Goal: Task Accomplishment & Management: Use online tool/utility

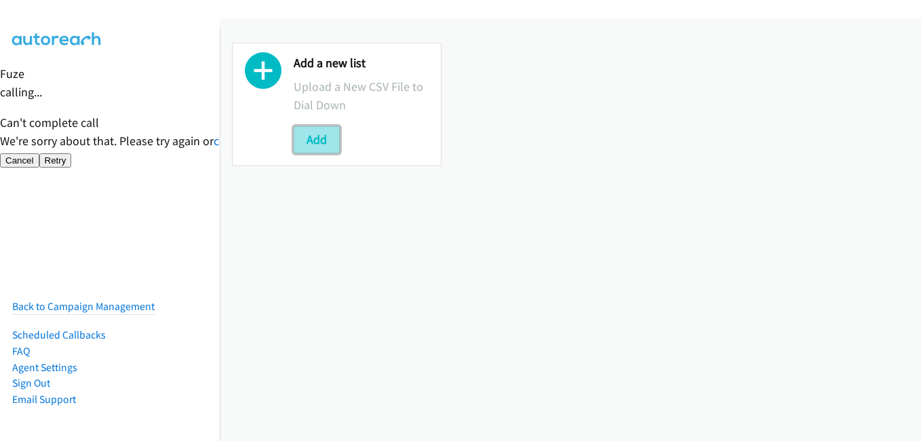
click at [326, 140] on button "Add" at bounding box center [317, 139] width 46 height 27
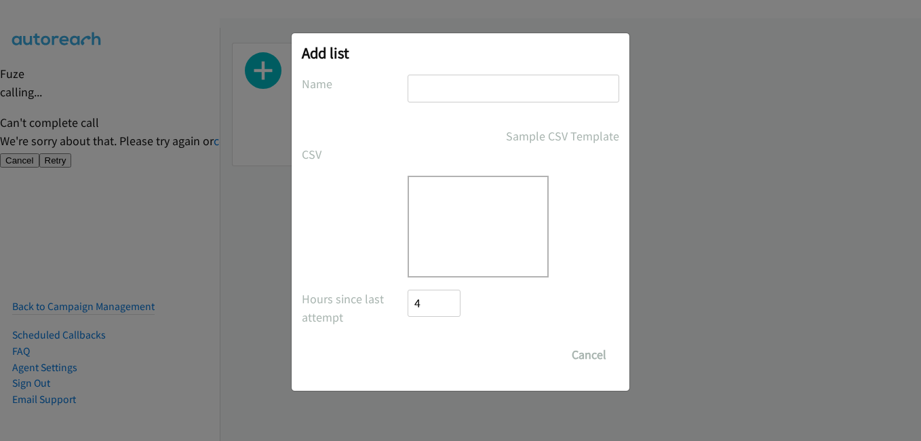
click at [505, 239] on div at bounding box center [478, 227] width 141 height 102
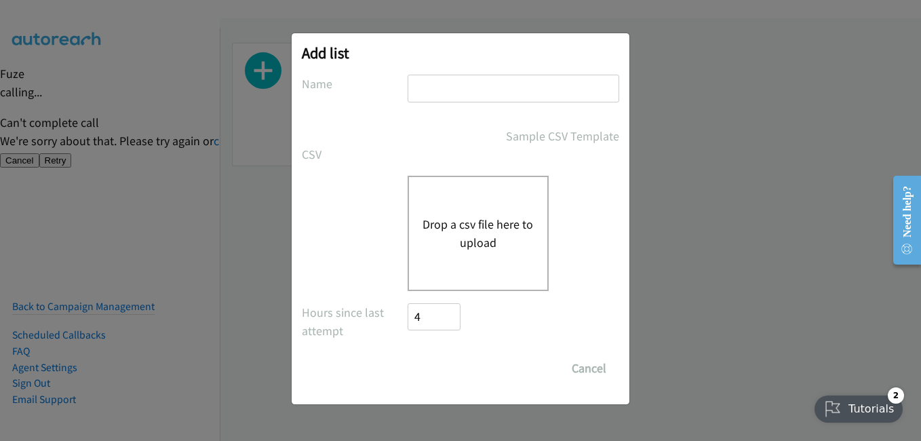
click at [472, 231] on button "Drop a csv file here to upload" at bounding box center [478, 233] width 111 height 37
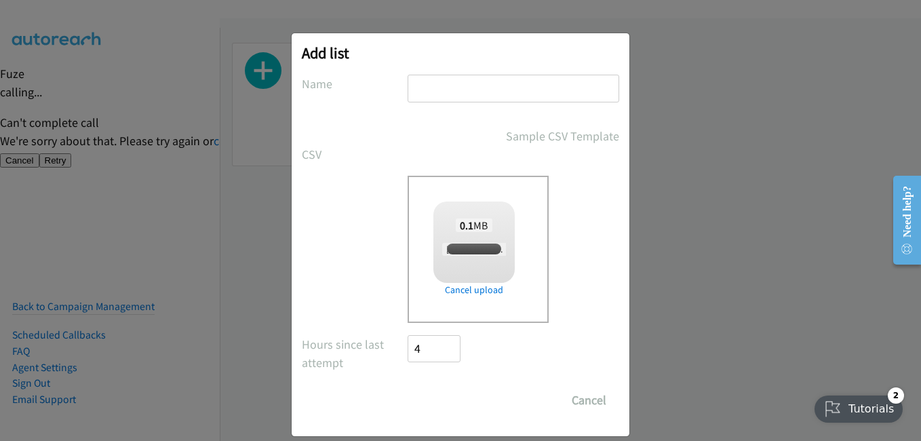
click at [464, 100] on input "text" at bounding box center [514, 89] width 212 height 28
checkbox input "true"
type input "33"
click at [444, 402] on input "Save List" at bounding box center [443, 400] width 71 height 27
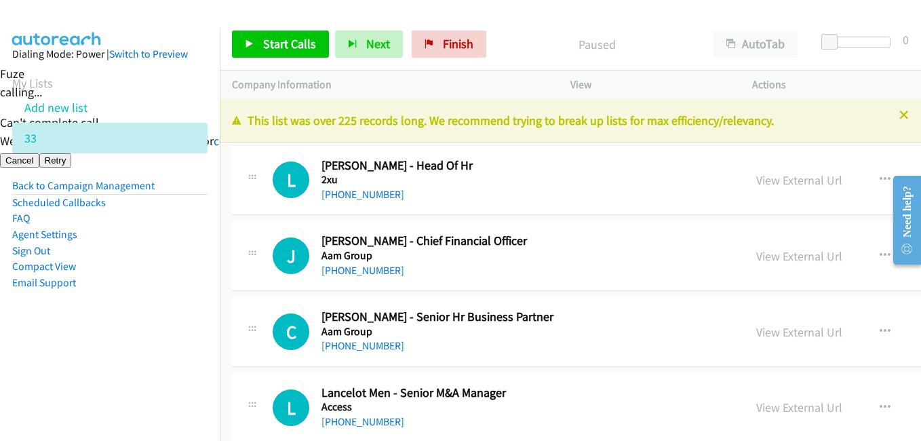
click at [125, 352] on nav "Dialing Mode: Power | Switch to Preview My Lists Add new list 33 Back to Campai…" at bounding box center [110, 248] width 220 height 441
drag, startPoint x: 298, startPoint y: 44, endPoint x: 319, endPoint y: 44, distance: 21.0
click at [298, 44] on span "Start Calls" at bounding box center [289, 44] width 53 height 16
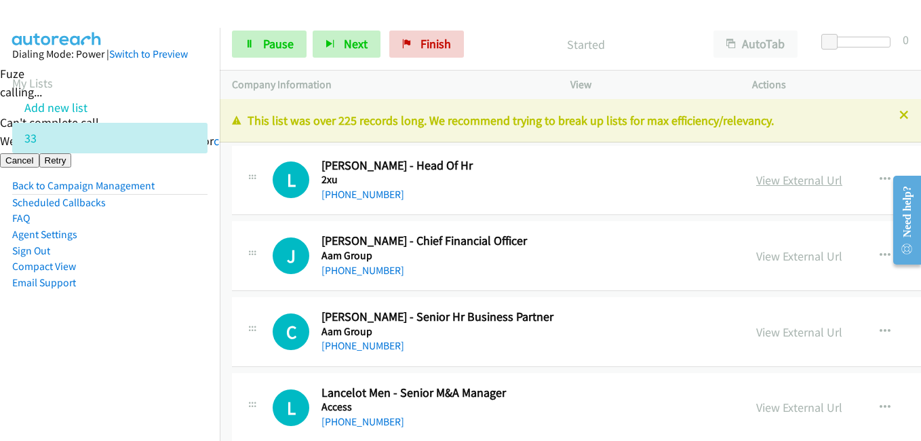
click at [189, 381] on nav "Dialing Mode: Power | Switch to Preview My Lists Add new list 33 Back to Campai…" at bounding box center [110, 248] width 220 height 441
click at [756, 180] on link "View External Url" at bounding box center [799, 180] width 86 height 16
click at [285, 38] on span "Pause" at bounding box center [278, 44] width 31 height 16
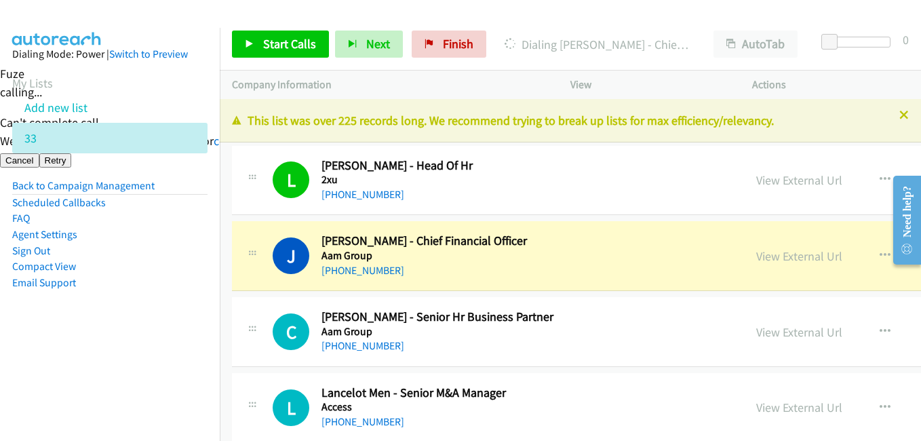
click at [179, 275] on li "Email Support" at bounding box center [109, 283] width 195 height 16
click at [152, 279] on li "Email Support" at bounding box center [109, 283] width 195 height 16
click at [197, 349] on aside "Dialing Mode: Power | Switch to Preview My Lists Add new list 33 Back to Campai…" at bounding box center [110, 190] width 220 height 324
click at [756, 256] on link "View External Url" at bounding box center [799, 256] width 86 height 16
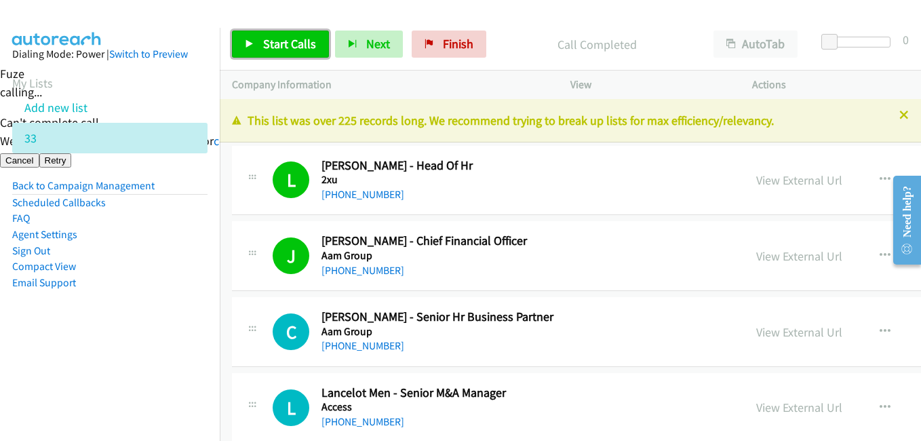
click at [310, 50] on span "Start Calls" at bounding box center [289, 44] width 53 height 16
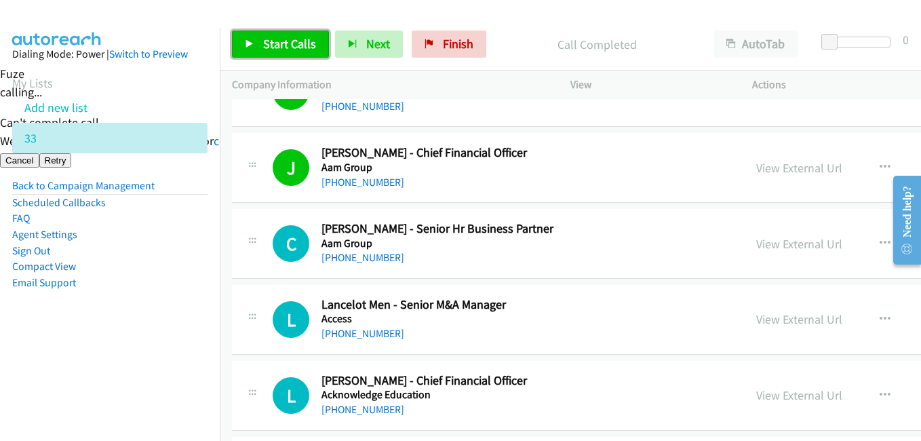
scroll to position [136, 0]
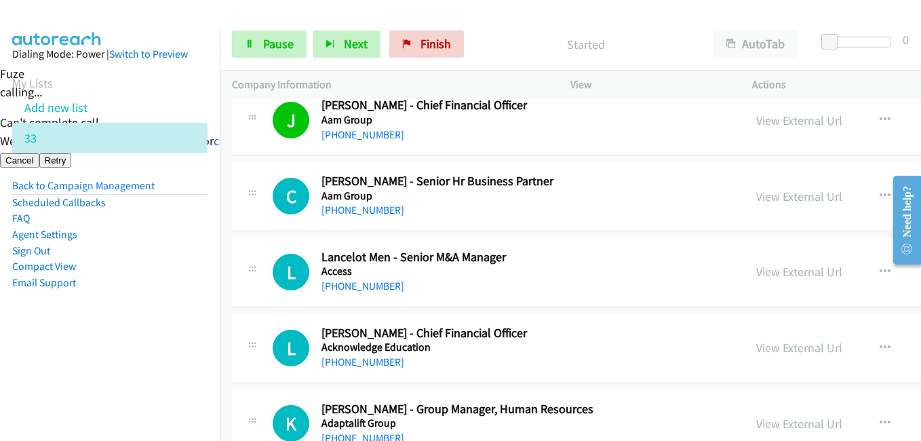
drag, startPoint x: 136, startPoint y: 253, endPoint x: 161, endPoint y: 253, distance: 25.8
click at [140, 253] on li "Sign Out" at bounding box center [109, 251] width 195 height 16
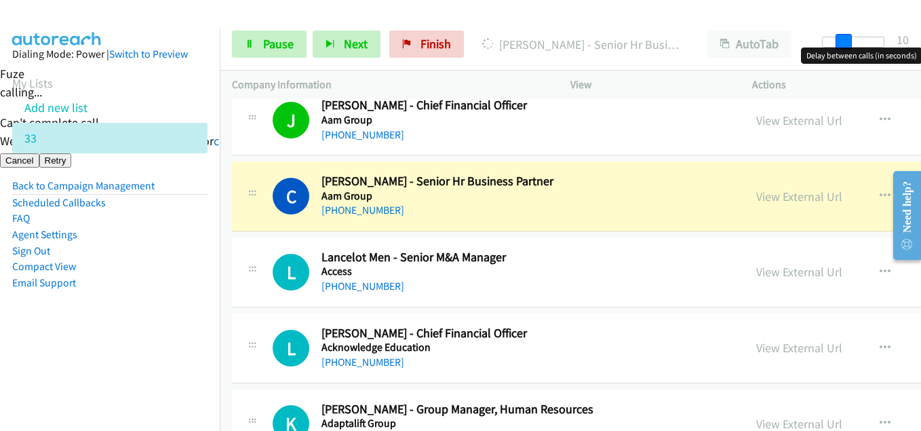
click at [849, 42] on div at bounding box center [853, 42] width 62 height 11
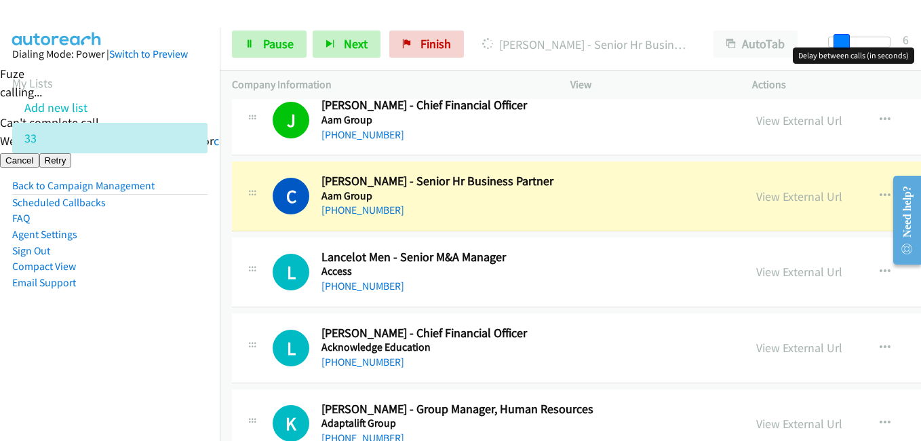
drag, startPoint x: 839, startPoint y: 42, endPoint x: 830, endPoint y: 42, distance: 9.5
click at [830, 42] on div at bounding box center [859, 42] width 62 height 11
click at [756, 195] on link "View External Url" at bounding box center [799, 197] width 86 height 16
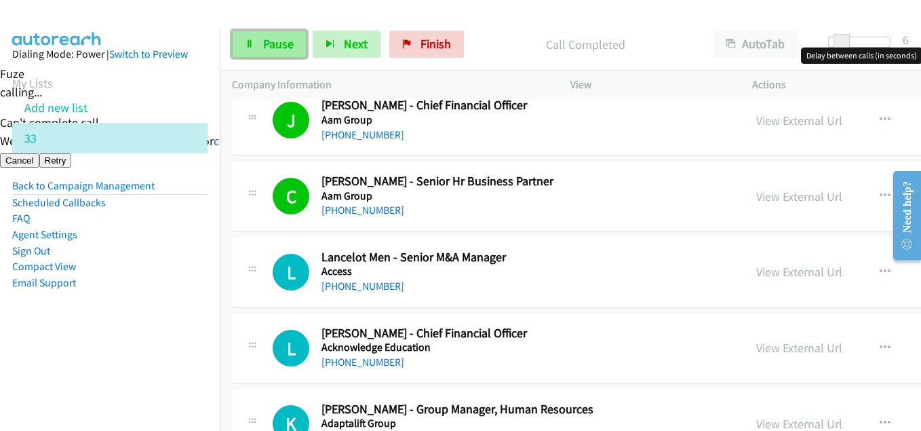
click at [273, 38] on span "Pause" at bounding box center [278, 44] width 31 height 16
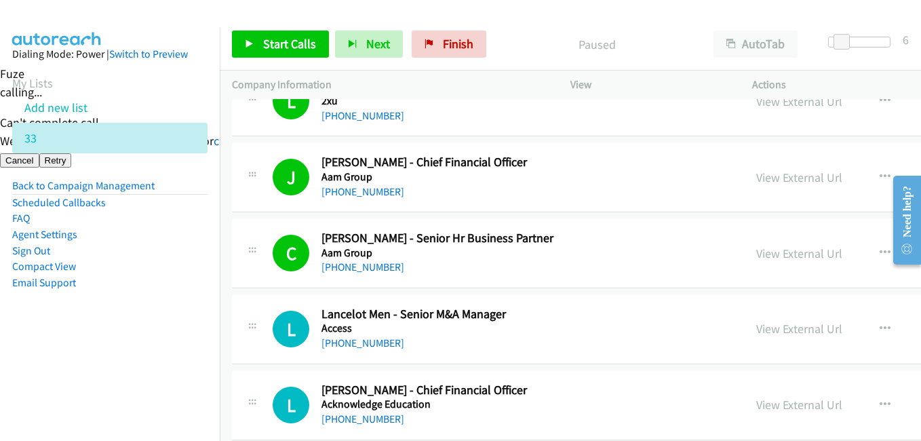
scroll to position [0, 0]
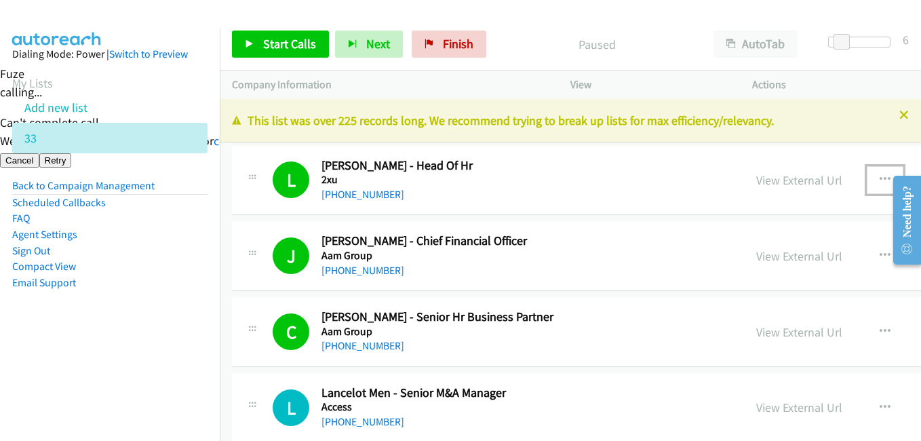
click at [880, 174] on icon "button" at bounding box center [885, 179] width 11 height 11
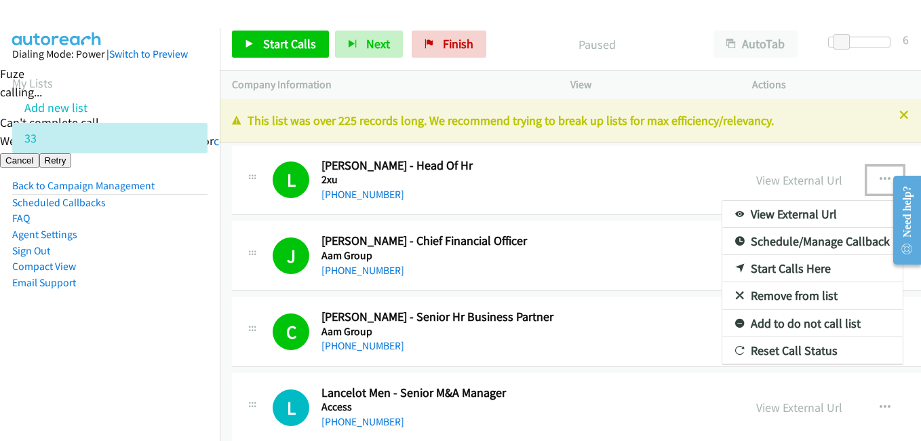
click at [822, 269] on div at bounding box center [460, 220] width 921 height 441
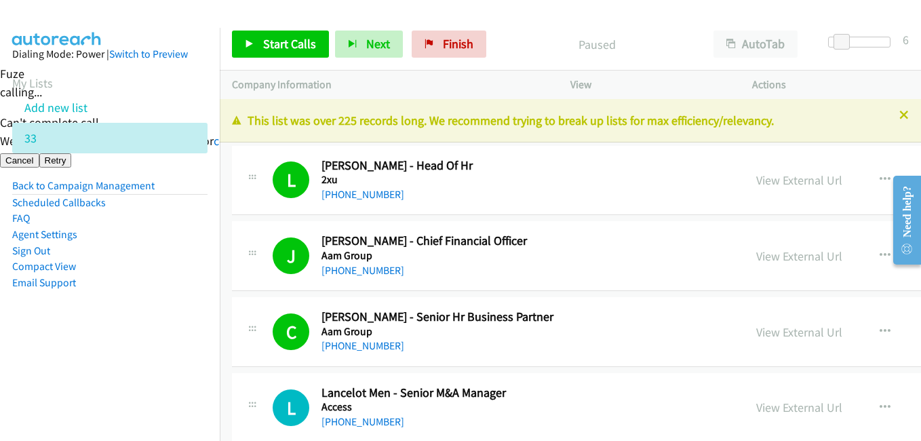
click at [161, 316] on aside "Dialing Mode: Power | Switch to Preview My Lists Add new list 33 Back to Campai…" at bounding box center [110, 190] width 220 height 324
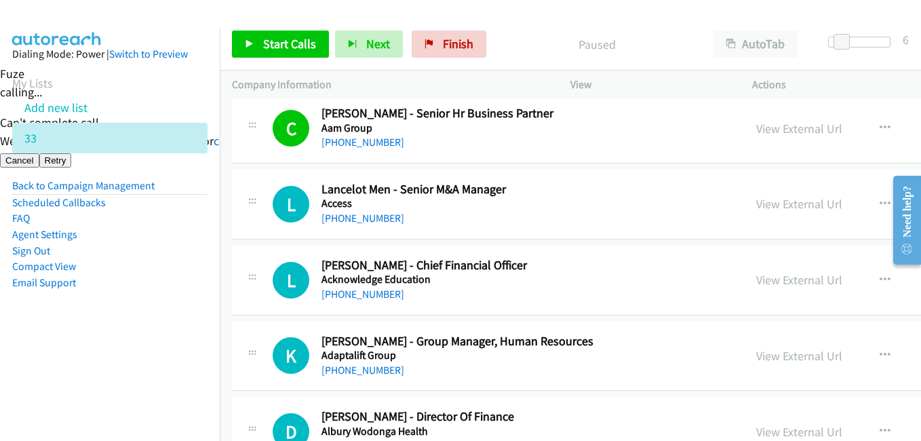
scroll to position [271, 0]
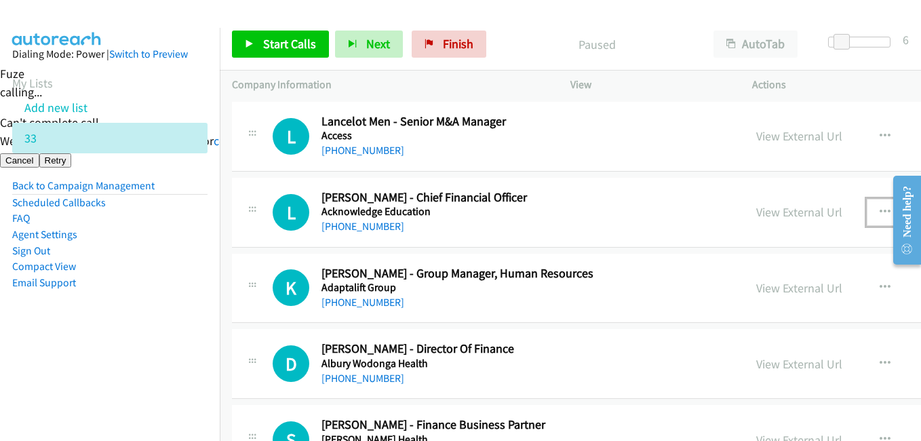
click at [867, 207] on button "button" at bounding box center [885, 212] width 37 height 27
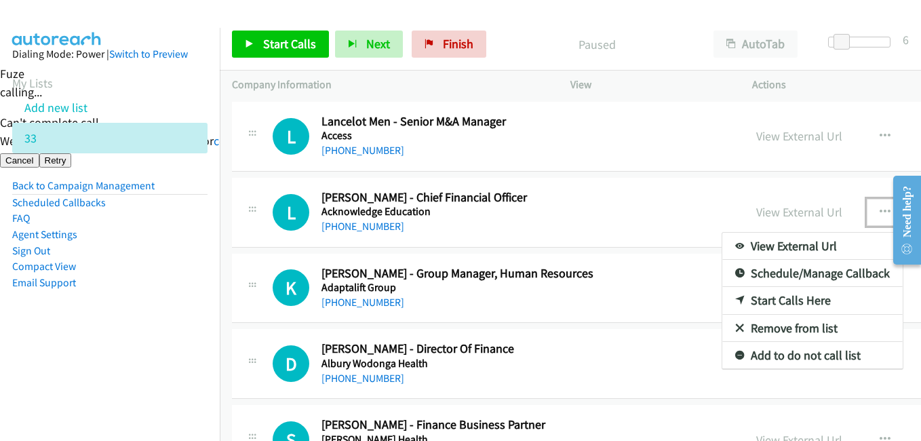
click at [722, 299] on link "Start Calls Here" at bounding box center [812, 300] width 180 height 27
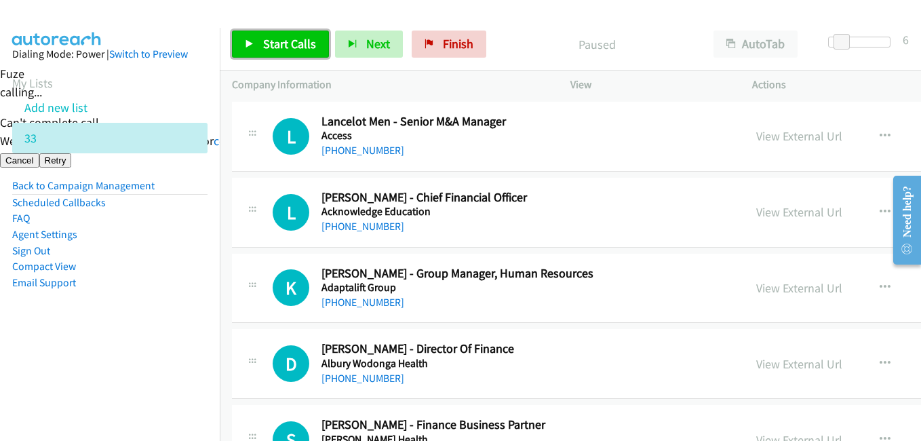
click at [262, 42] on link "Start Calls" at bounding box center [280, 44] width 97 height 27
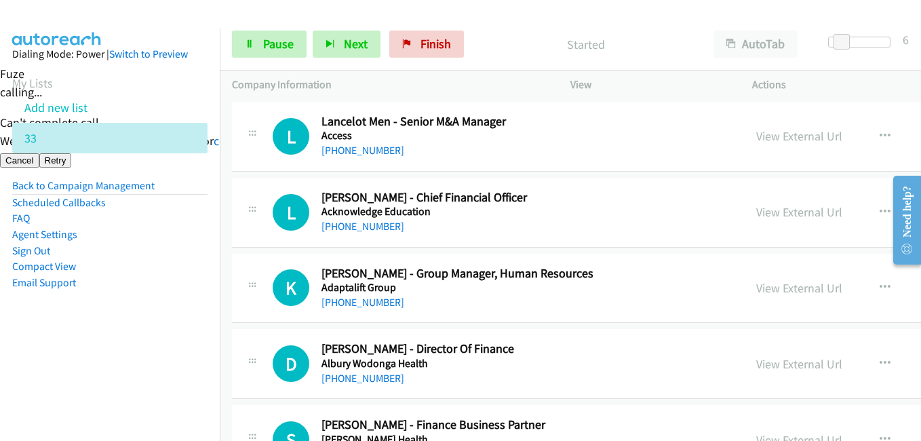
click at [570, 216] on h5 "Acknowledge Education" at bounding box center [483, 212] width 323 height 14
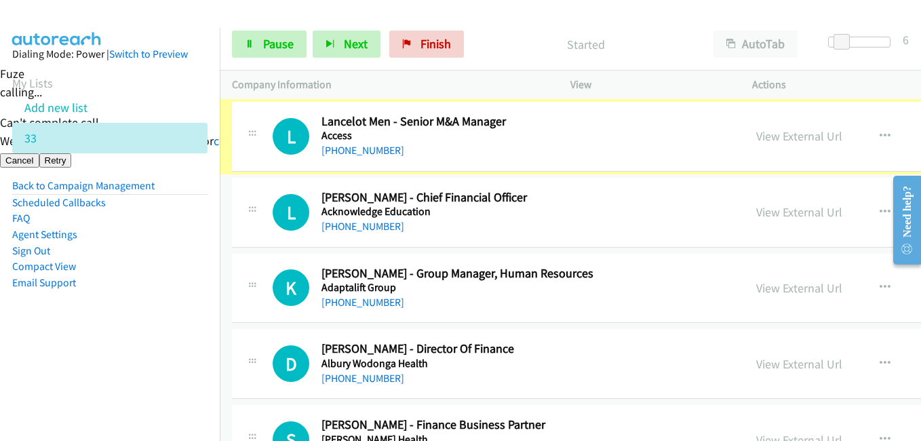
scroll to position [271, 0]
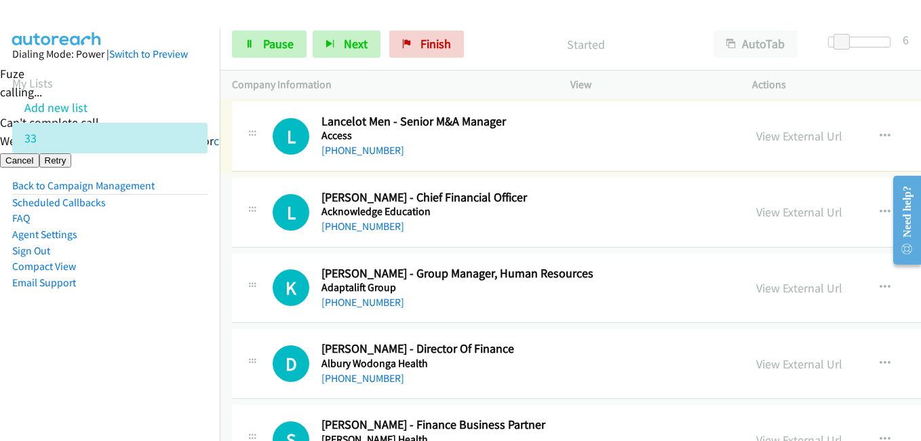
click at [756, 210] on link "View External Url" at bounding box center [799, 212] width 86 height 16
click at [131, 345] on aside "Dialing Mode: Power | Switch to Preview My Lists Add new list 33 Back to Campai…" at bounding box center [110, 190] width 220 height 324
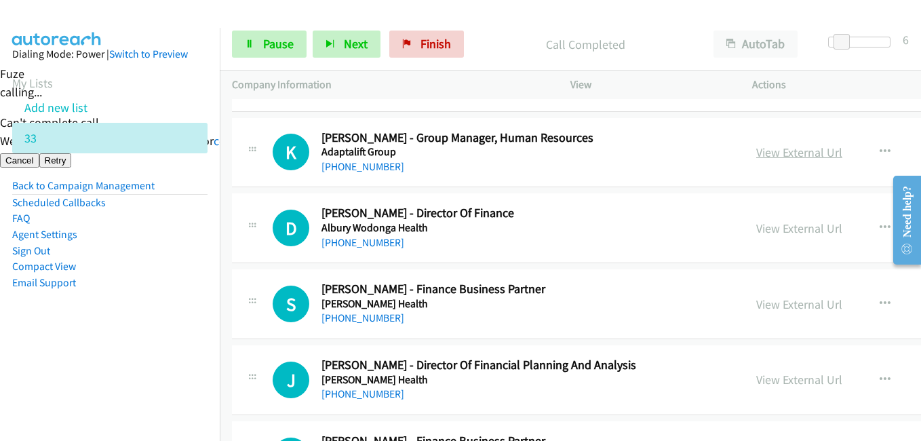
click at [756, 151] on link "View External Url" at bounding box center [799, 152] width 86 height 16
click at [756, 225] on link "View External Url" at bounding box center [799, 228] width 86 height 16
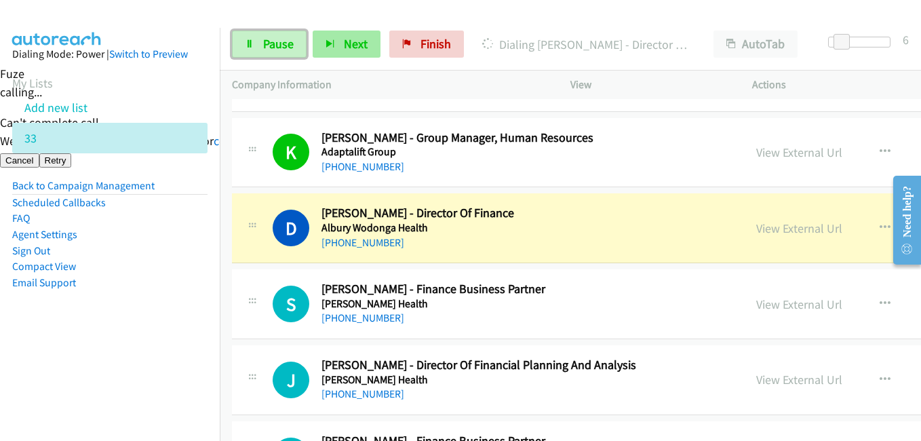
drag, startPoint x: 263, startPoint y: 52, endPoint x: 312, endPoint y: 41, distance: 50.7
click at [263, 52] on link "Pause" at bounding box center [269, 44] width 75 height 27
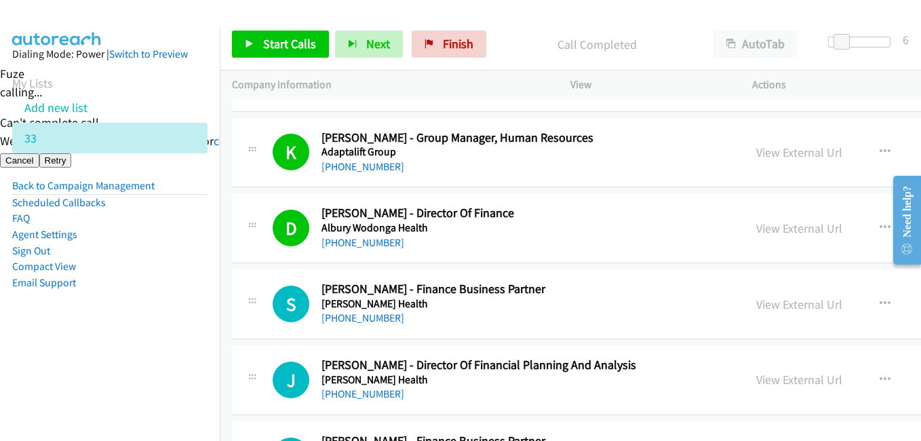
click at [170, 355] on nav "Dialing Mode: Power | Switch to Preview My Lists Add new list 33 Back to Campai…" at bounding box center [110, 248] width 220 height 441
click at [174, 328] on aside "Dialing Mode: Power | Switch to Preview My Lists Add new list 33 Back to Campai…" at bounding box center [110, 190] width 220 height 324
click at [296, 45] on span "Start Calls" at bounding box center [289, 44] width 53 height 16
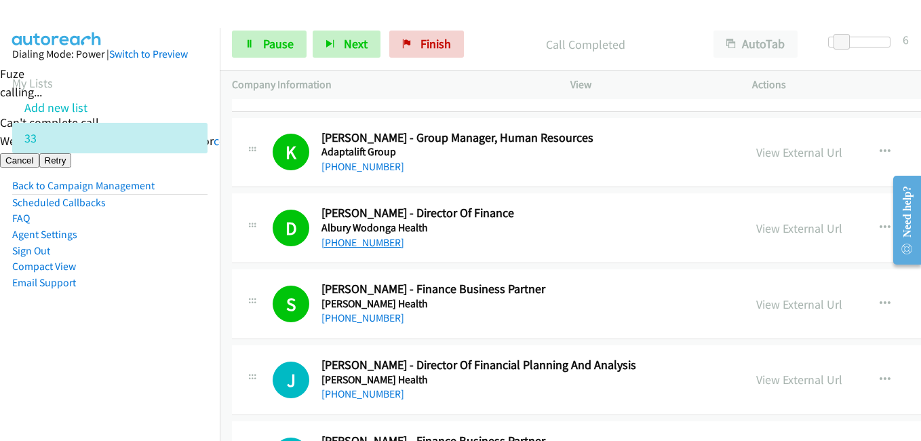
drag, startPoint x: 166, startPoint y: 255, endPoint x: 379, endPoint y: 235, distance: 213.2
click at [168, 255] on li "Sign Out" at bounding box center [109, 251] width 195 height 16
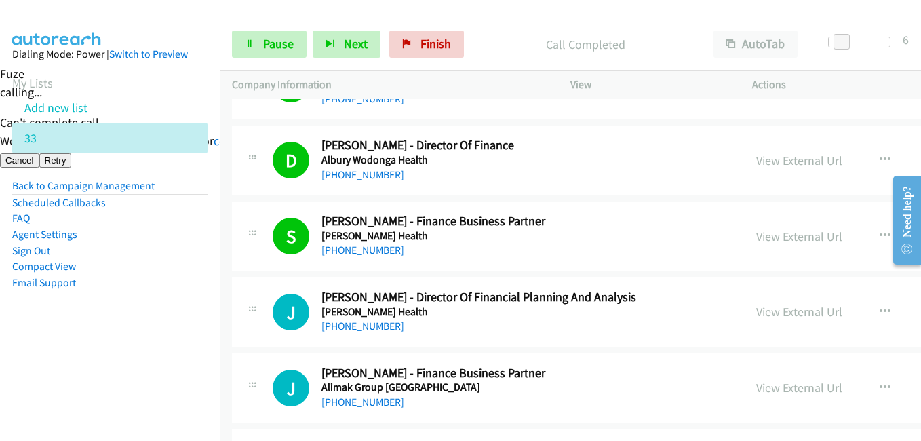
scroll to position [611, 0]
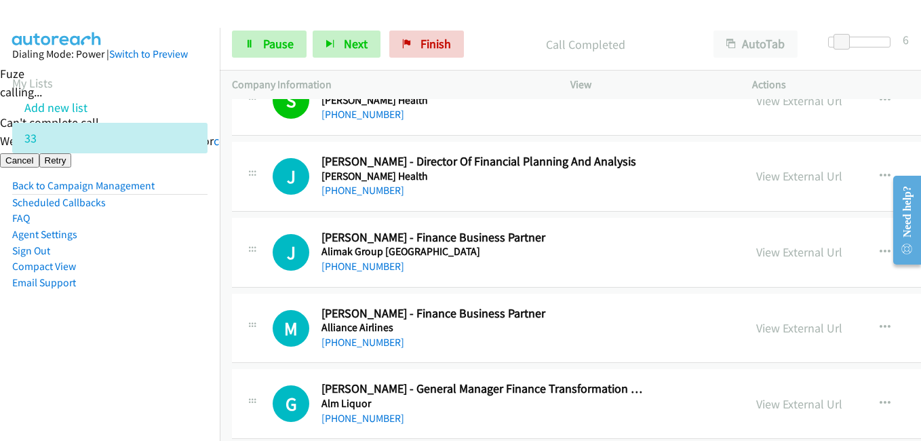
drag, startPoint x: 178, startPoint y: 242, endPoint x: 197, endPoint y: 239, distance: 19.9
click at [178, 243] on li "Sign Out" at bounding box center [109, 251] width 195 height 16
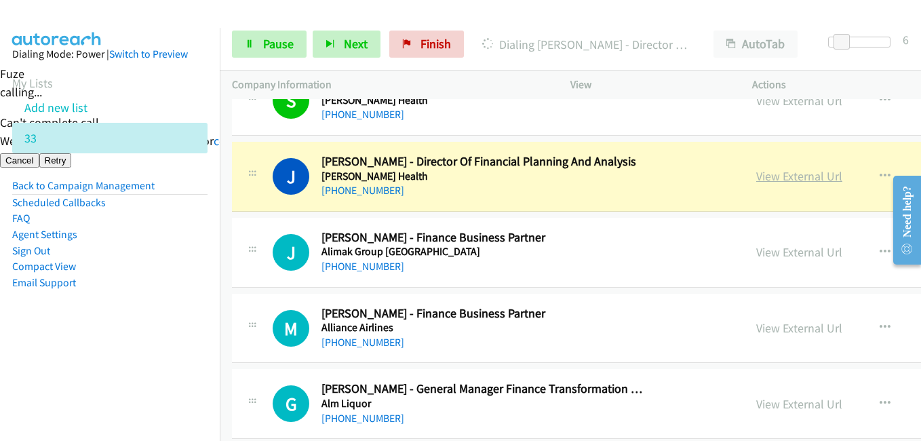
click at [756, 178] on link "View External Url" at bounding box center [799, 176] width 86 height 16
click at [257, 49] on link "Pause" at bounding box center [269, 44] width 75 height 27
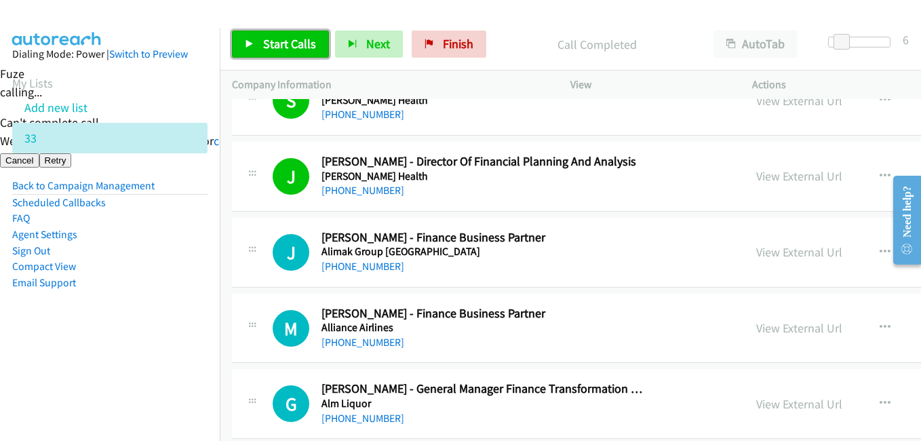
click at [285, 42] on span "Start Calls" at bounding box center [289, 44] width 53 height 16
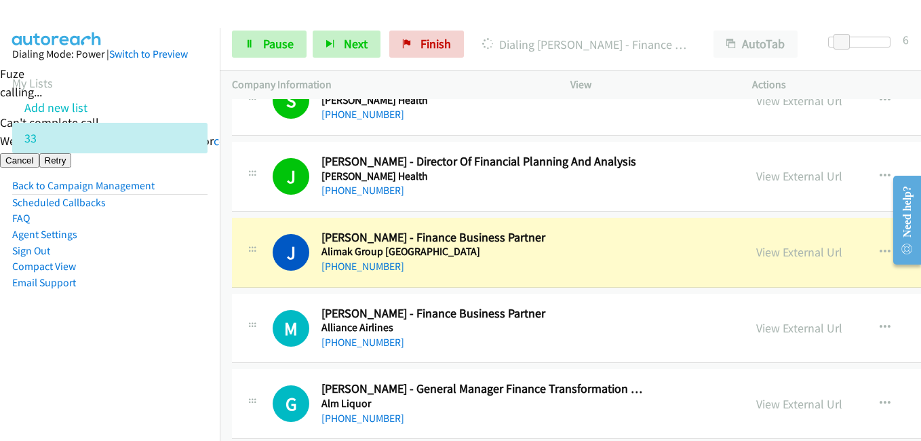
click at [139, 281] on li "Email Support" at bounding box center [109, 283] width 195 height 16
click at [756, 252] on link "View External Url" at bounding box center [799, 252] width 86 height 16
click at [277, 52] on link "Pause" at bounding box center [269, 44] width 75 height 27
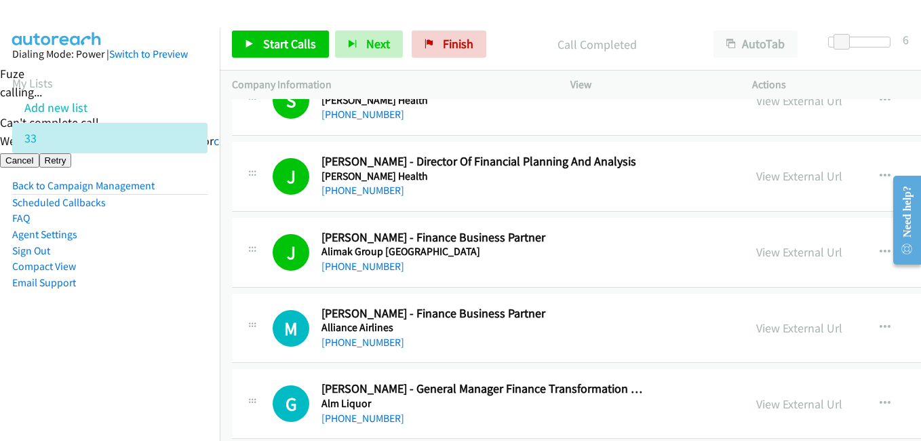
click at [164, 328] on aside "Dialing Mode: Power | Switch to Preview My Lists Add new list 33 Back to Campai…" at bounding box center [110, 190] width 220 height 324
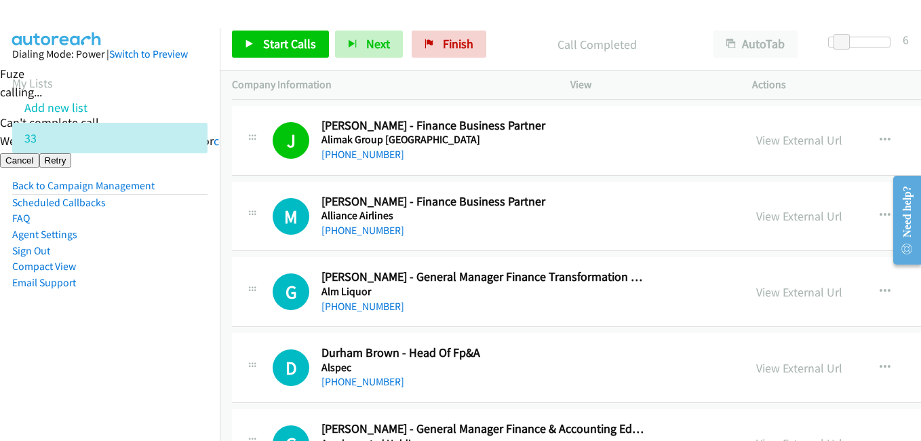
scroll to position [746, 0]
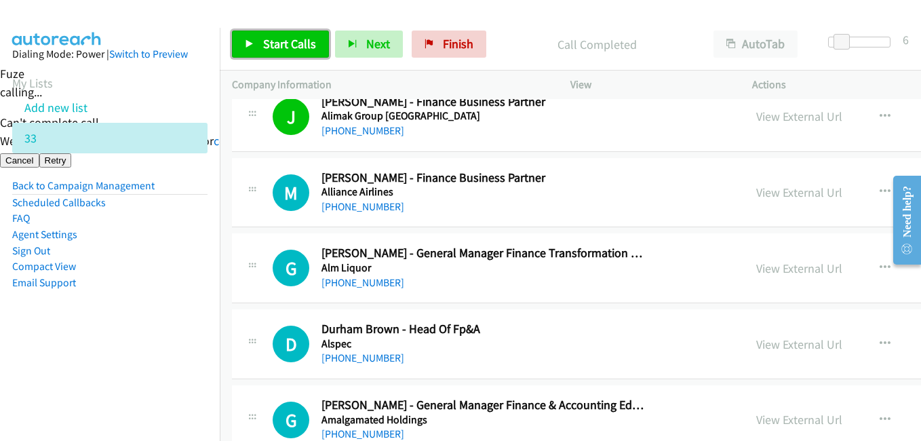
click at [281, 45] on span "Start Calls" at bounding box center [289, 44] width 53 height 16
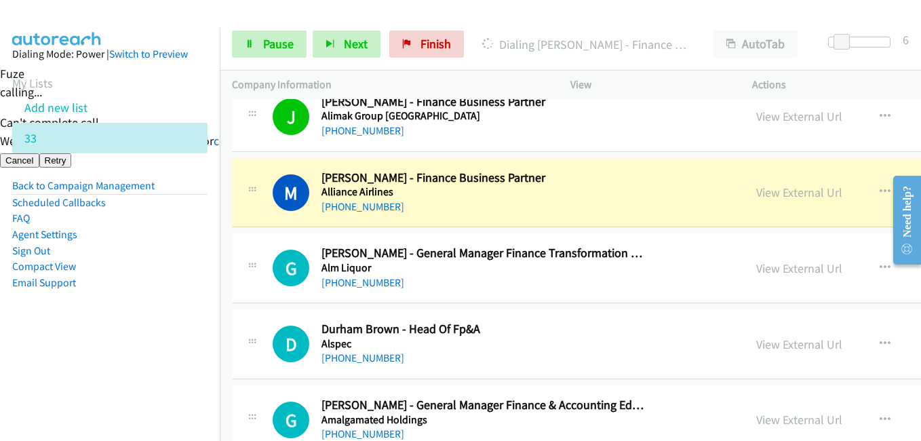
click at [144, 246] on li "Sign Out" at bounding box center [109, 251] width 195 height 16
click at [268, 42] on span "Pause" at bounding box center [278, 44] width 31 height 16
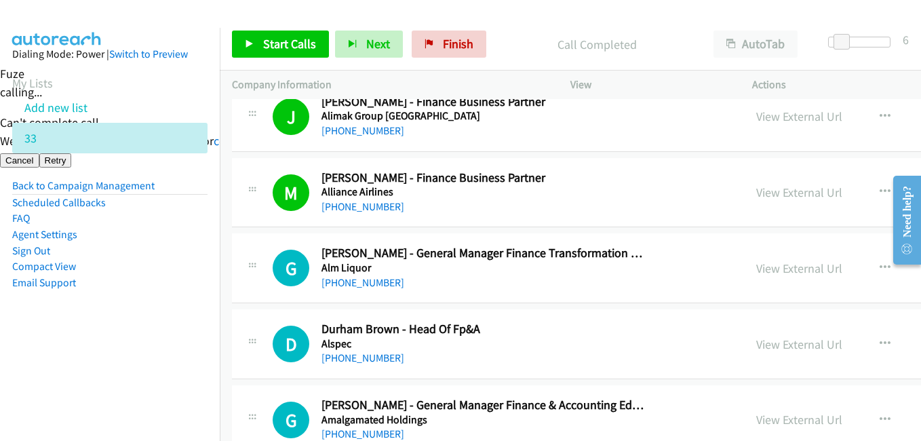
click at [133, 326] on aside "Dialing Mode: Power | Switch to Preview My Lists Add new list 33 Back to Campai…" at bounding box center [110, 190] width 220 height 324
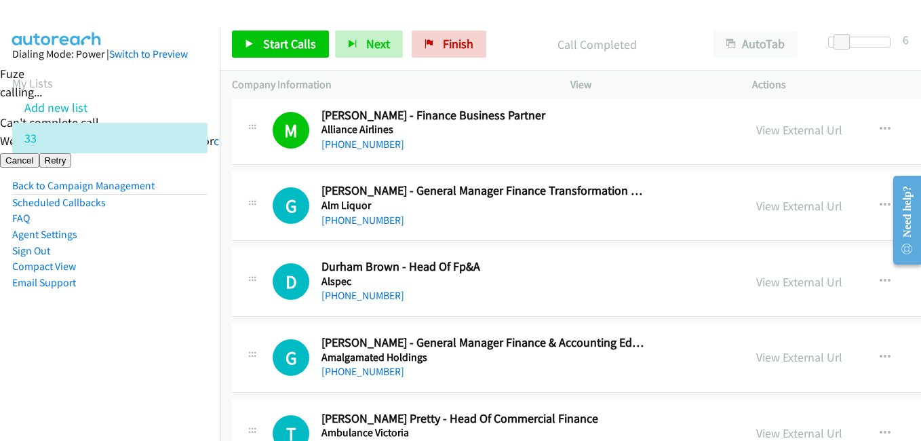
scroll to position [814, 0]
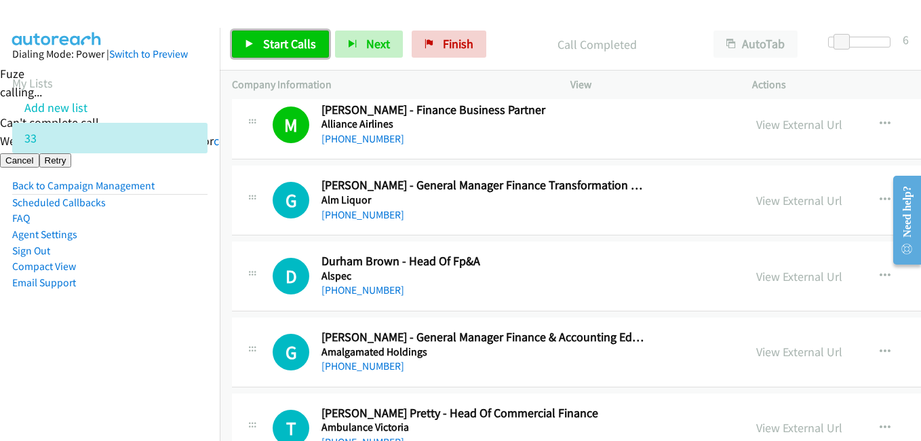
click at [295, 47] on span "Start Calls" at bounding box center [289, 44] width 53 height 16
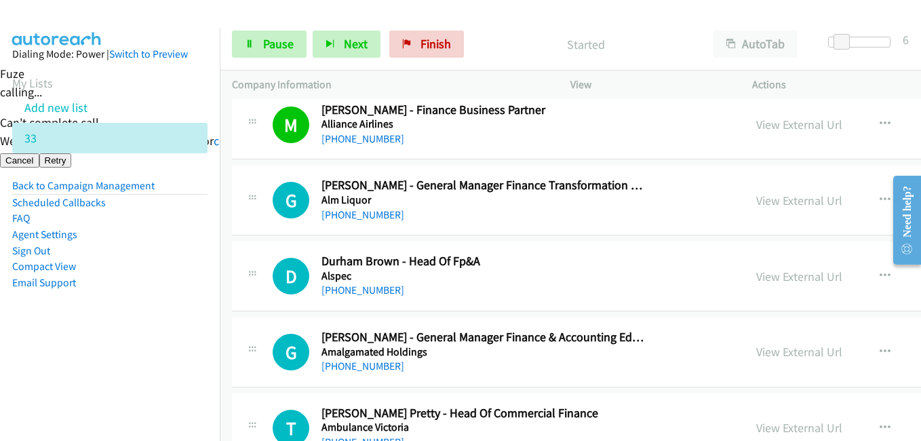
drag, startPoint x: 161, startPoint y: 336, endPoint x: 170, endPoint y: 334, distance: 8.9
click at [162, 336] on aside "Dialing Mode: Power | Switch to Preview My Lists Add new list 33 Back to Campai…" at bounding box center [110, 190] width 220 height 324
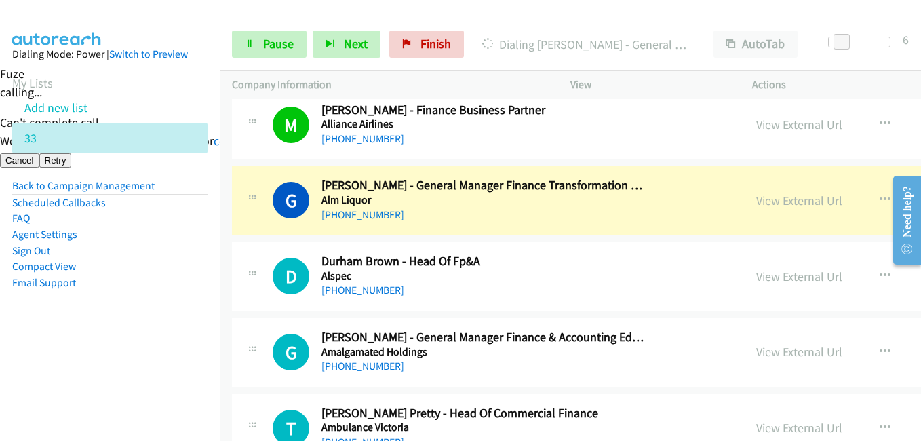
click at [756, 202] on link "View External Url" at bounding box center [799, 201] width 86 height 16
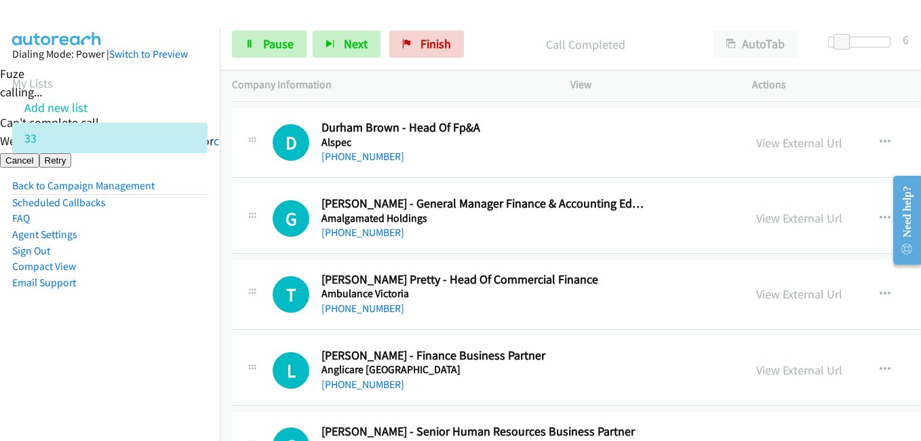
scroll to position [950, 0]
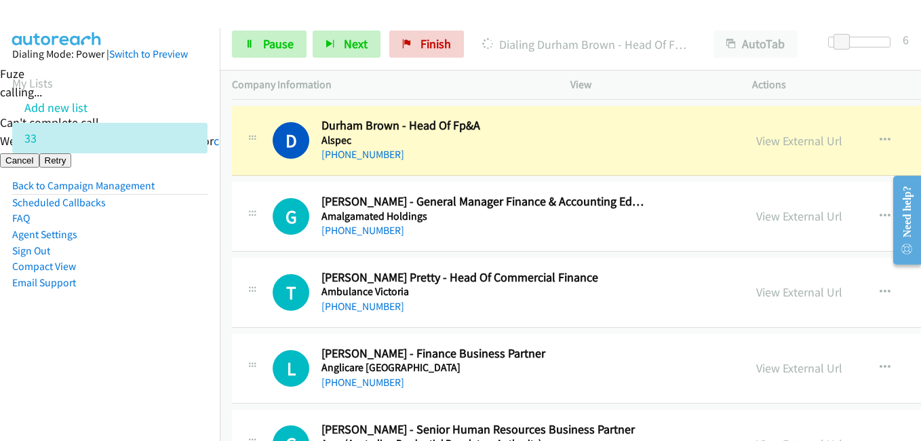
click at [168, 235] on li "Agent Settings" at bounding box center [109, 235] width 195 height 16
click at [174, 267] on li "Compact View" at bounding box center [109, 266] width 195 height 16
click at [172, 295] on aside "Dialing Mode: Power | Switch to Preview My Lists Add new list 33 Back to Campai…" at bounding box center [110, 190] width 220 height 324
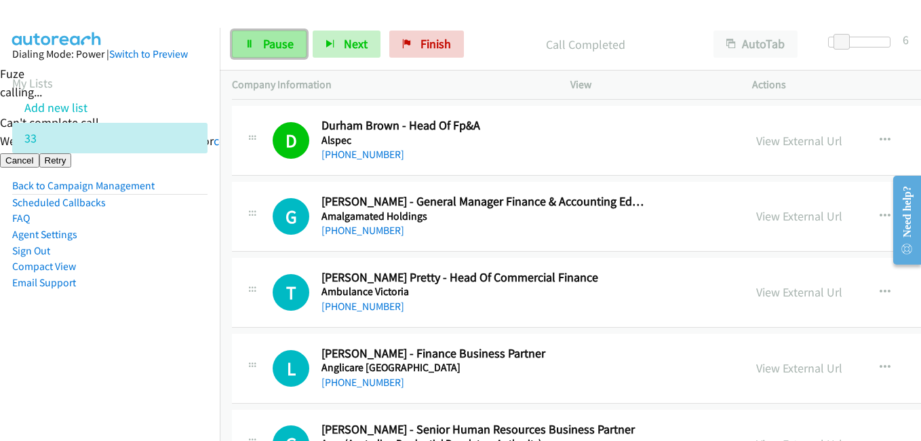
click at [294, 47] on link "Pause" at bounding box center [269, 44] width 75 height 27
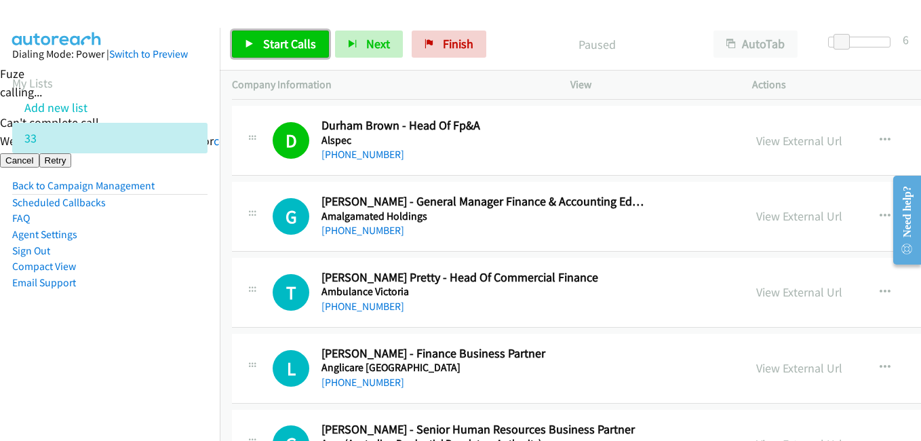
click at [285, 52] on link "Start Calls" at bounding box center [280, 44] width 97 height 27
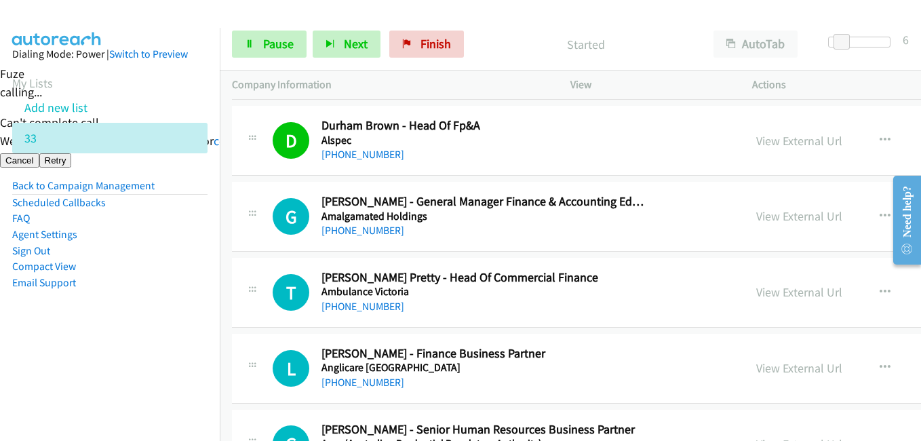
drag, startPoint x: 170, startPoint y: 299, endPoint x: 183, endPoint y: 292, distance: 15.2
click at [170, 299] on aside "Dialing Mode: Power | Switch to Preview My Lists Add new list 33 Back to Campai…" at bounding box center [110, 190] width 220 height 324
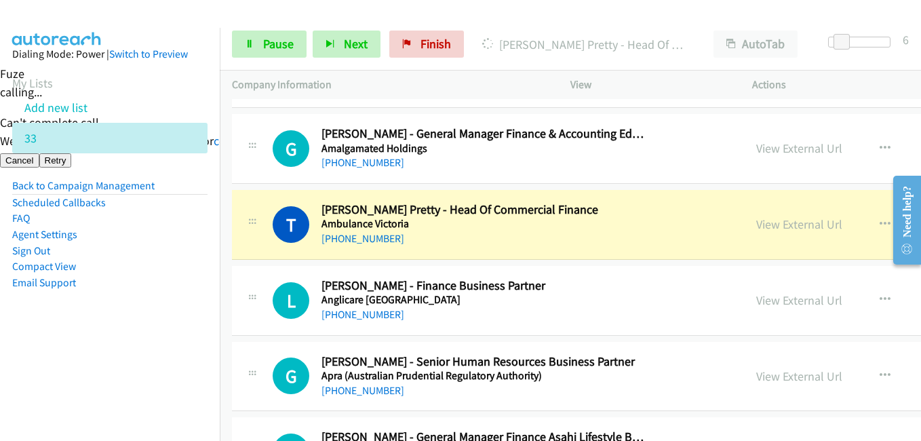
scroll to position [1085, 0]
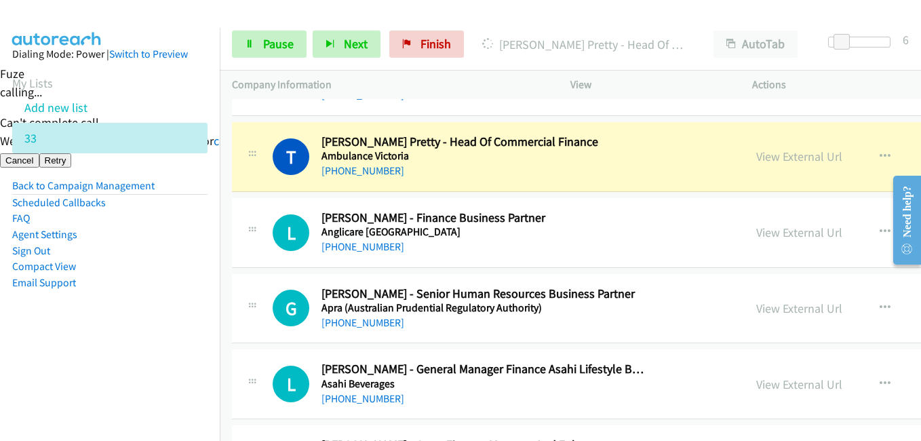
click at [162, 345] on aside "Dialing Mode: Power | Switch to Preview My Lists Add new list 33 Back to Campai…" at bounding box center [110, 190] width 220 height 324
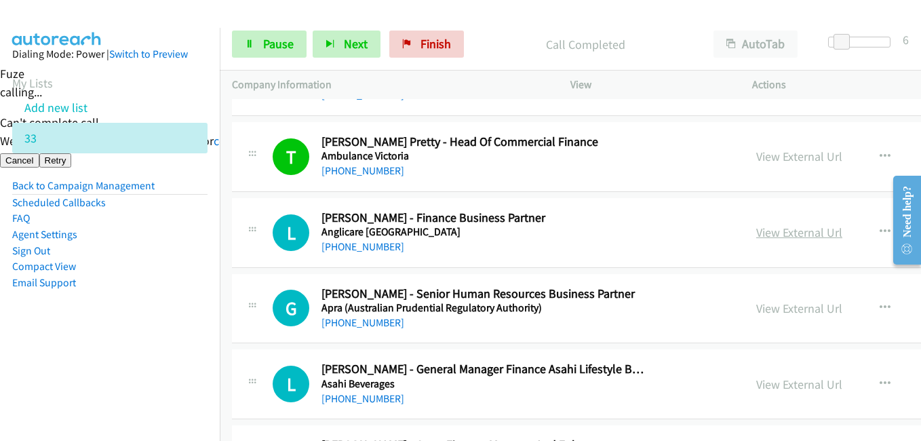
click at [756, 230] on link "View External Url" at bounding box center [799, 233] width 86 height 16
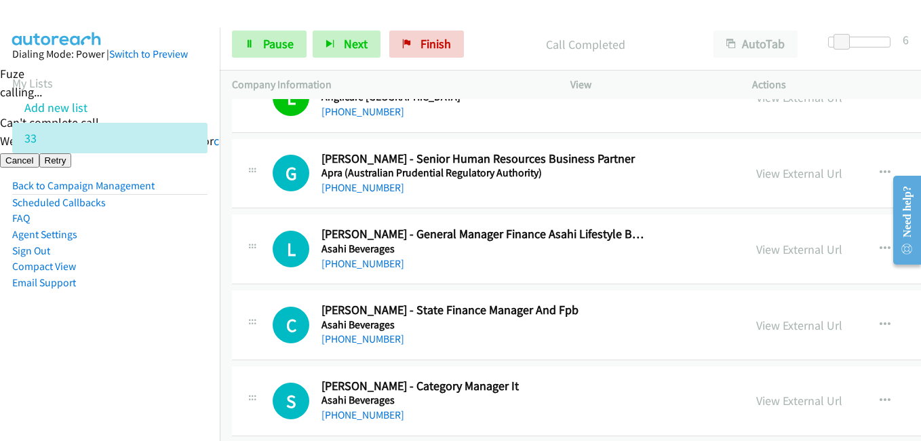
scroll to position [1221, 0]
click at [756, 170] on link "View External Url" at bounding box center [799, 173] width 86 height 16
drag, startPoint x: 129, startPoint y: 301, endPoint x: 250, endPoint y: 287, distance: 122.2
click at [133, 301] on aside "Dialing Mode: Power | Switch to Preview My Lists Add new list 33 Back to Campai…" at bounding box center [110, 190] width 220 height 324
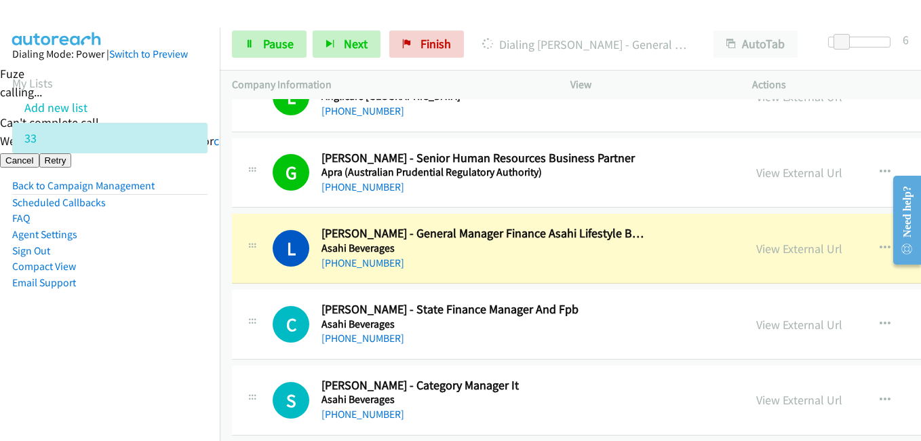
drag, startPoint x: 132, startPoint y: 356, endPoint x: 269, endPoint y: 353, distance: 136.4
click at [138, 356] on nav "Dialing Mode: Power | Switch to Preview My Lists Add new list 33 Back to Campai…" at bounding box center [110, 248] width 220 height 441
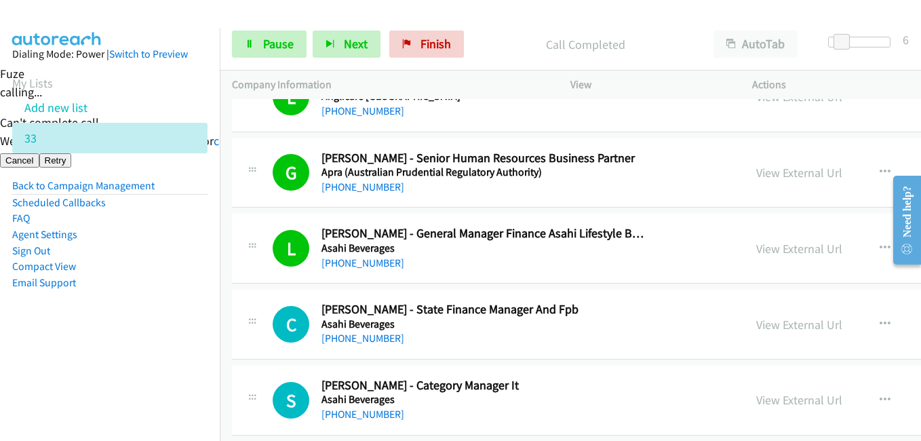
scroll to position [1289, 0]
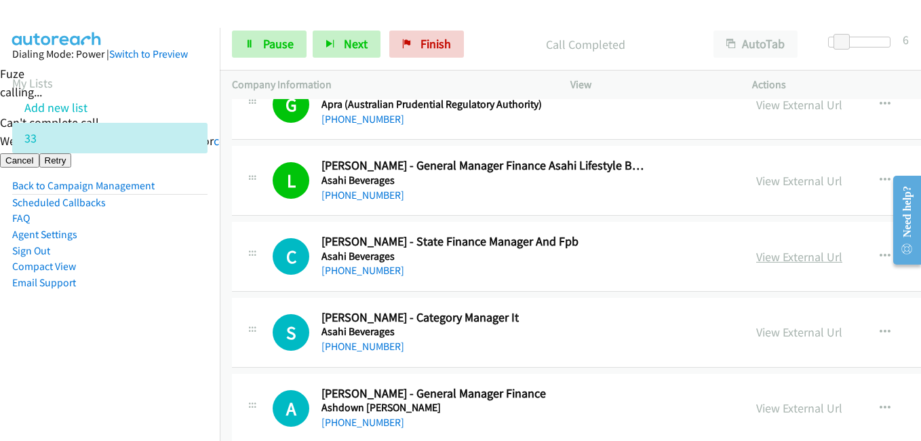
click at [756, 258] on link "View External Url" at bounding box center [799, 257] width 86 height 16
drag, startPoint x: 297, startPoint y: 38, endPoint x: 324, endPoint y: 39, distance: 27.1
click at [297, 38] on link "Pause" at bounding box center [269, 44] width 75 height 27
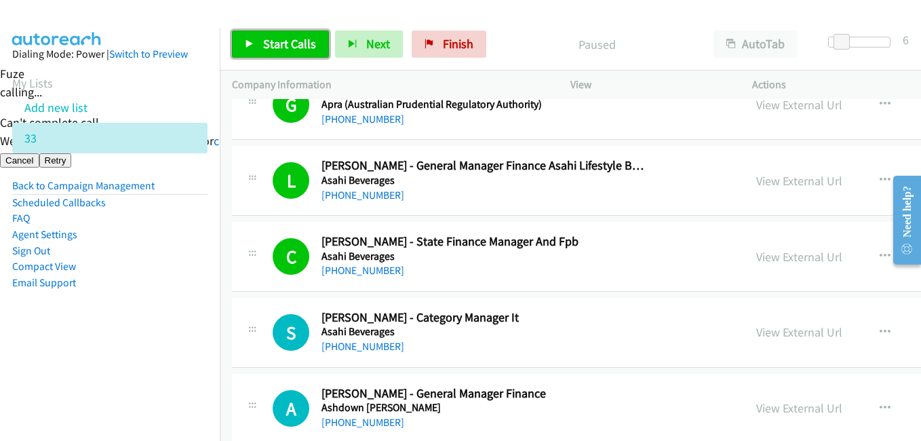
click at [282, 41] on span "Start Calls" at bounding box center [289, 44] width 53 height 16
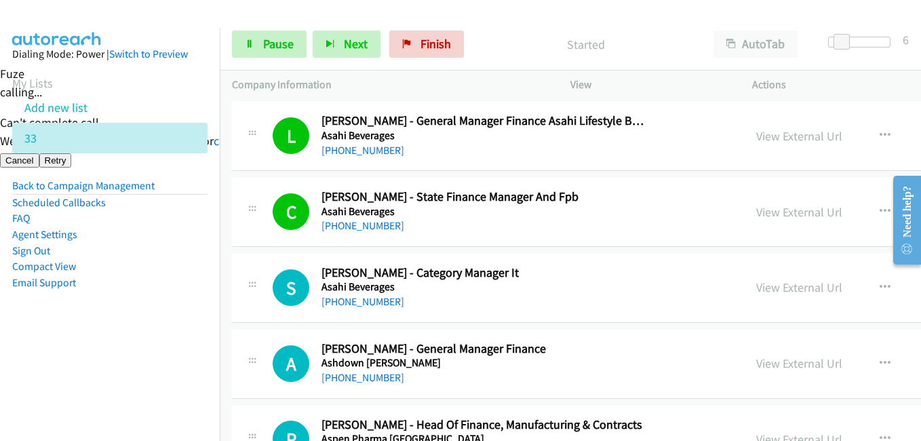
scroll to position [1357, 0]
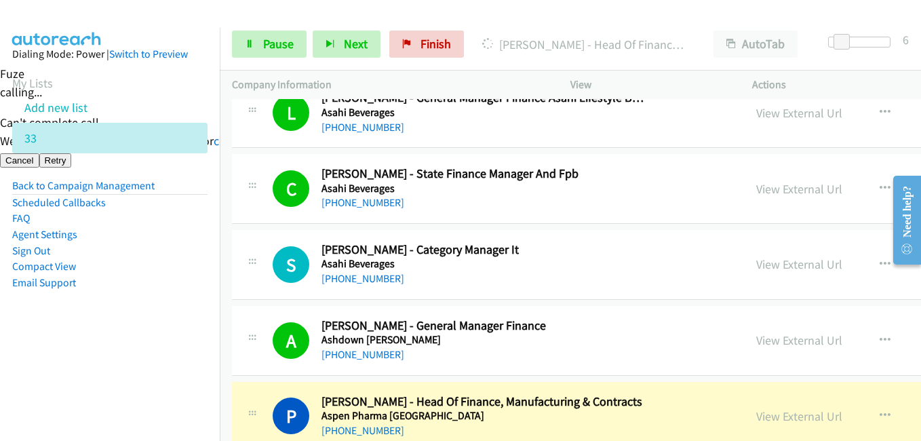
click at [146, 279] on li "Email Support" at bounding box center [109, 283] width 195 height 16
click at [176, 231] on li "Agent Settings" at bounding box center [109, 235] width 195 height 16
click at [161, 317] on aside "Dialing Mode: Power | Switch to Preview My Lists Add new list 33 Back to Campai…" at bounding box center [110, 190] width 220 height 324
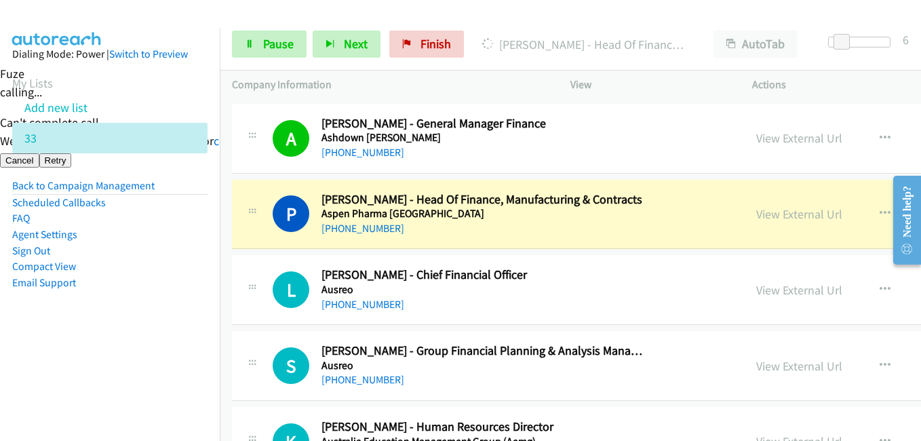
scroll to position [1560, 0]
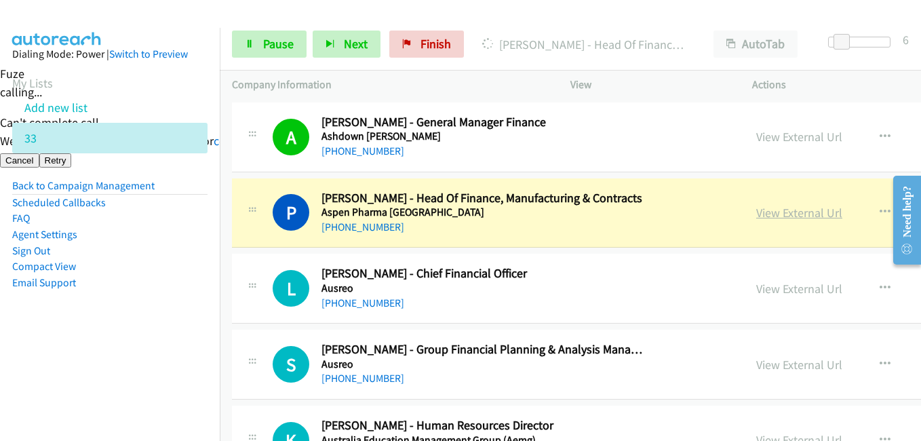
click at [756, 212] on link "View External Url" at bounding box center [799, 213] width 86 height 16
drag, startPoint x: 246, startPoint y: 32, endPoint x: 254, endPoint y: 32, distance: 8.1
click at [246, 32] on link "Pause" at bounding box center [269, 44] width 75 height 27
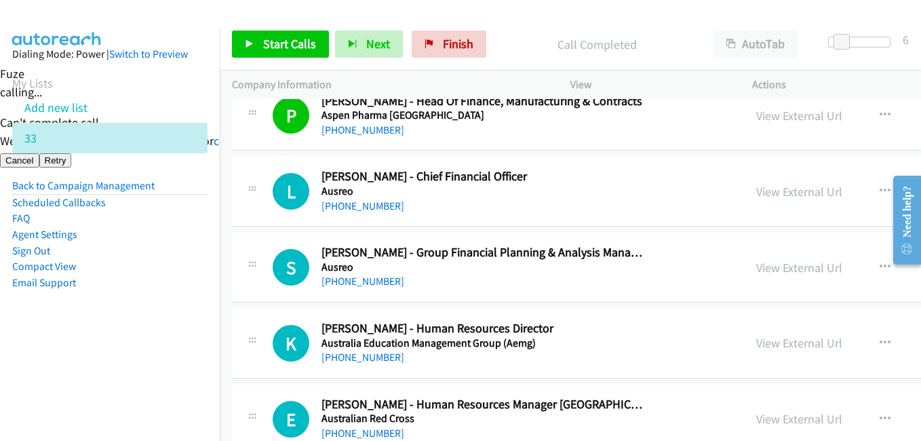
scroll to position [1696, 0]
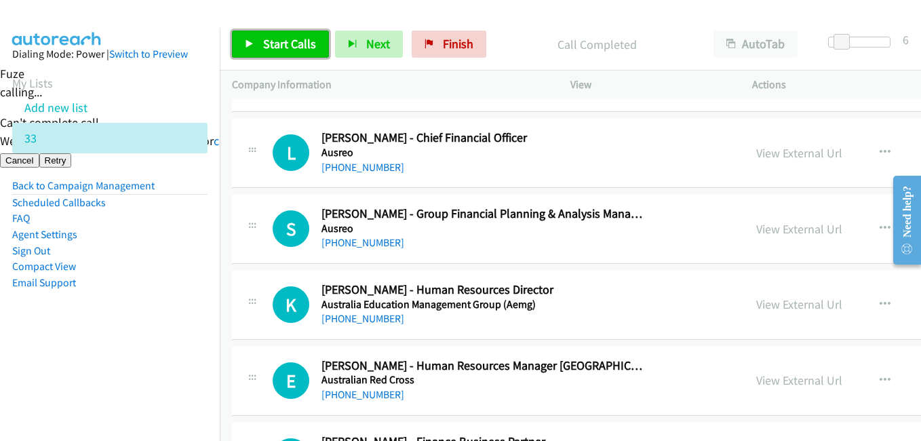
click at [286, 50] on span "Start Calls" at bounding box center [289, 44] width 53 height 16
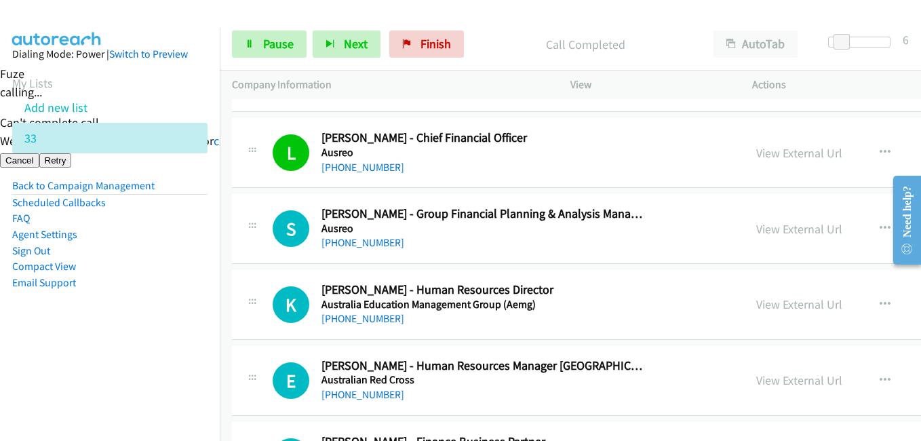
click at [187, 290] on li "Email Support" at bounding box center [109, 283] width 195 height 16
click at [179, 283] on li "Email Support" at bounding box center [109, 283] width 195 height 16
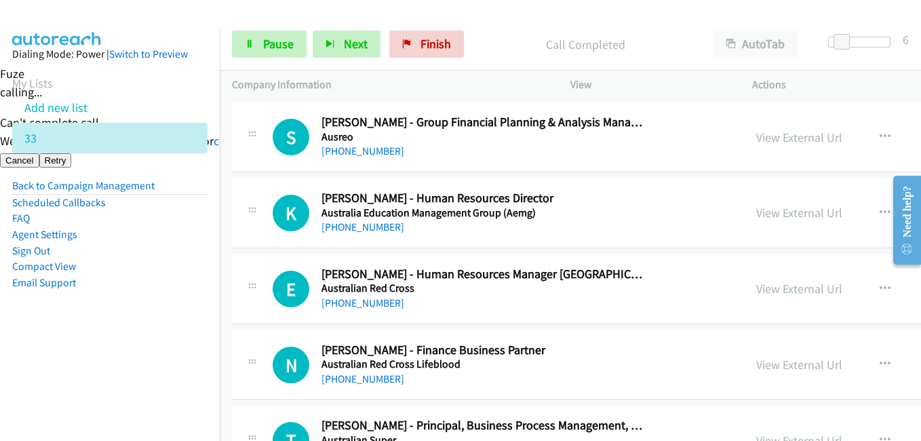
scroll to position [1764, 0]
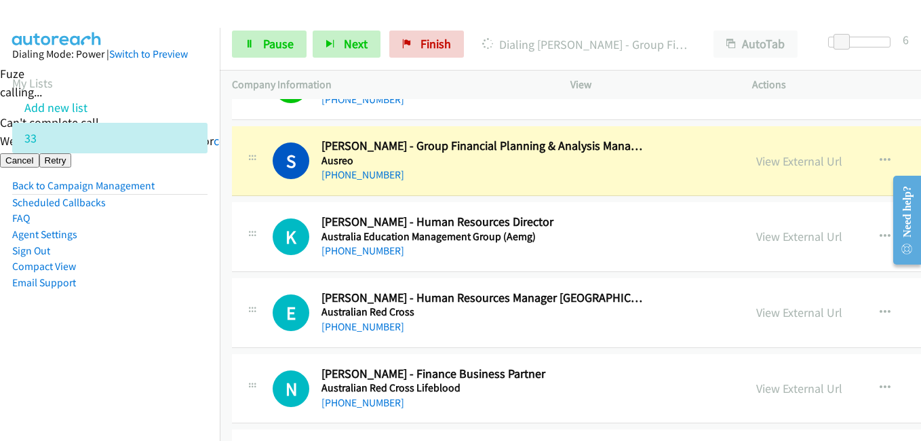
click at [66, 316] on aside "Dialing Mode: Power | Switch to Preview My Lists Add new list 33 Back to Campai…" at bounding box center [110, 190] width 220 height 324
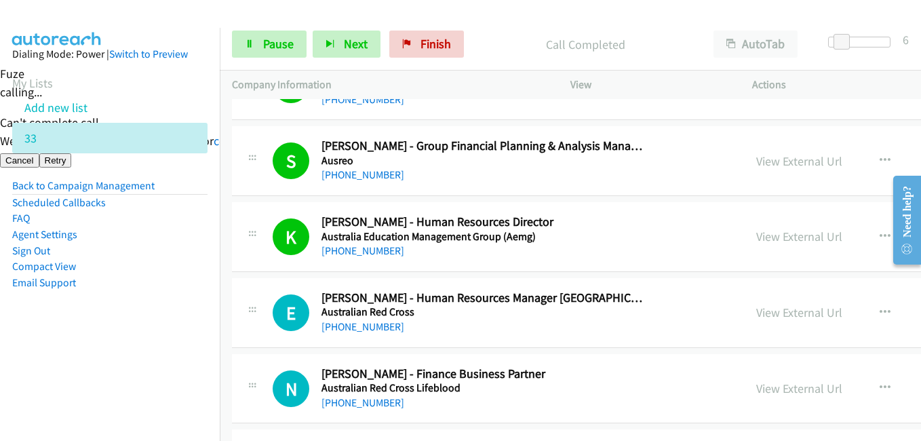
click at [161, 312] on aside "Dialing Mode: Power | Switch to Preview My Lists Add new list 33 Back to Campai…" at bounding box center [110, 190] width 220 height 324
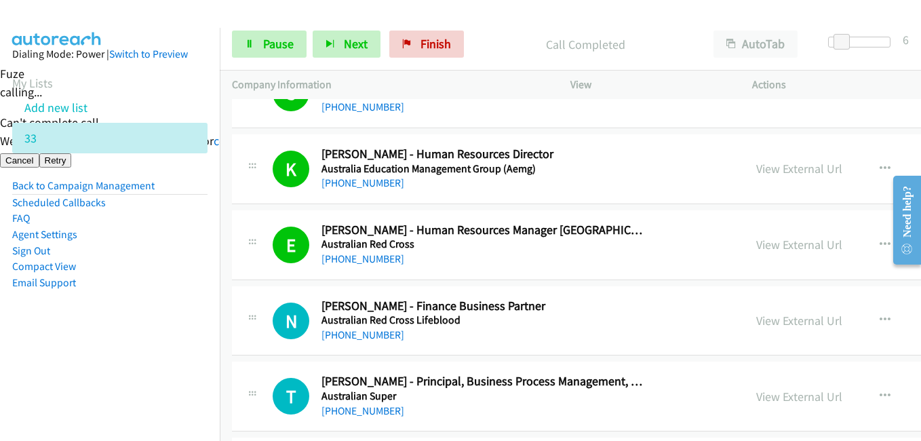
click at [142, 317] on aside "Dialing Mode: Power | Switch to Preview My Lists Add new list 33 Back to Campai…" at bounding box center [110, 190] width 220 height 324
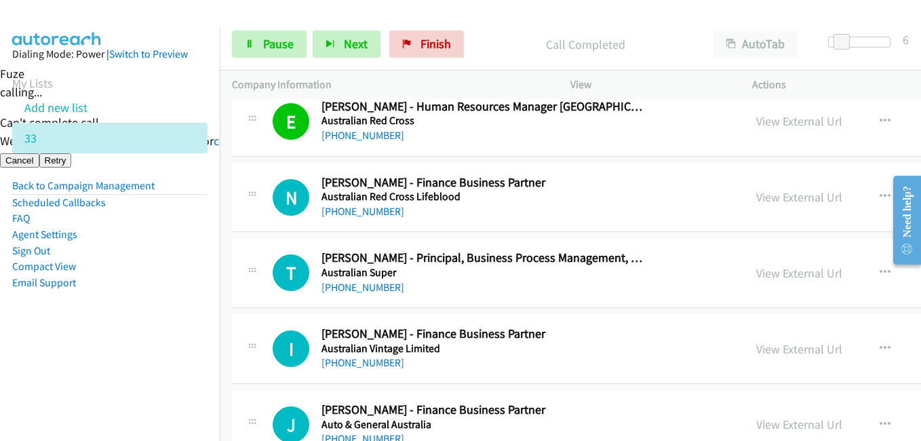
scroll to position [1967, 0]
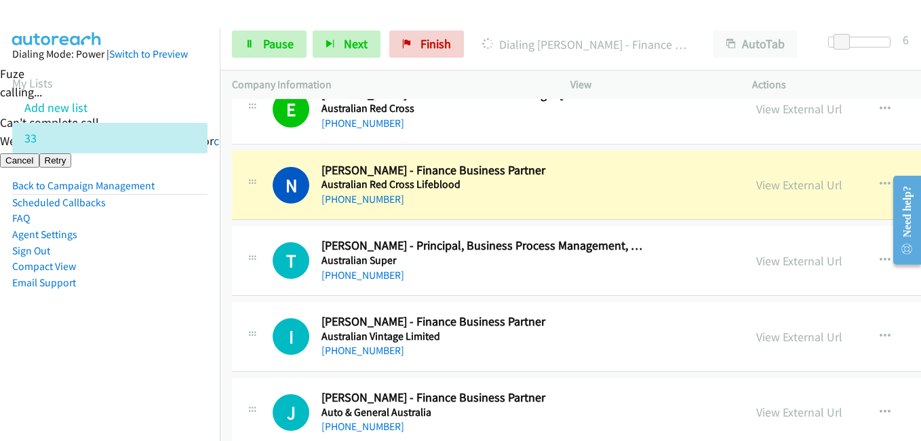
drag, startPoint x: 148, startPoint y: 301, endPoint x: 387, endPoint y: 290, distance: 239.0
click at [148, 301] on aside "Dialing Mode: Power | Switch to Preview My Lists Add new list 33 Back to Campai…" at bounding box center [110, 190] width 220 height 324
drag, startPoint x: 144, startPoint y: 330, endPoint x: 432, endPoint y: 290, distance: 291.1
click at [144, 330] on aside "Dialing Mode: Power | Switch to Preview My Lists Add new list 33 Back to Campai…" at bounding box center [110, 190] width 220 height 324
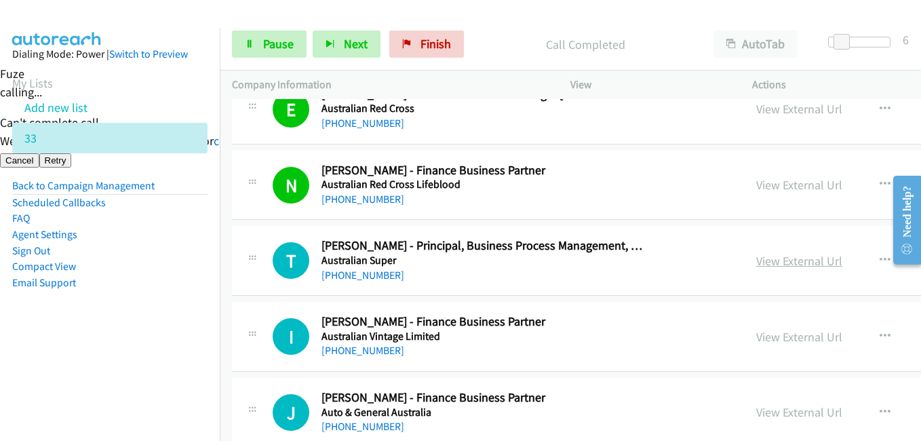
click at [756, 259] on link "View External Url" at bounding box center [799, 261] width 86 height 16
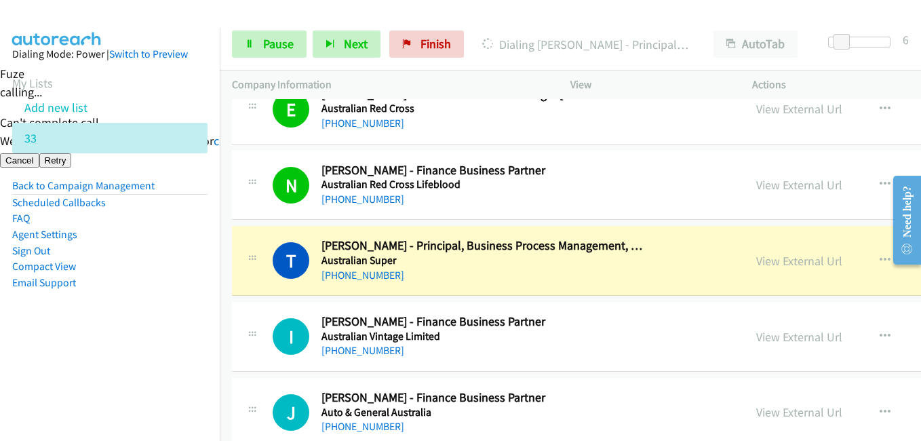
drag, startPoint x: 151, startPoint y: 326, endPoint x: 317, endPoint y: 208, distance: 203.8
click at [151, 324] on aside "Dialing Mode: Power | Switch to Preview My Lists Add new list 33 Back to Campai…" at bounding box center [110, 190] width 220 height 324
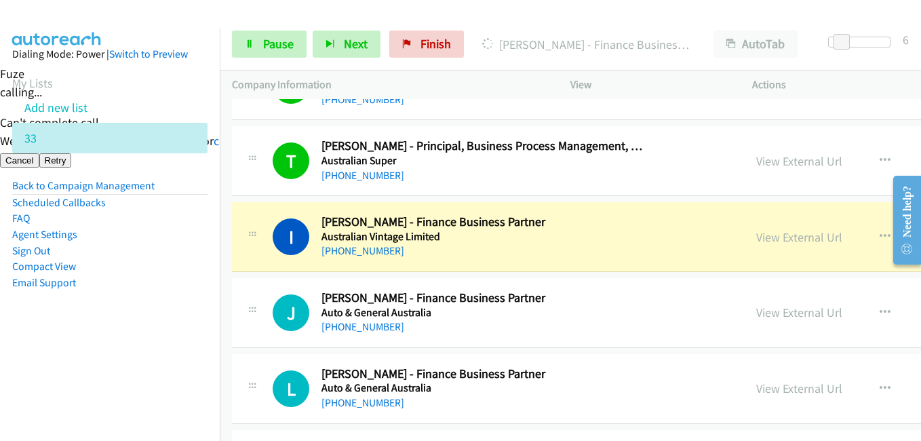
scroll to position [2171, 0]
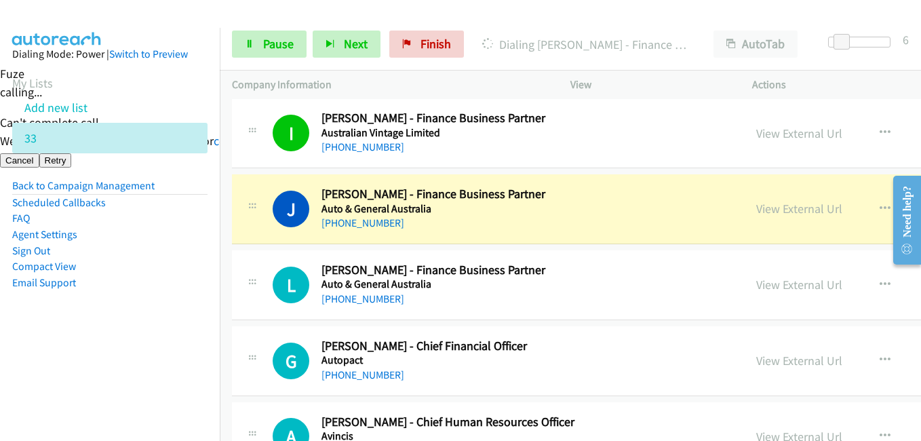
click at [159, 319] on aside "Dialing Mode: Power | Switch to Preview My Lists Add new list 33 Back to Campai…" at bounding box center [110, 190] width 220 height 324
drag, startPoint x: 48, startPoint y: 295, endPoint x: 107, endPoint y: 309, distance: 60.6
click at [47, 295] on aside "Dialing Mode: Power | Switch to Preview My Lists Add new list 33 Back to Campai…" at bounding box center [110, 190] width 220 height 324
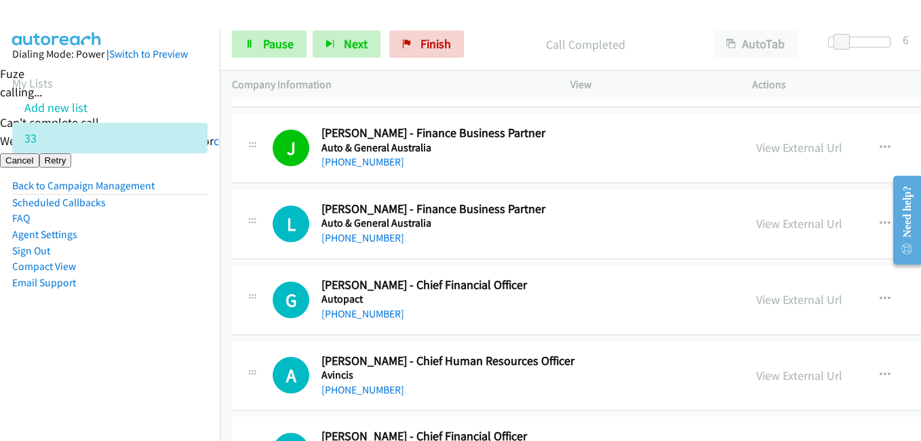
scroll to position [2239, 0]
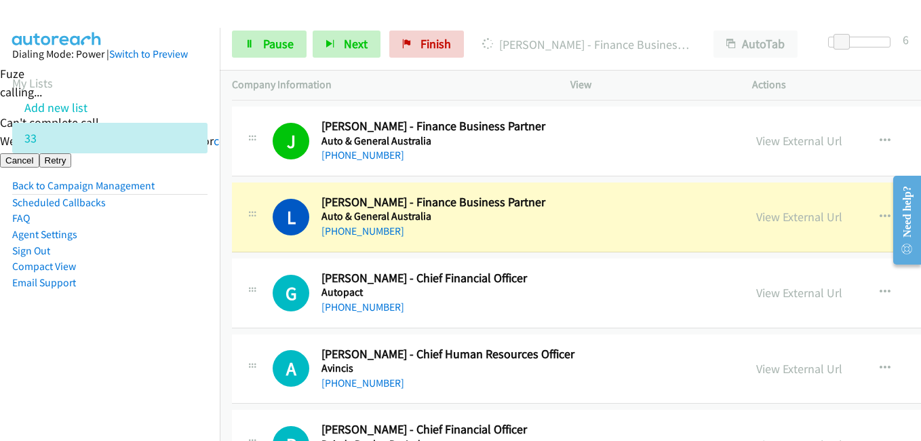
drag, startPoint x: 153, startPoint y: 247, endPoint x: 297, endPoint y: 100, distance: 205.3
click at [153, 248] on li "Sign Out" at bounding box center [109, 251] width 195 height 16
click at [272, 43] on span "Pause" at bounding box center [278, 44] width 31 height 16
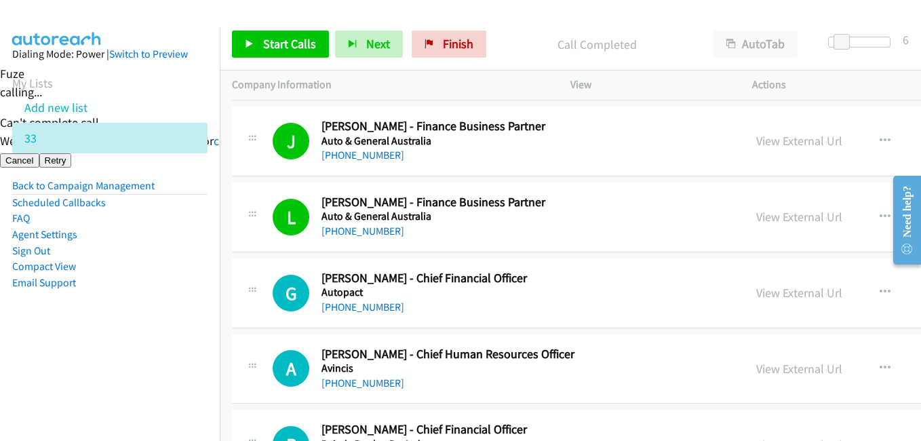
drag, startPoint x: 164, startPoint y: 352, endPoint x: 178, endPoint y: 348, distance: 14.8
click at [164, 352] on nav "Dialing Mode: Power | Switch to Preview My Lists Add new list 33 Back to Campai…" at bounding box center [110, 248] width 220 height 441
click at [257, 43] on link "Start Calls" at bounding box center [280, 44] width 97 height 27
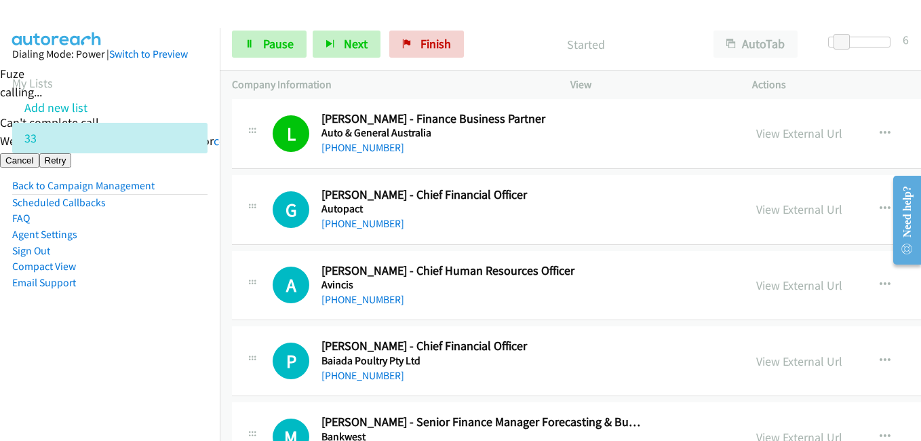
scroll to position [2374, 0]
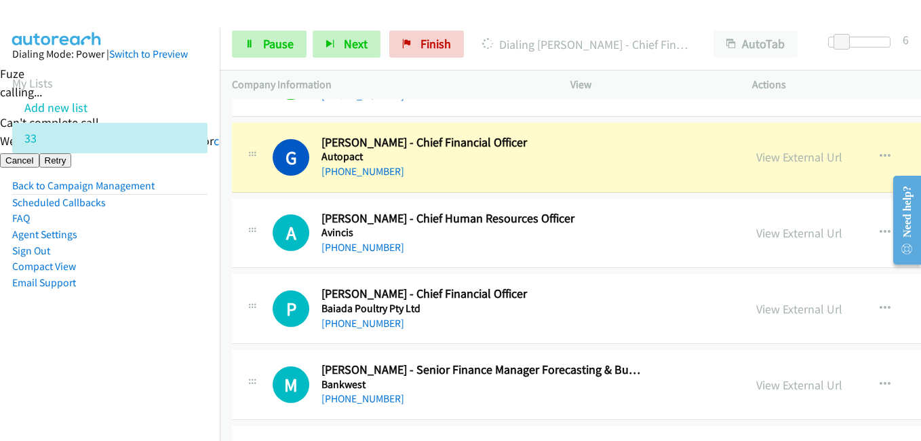
drag, startPoint x: 164, startPoint y: 315, endPoint x: 170, endPoint y: 305, distance: 10.9
click at [164, 315] on aside "Dialing Mode: Power | Switch to Preview My Lists Add new list 33 Back to Campai…" at bounding box center [110, 190] width 220 height 324
drag, startPoint x: 186, startPoint y: 338, endPoint x: 201, endPoint y: 335, distance: 15.8
click at [186, 338] on aside "Dialing Mode: Power | Switch to Preview My Lists Add new list 33 Back to Campai…" at bounding box center [110, 190] width 220 height 324
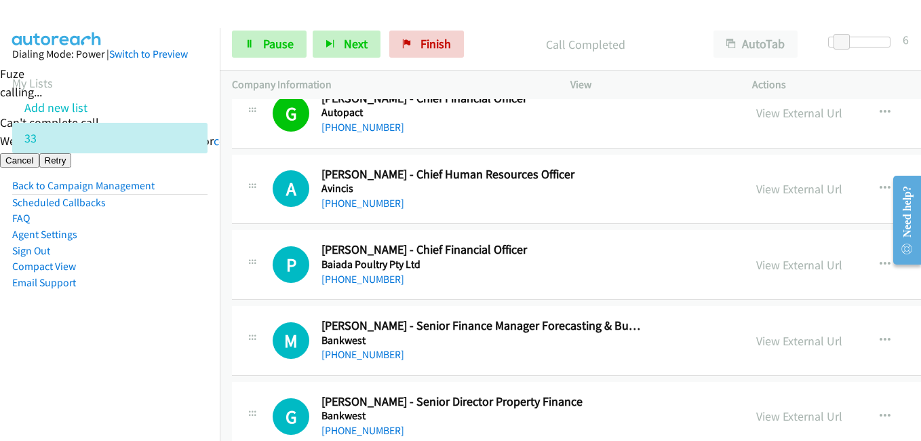
scroll to position [2442, 0]
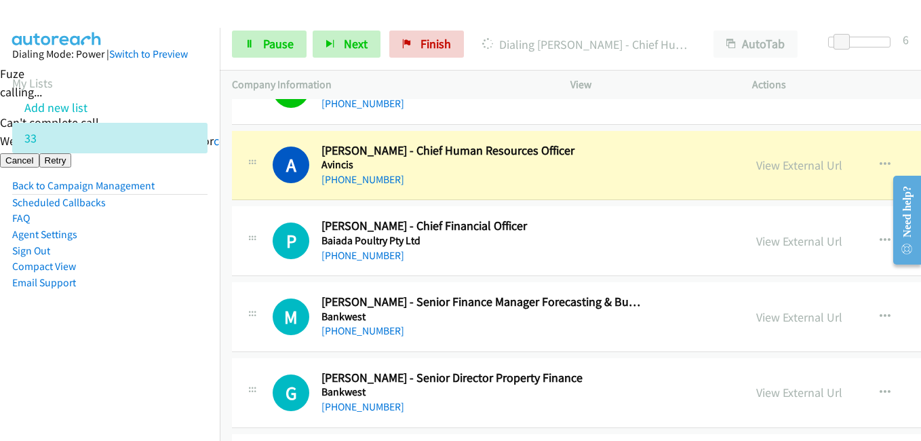
drag, startPoint x: 197, startPoint y: 344, endPoint x: 301, endPoint y: 332, distance: 104.4
click at [197, 344] on aside "Dialing Mode: Power | Switch to Preview My Lists Add new list 33 Back to Campai…" at bounding box center [110, 190] width 220 height 324
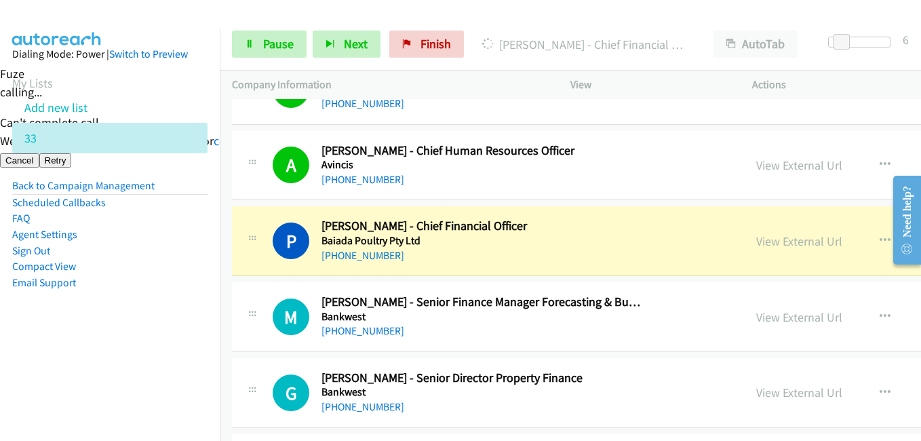
drag, startPoint x: 120, startPoint y: 288, endPoint x: 452, endPoint y: 297, distance: 331.8
click at [122, 289] on li "Email Support" at bounding box center [109, 283] width 195 height 16
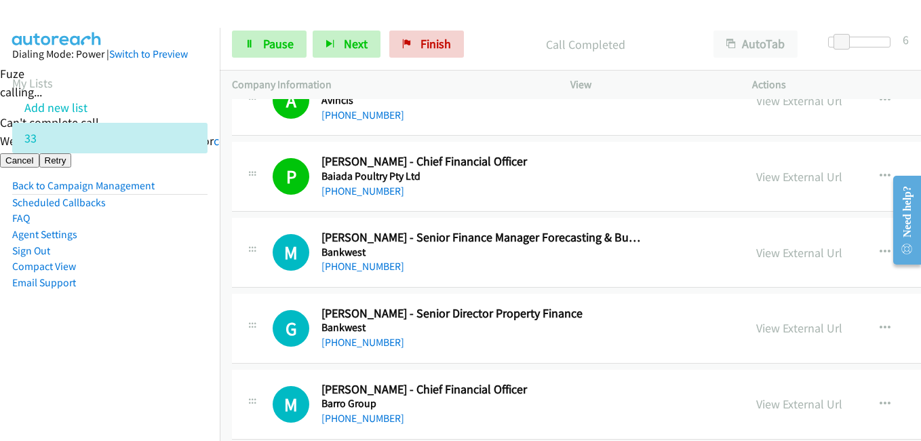
scroll to position [2510, 0]
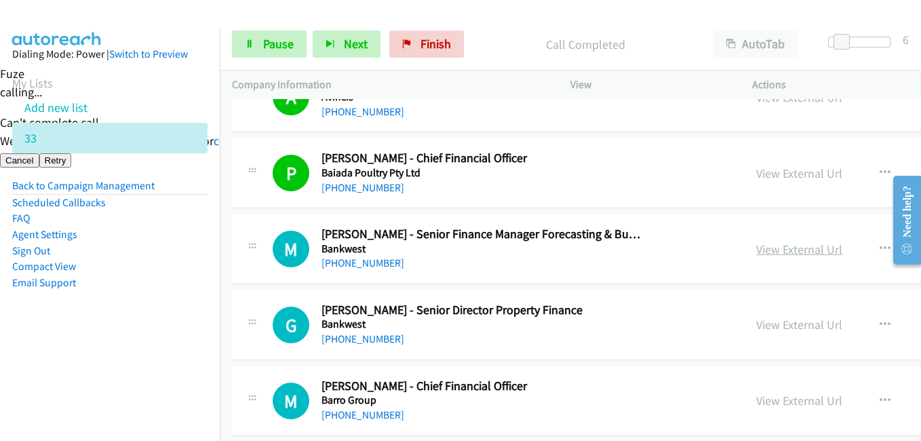
click at [756, 246] on link "View External Url" at bounding box center [799, 249] width 86 height 16
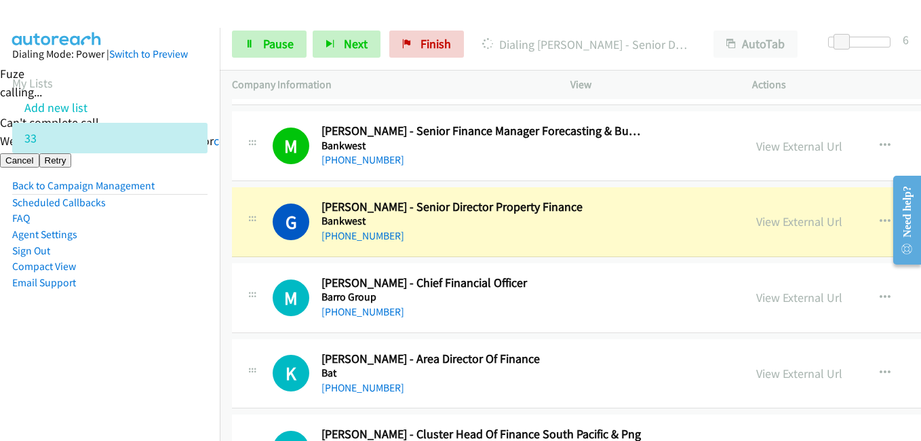
scroll to position [2646, 0]
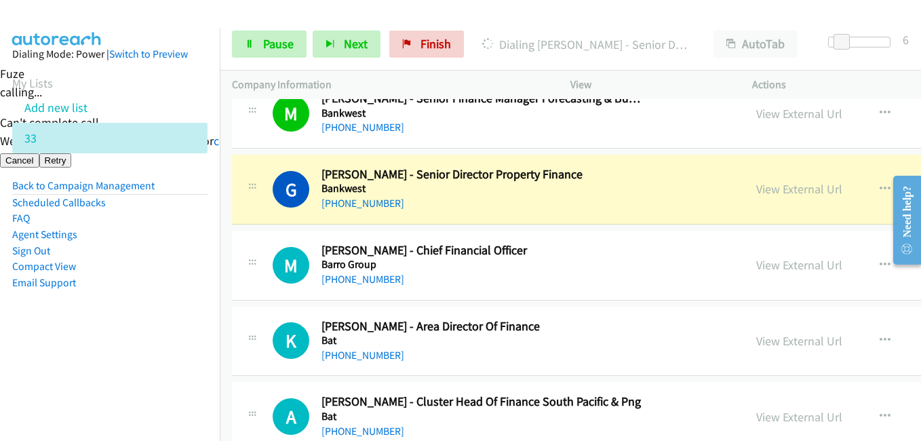
drag, startPoint x: 121, startPoint y: 360, endPoint x: 286, endPoint y: 355, distance: 164.2
click at [123, 360] on nav "Dialing Mode: Power | Switch to Preview My Lists Add new list 33 Back to Campai…" at bounding box center [110, 248] width 220 height 441
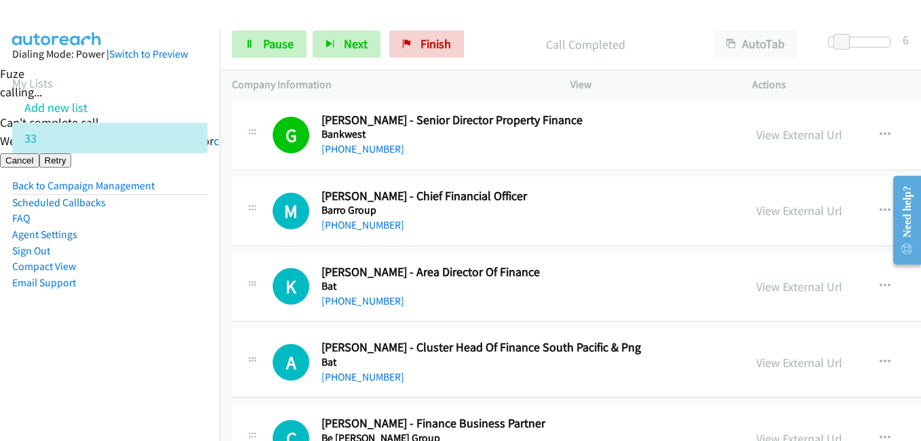
scroll to position [2713, 0]
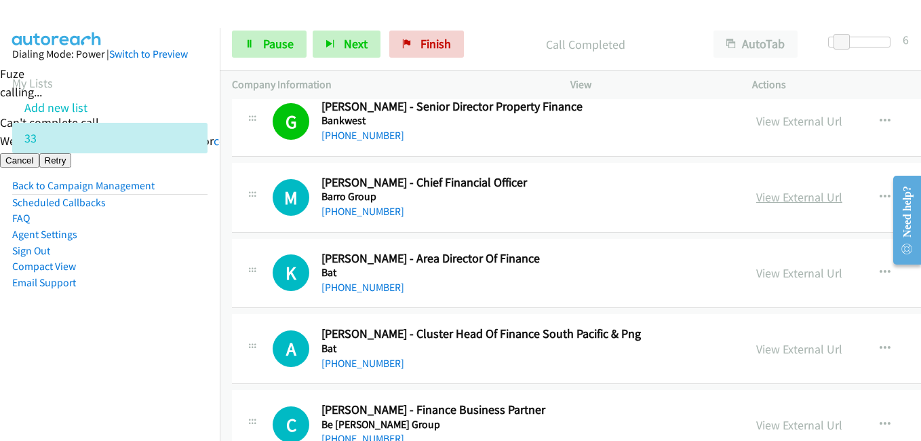
click at [756, 198] on link "View External Url" at bounding box center [799, 197] width 86 height 16
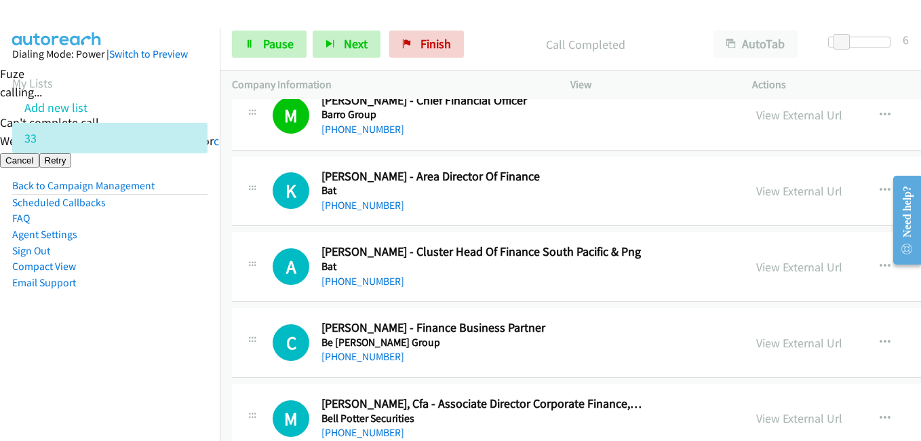
scroll to position [2781, 0]
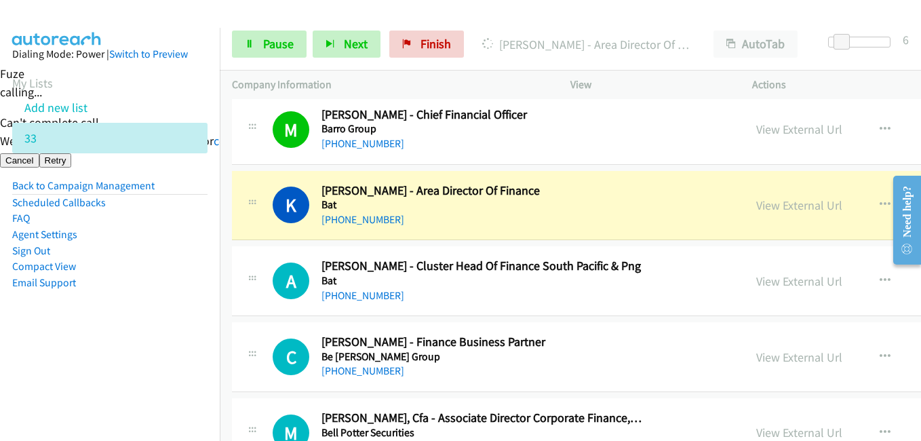
drag, startPoint x: 163, startPoint y: 351, endPoint x: 275, endPoint y: 345, distance: 112.1
click at [163, 351] on aside "Dialing Mode: Power | Switch to Preview My Lists Add new list 33 Back to Campai…" at bounding box center [110, 190] width 220 height 324
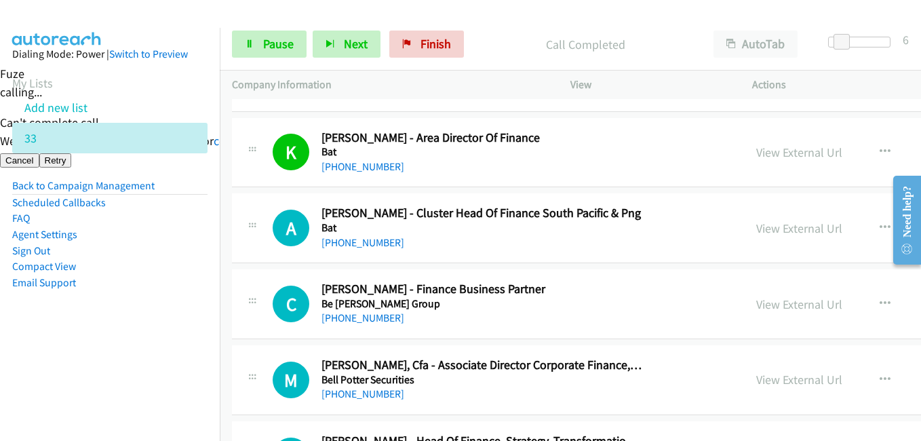
scroll to position [2849, 0]
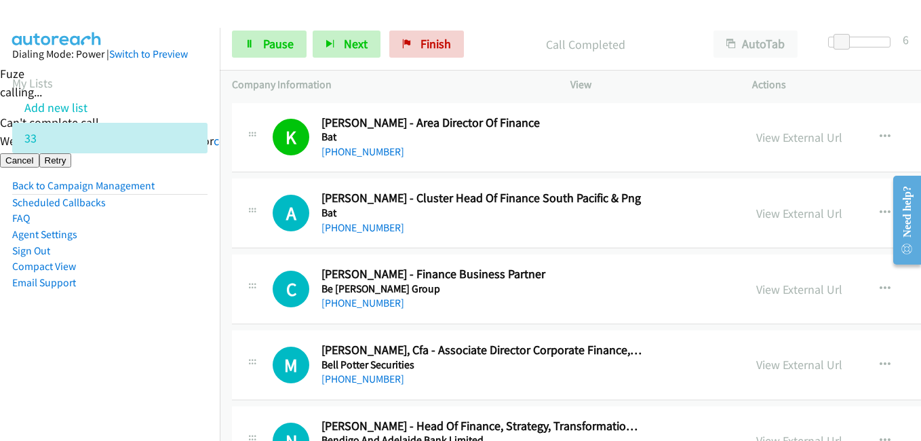
drag, startPoint x: 158, startPoint y: 349, endPoint x: 385, endPoint y: 328, distance: 227.5
click at [158, 349] on aside "Dialing Mode: Power | Switch to Preview My Lists Add new list 33 Back to Campai…" at bounding box center [110, 190] width 220 height 324
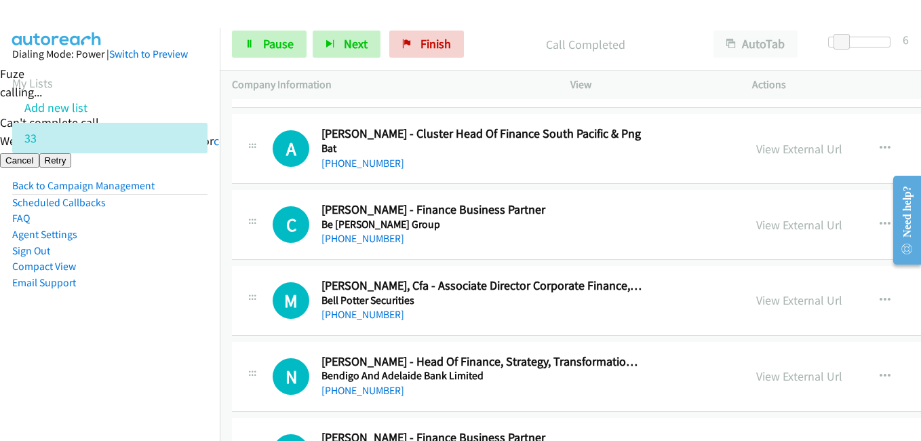
scroll to position [2985, 0]
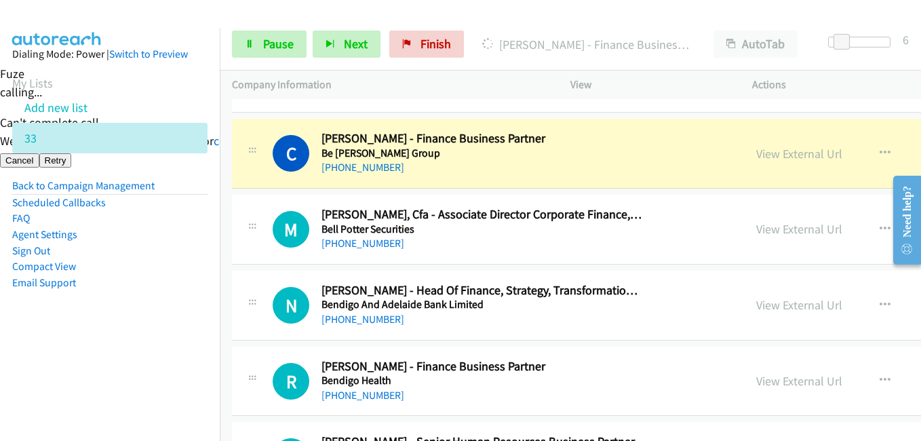
drag, startPoint x: 129, startPoint y: 307, endPoint x: 135, endPoint y: 303, distance: 7.7
click at [128, 307] on aside "Dialing Mode: Power | Switch to Preview My Lists Add new list 33 Back to Campai…" at bounding box center [110, 190] width 220 height 324
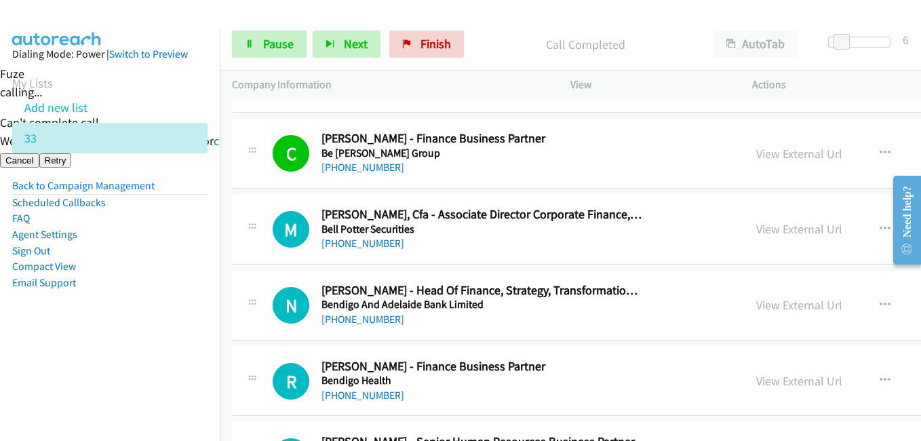
click at [161, 333] on aside "Dialing Mode: Power | Switch to Preview My Lists Add new list 33 Back to Campai…" at bounding box center [110, 190] width 220 height 324
click at [294, 38] on link "Pause" at bounding box center [269, 44] width 75 height 27
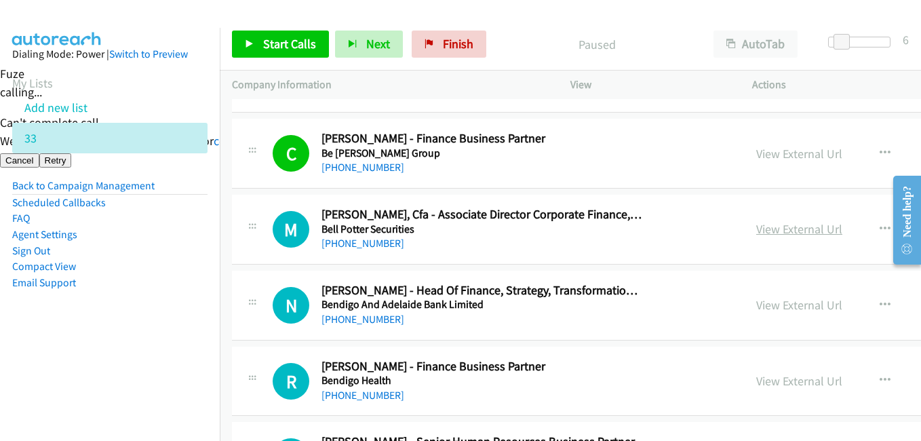
click at [756, 229] on link "View External Url" at bounding box center [799, 229] width 86 height 16
drag, startPoint x: 292, startPoint y: 45, endPoint x: 304, endPoint y: 47, distance: 12.4
click at [292, 45] on span "Start Calls" at bounding box center [289, 44] width 53 height 16
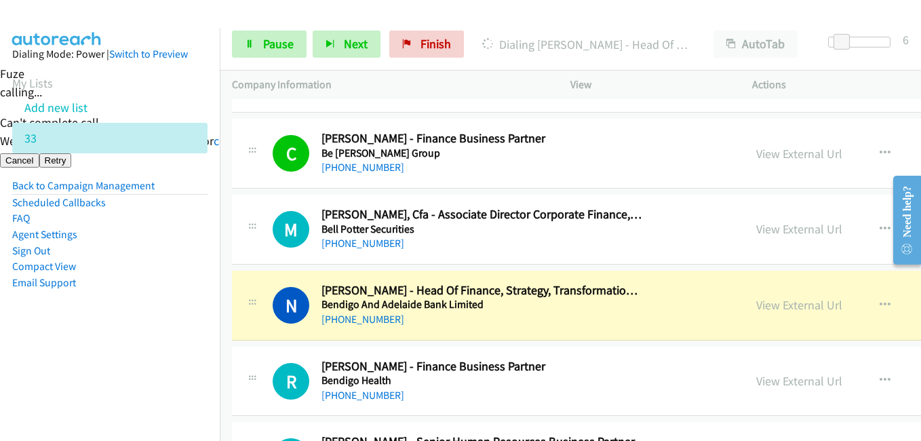
drag, startPoint x: 172, startPoint y: 225, endPoint x: 212, endPoint y: 212, distance: 42.3
click at [174, 225] on li "FAQ" at bounding box center [109, 218] width 195 height 16
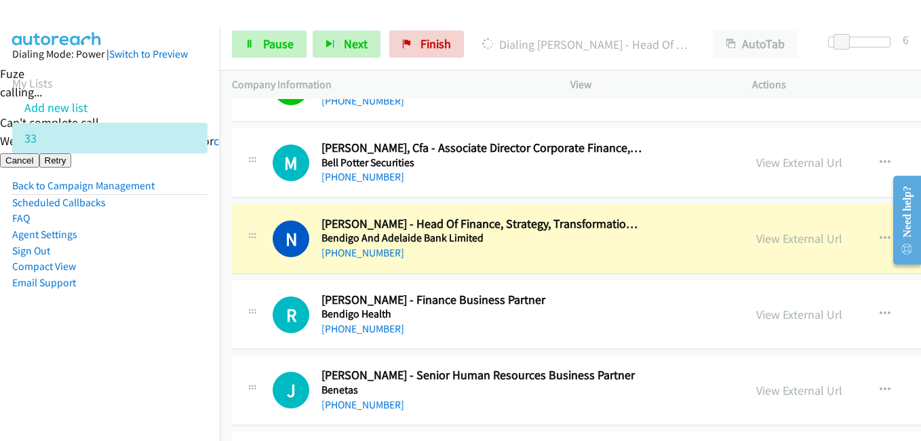
scroll to position [3120, 0]
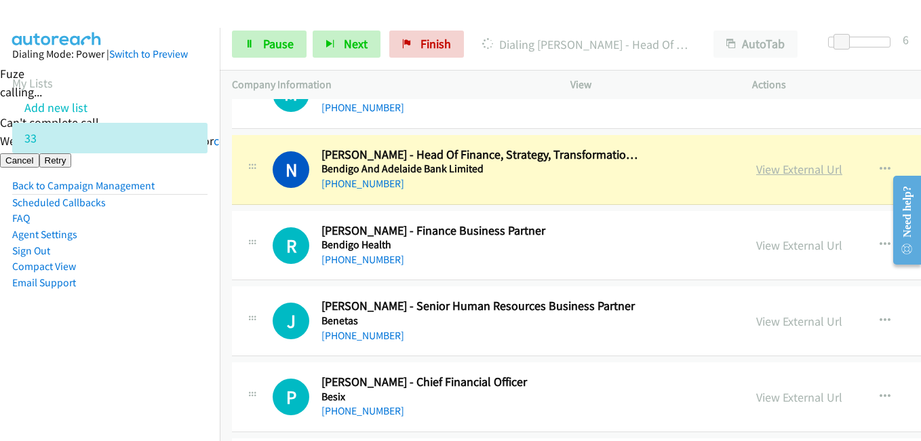
click at [756, 172] on link "View External Url" at bounding box center [799, 169] width 86 height 16
click at [272, 40] on span "Pause" at bounding box center [278, 44] width 31 height 16
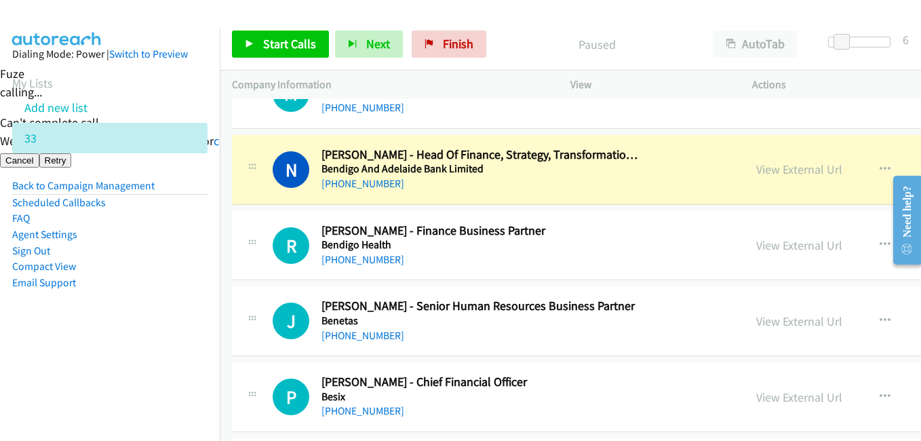
drag, startPoint x: 128, startPoint y: 366, endPoint x: 365, endPoint y: 153, distance: 319.0
click at [128, 365] on nav "Dialing Mode: Power | Switch to Preview My Lists Add new list 33 Back to Campai…" at bounding box center [110, 248] width 220 height 441
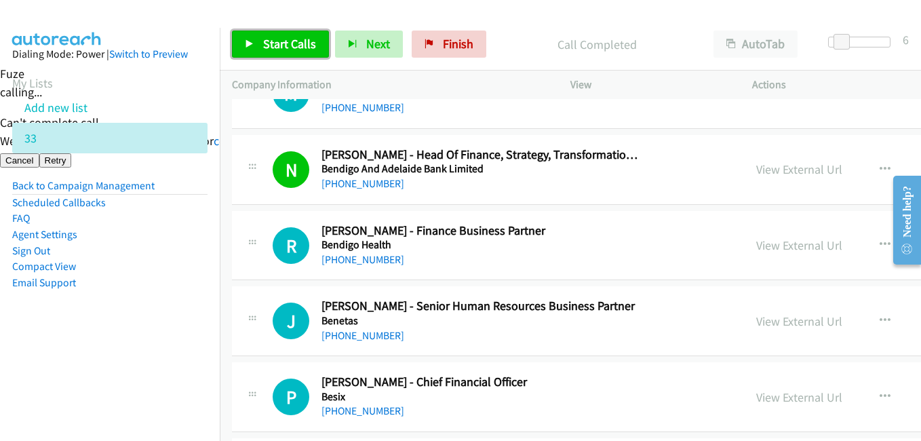
click at [290, 55] on link "Start Calls" at bounding box center [280, 44] width 97 height 27
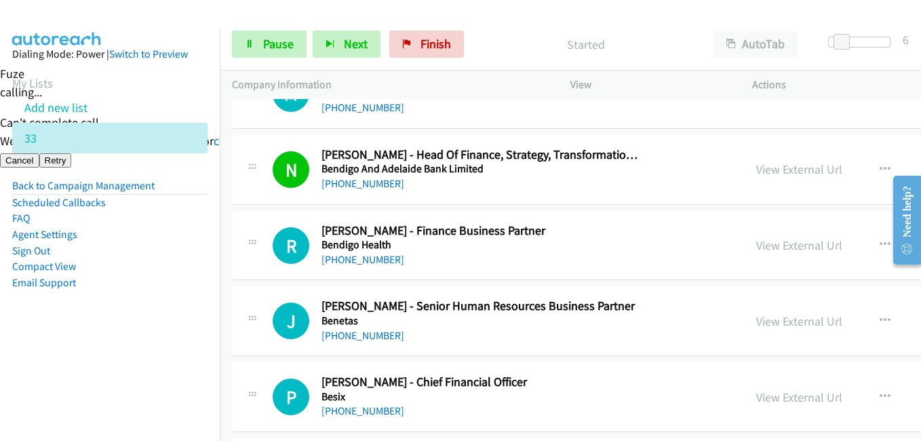
drag, startPoint x: 118, startPoint y: 289, endPoint x: 169, endPoint y: 288, distance: 50.9
click at [120, 289] on li "Email Support" at bounding box center [109, 283] width 195 height 16
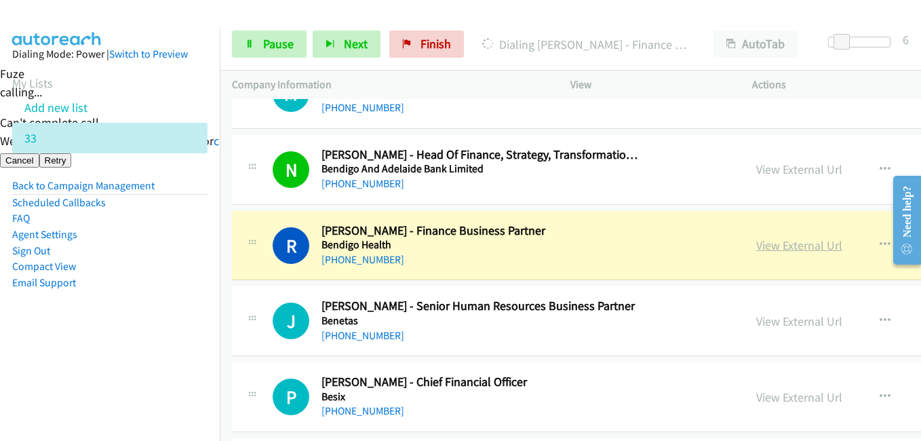
click at [756, 242] on link "View External Url" at bounding box center [799, 245] width 86 height 16
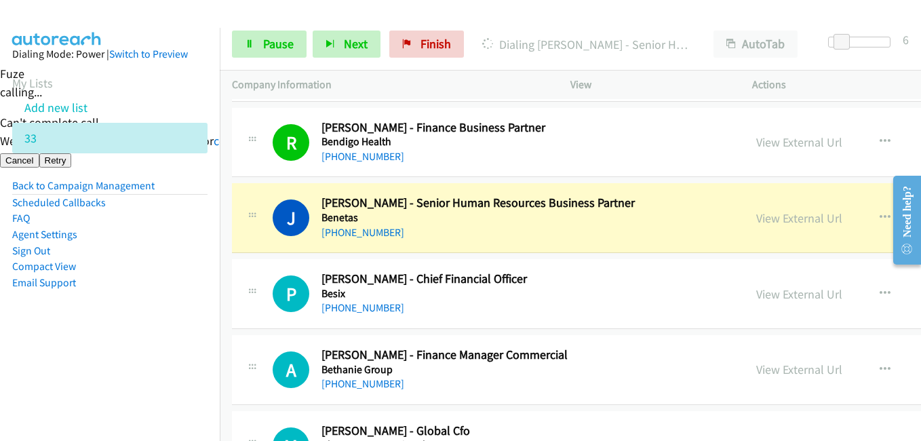
scroll to position [3256, 0]
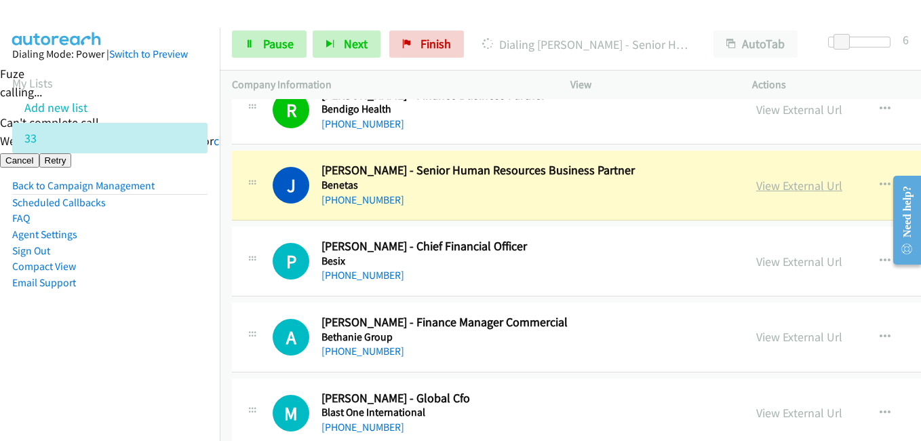
click at [756, 187] on link "View External Url" at bounding box center [799, 186] width 86 height 16
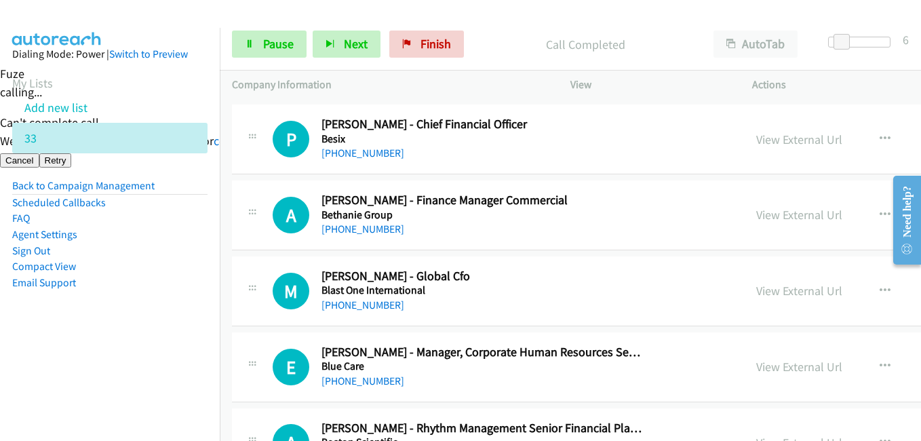
scroll to position [3392, 0]
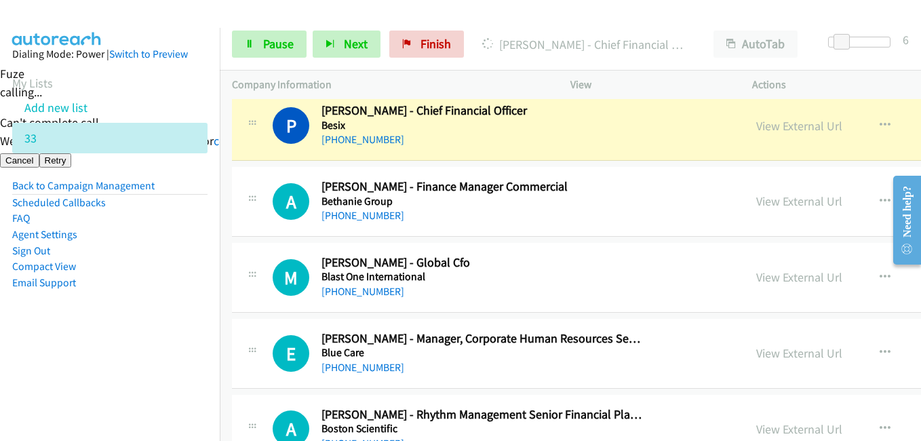
click at [75, 372] on nav "Dialing Mode: Power | Switch to Preview My Lists Add new list 33 Back to Campai…" at bounding box center [110, 248] width 220 height 441
click at [195, 302] on aside "Dialing Mode: Power | Switch to Preview My Lists Add new list 33 Back to Campai…" at bounding box center [110, 190] width 220 height 324
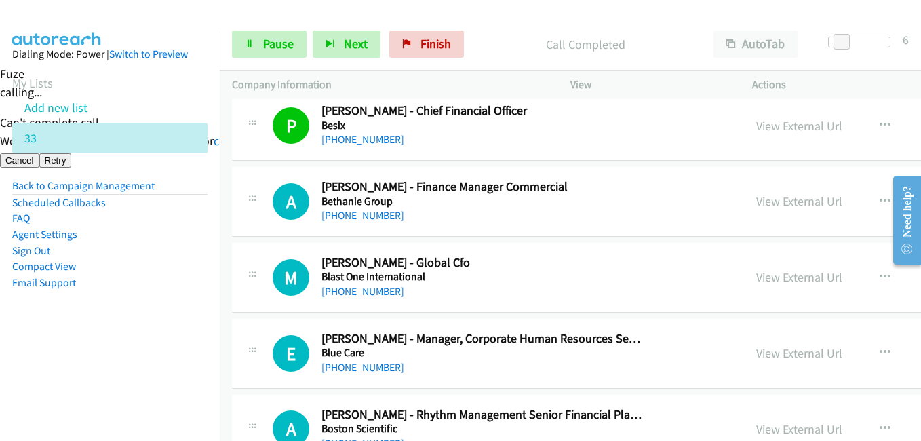
drag, startPoint x: 156, startPoint y: 282, endPoint x: 210, endPoint y: 273, distance: 54.9
click at [157, 282] on li "Email Support" at bounding box center [109, 283] width 195 height 16
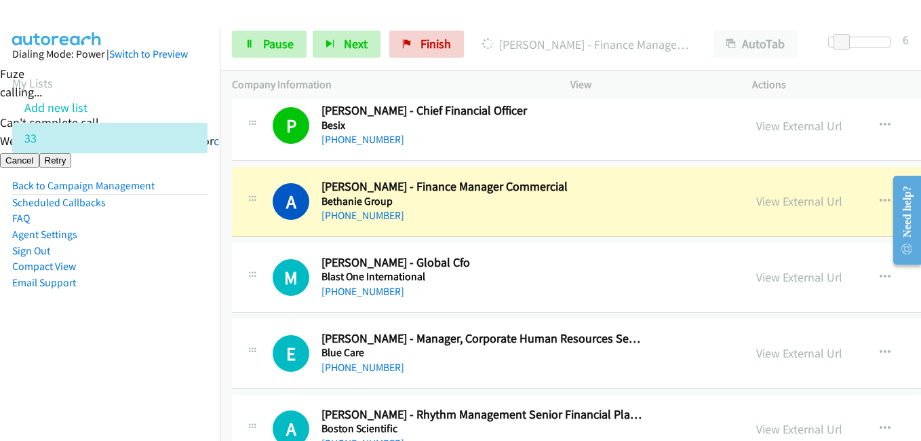
drag, startPoint x: 190, startPoint y: 345, endPoint x: 239, endPoint y: 338, distance: 49.2
click at [190, 345] on aside "Dialing Mode: Power | Switch to Preview My Lists Add new list 33 Back to Campai…" at bounding box center [110, 190] width 220 height 324
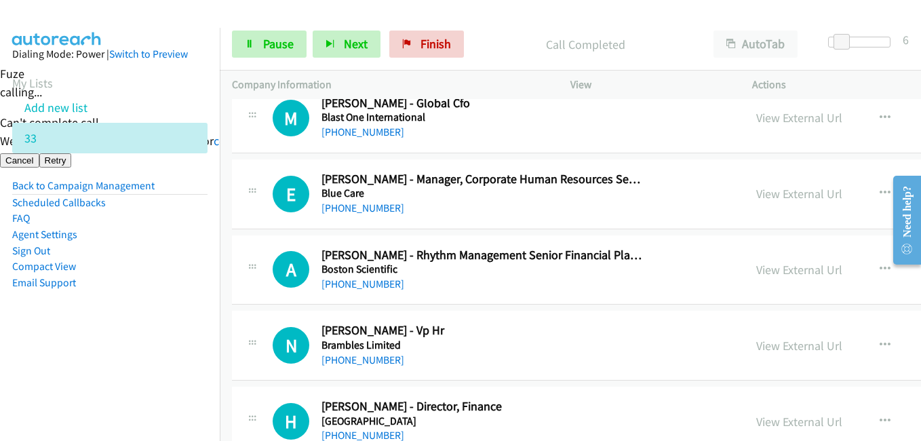
scroll to position [3527, 0]
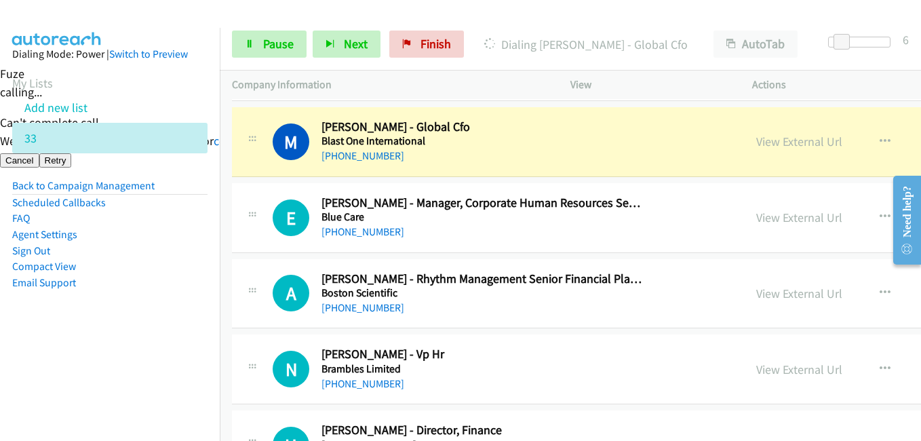
click at [73, 340] on aside "Dialing Mode: Power | Switch to Preview My Lists Add new list 33 Back to Campai…" at bounding box center [110, 190] width 220 height 324
drag, startPoint x: 147, startPoint y: 314, endPoint x: 403, endPoint y: 196, distance: 282.3
click at [152, 312] on aside "Dialing Mode: Power | Switch to Preview My Lists Add new list 33 Back to Campai…" at bounding box center [110, 190] width 220 height 324
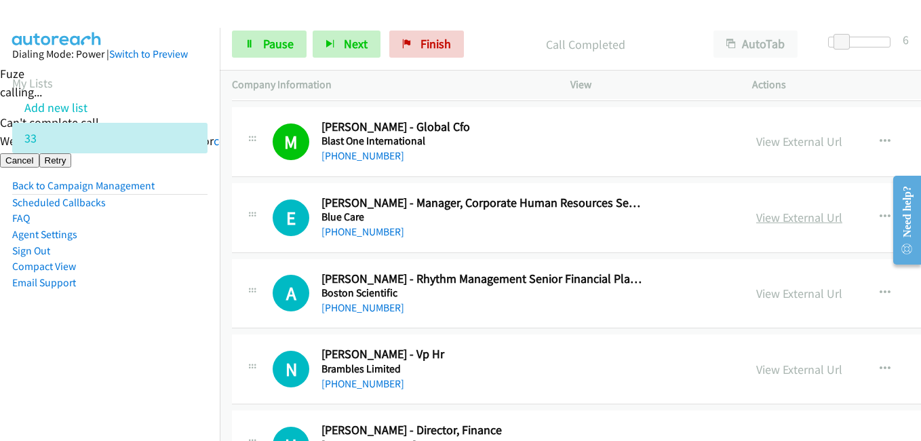
click at [756, 218] on link "View External Url" at bounding box center [799, 218] width 86 height 16
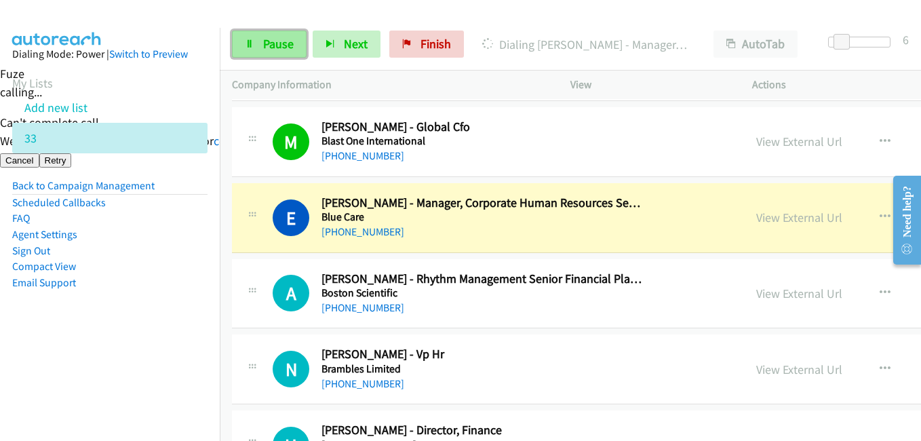
click at [281, 52] on link "Pause" at bounding box center [269, 44] width 75 height 27
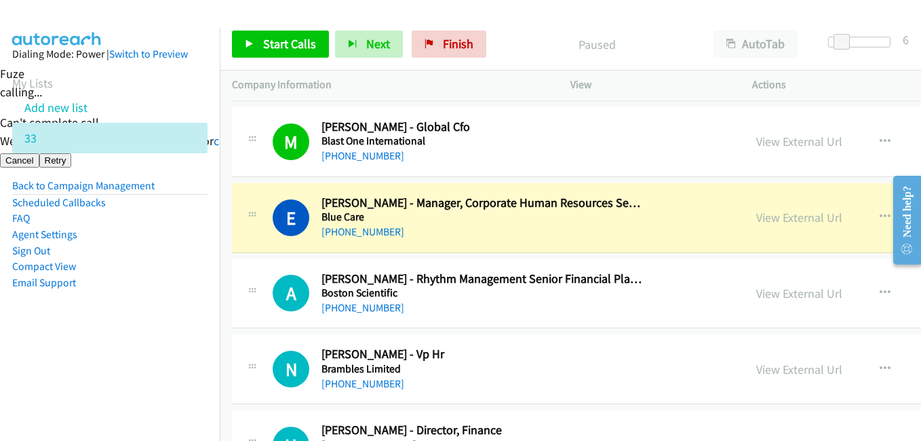
drag, startPoint x: 101, startPoint y: 334, endPoint x: 447, endPoint y: 265, distance: 352.8
click at [106, 334] on aside "Dialing Mode: Power | Switch to Preview My Lists Add new list 33 Back to Campai…" at bounding box center [110, 190] width 220 height 324
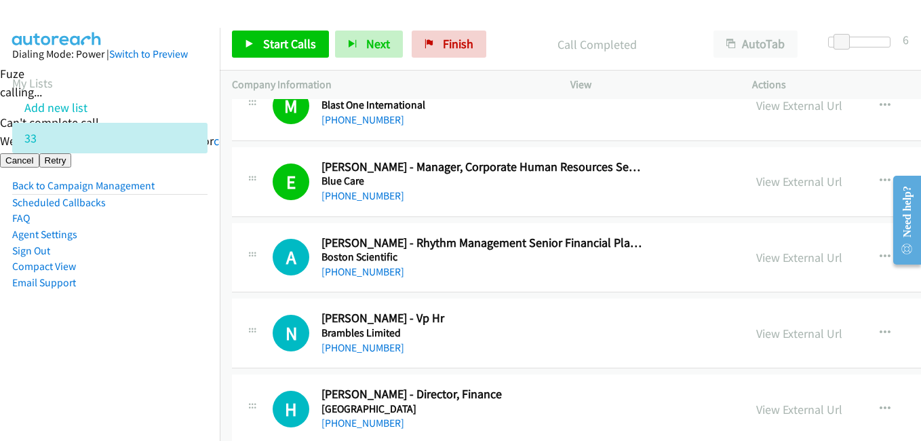
scroll to position [3595, 0]
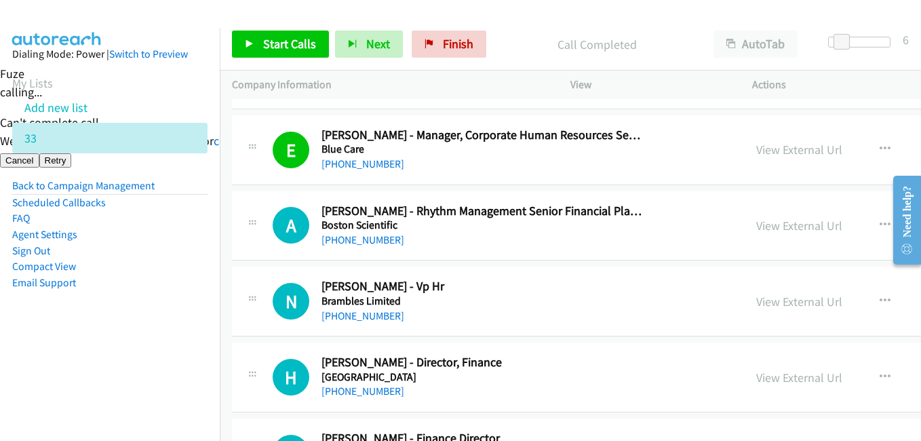
drag, startPoint x: 686, startPoint y: 229, endPoint x: 652, endPoint y: 250, distance: 39.9
click at [266, 44] on span "Start Calls" at bounding box center [289, 44] width 53 height 16
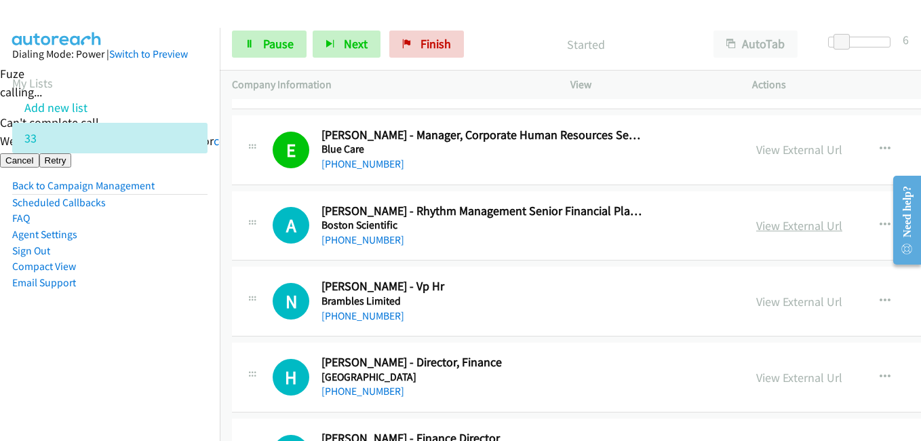
click at [756, 227] on link "View External Url" at bounding box center [799, 226] width 86 height 16
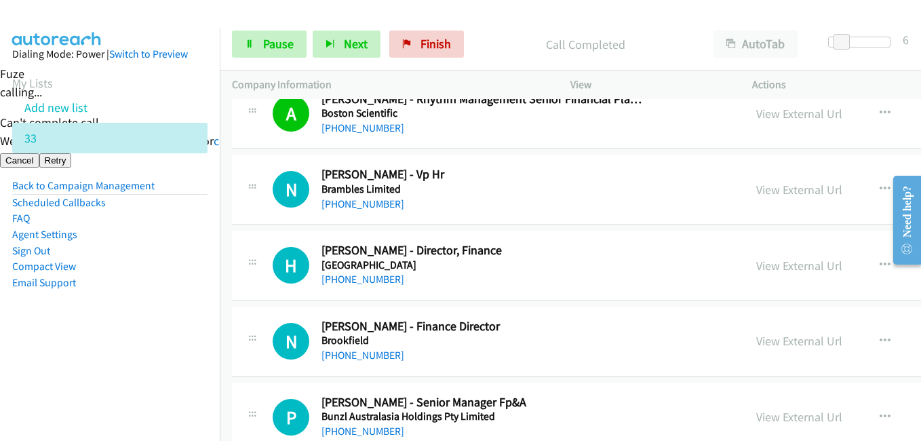
scroll to position [3731, 0]
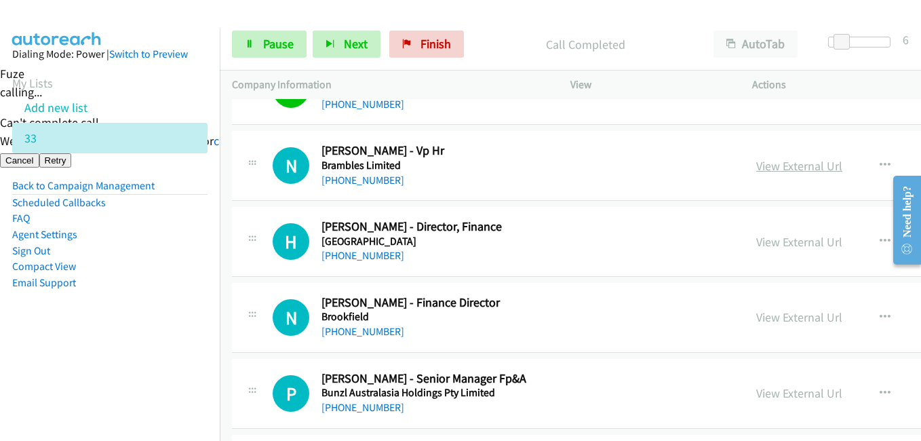
click at [756, 166] on link "View External Url" at bounding box center [799, 166] width 86 height 16
drag, startPoint x: 261, startPoint y: 50, endPoint x: 345, endPoint y: 20, distance: 89.0
click at [262, 50] on link "Pause" at bounding box center [269, 44] width 75 height 27
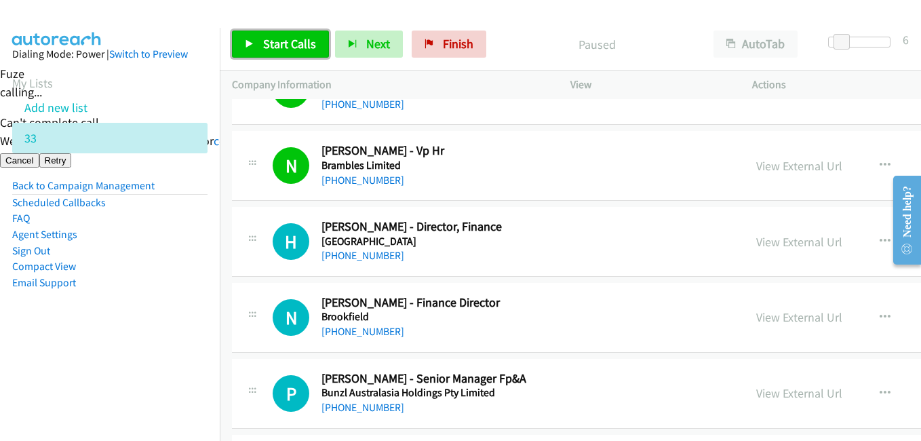
click at [270, 34] on link "Start Calls" at bounding box center [280, 44] width 97 height 27
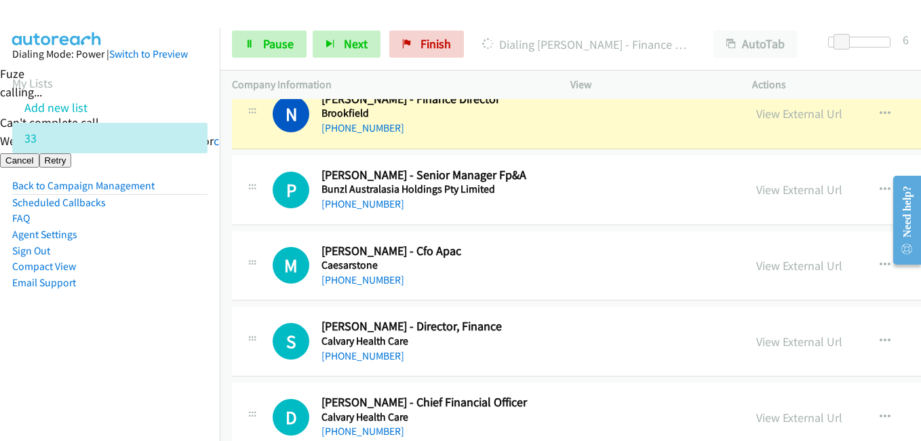
scroll to position [3867, 0]
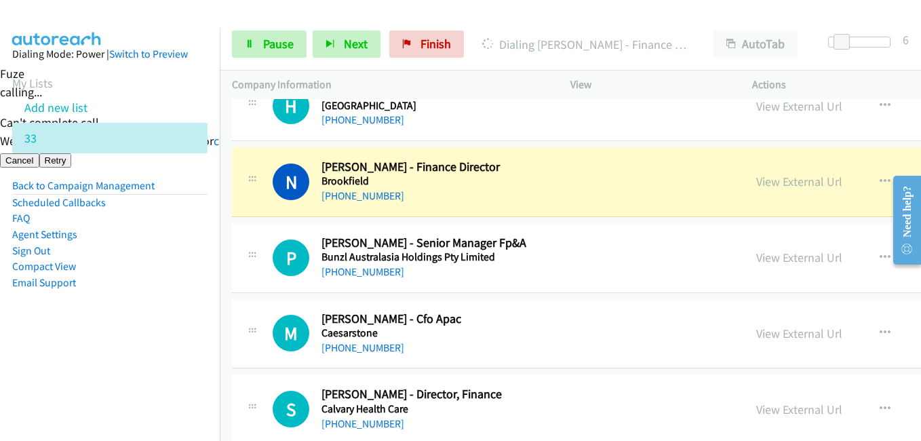
drag, startPoint x: 170, startPoint y: 349, endPoint x: 357, endPoint y: 328, distance: 187.8
click at [171, 349] on aside "Dialing Mode: Power | Switch to Preview My Lists Add new list 33 Back to Campai…" at bounding box center [110, 190] width 220 height 324
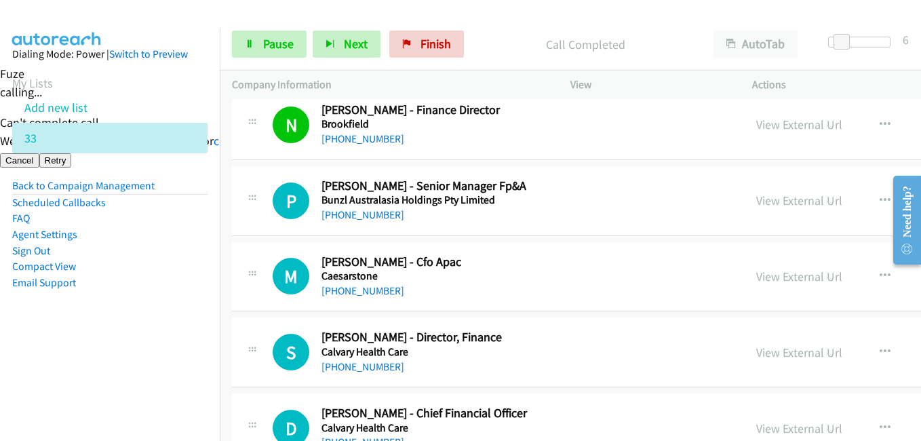
scroll to position [3934, 0]
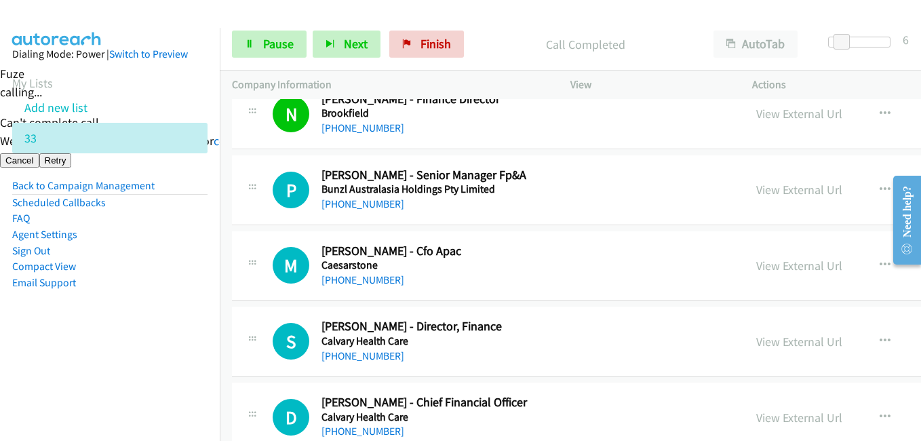
drag, startPoint x: 158, startPoint y: 354, endPoint x: 167, endPoint y: 351, distance: 9.2
click at [158, 354] on nav "Dialing Mode: Power | Switch to Preview My Lists Add new list 33 Back to Campai…" at bounding box center [110, 248] width 220 height 441
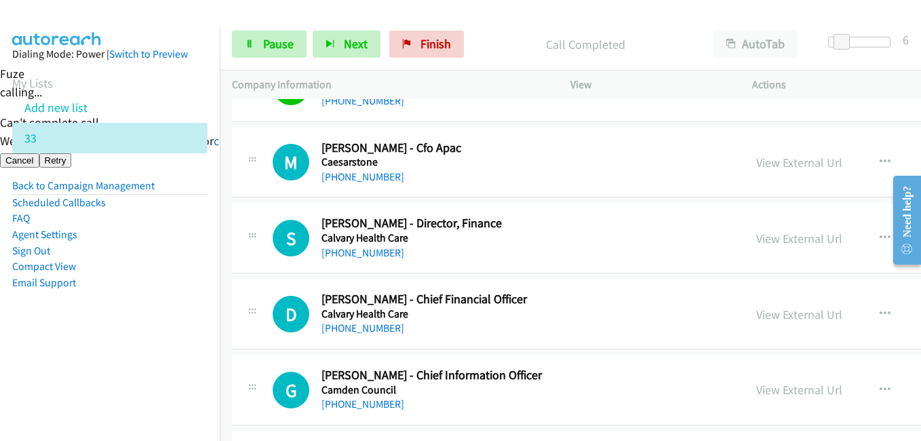
scroll to position [4070, 0]
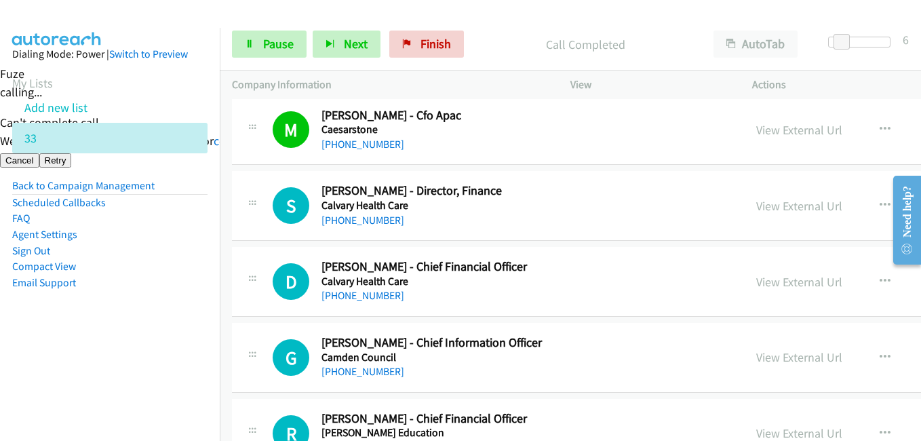
drag, startPoint x: 178, startPoint y: 333, endPoint x: 286, endPoint y: 321, distance: 108.5
click at [178, 333] on aside "Dialing Mode: Power | Switch to Preview My Lists Add new list 33 Back to Campai…" at bounding box center [110, 190] width 220 height 324
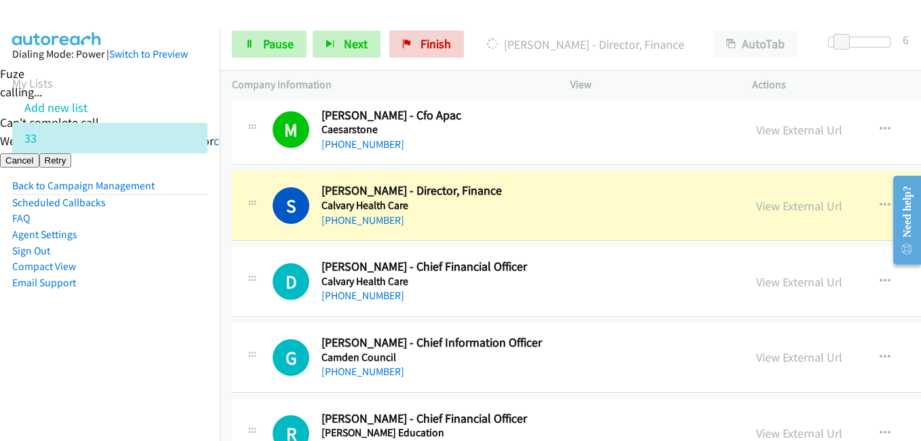
drag, startPoint x: 163, startPoint y: 311, endPoint x: 183, endPoint y: 301, distance: 22.5
click at [163, 311] on aside "Dialing Mode: Power | Switch to Preview My Lists Add new list 33 Back to Campai…" at bounding box center [110, 190] width 220 height 324
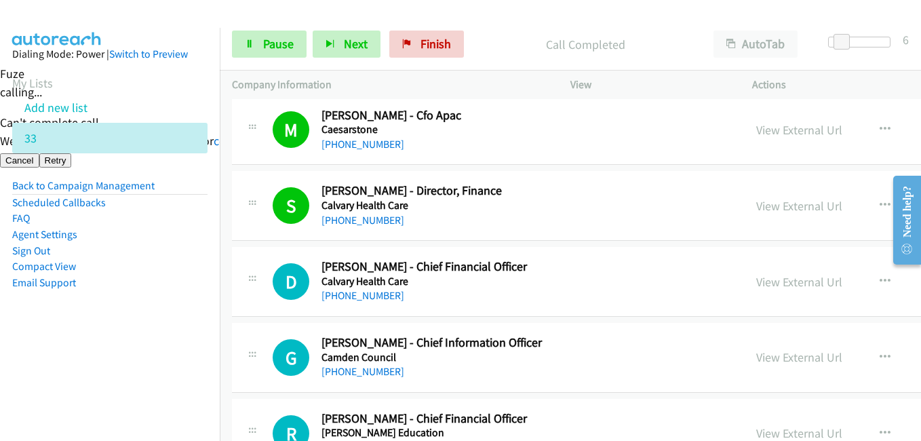
scroll to position [4206, 0]
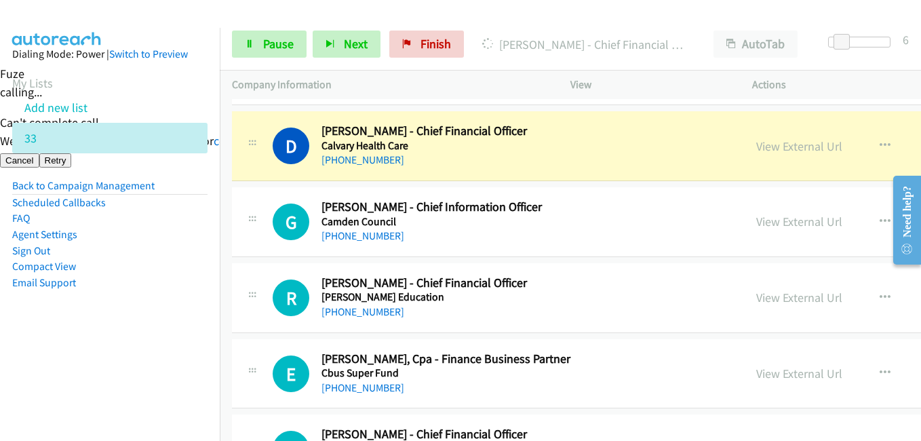
click at [178, 308] on aside "Dialing Mode: Power | Switch to Preview My Lists Add new list 33 Back to Campai…" at bounding box center [110, 190] width 220 height 324
drag, startPoint x: 155, startPoint y: 344, endPoint x: 348, endPoint y: 315, distance: 195.4
click at [155, 344] on aside "Dialing Mode: Power | Switch to Preview My Lists Add new list 33 Back to Campai…" at bounding box center [110, 190] width 220 height 324
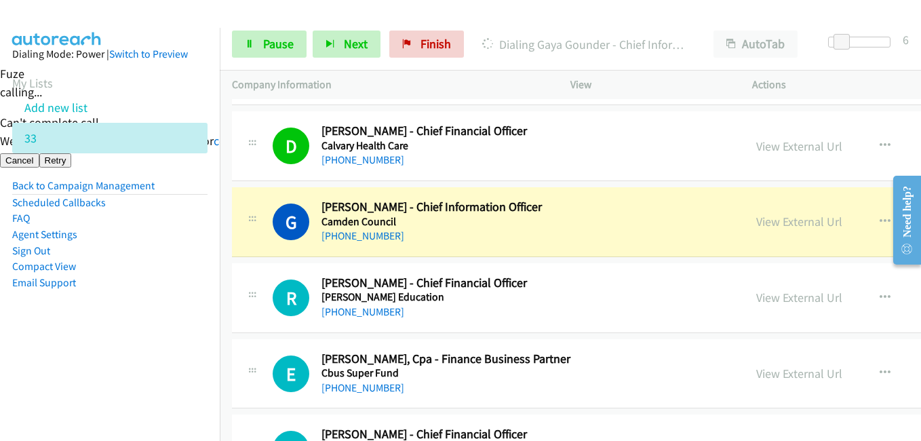
drag, startPoint x: 136, startPoint y: 249, endPoint x: 182, endPoint y: 205, distance: 64.3
click at [136, 249] on li "Sign Out" at bounding box center [109, 251] width 195 height 16
click at [270, 50] on span "Pause" at bounding box center [278, 44] width 31 height 16
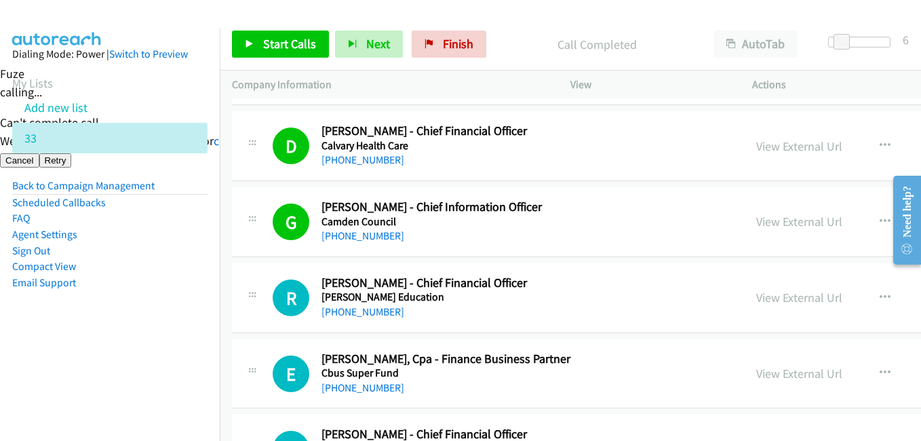
click at [134, 322] on aside "Dialing Mode: Power | Switch to Preview My Lists Add new list 33 Back to Campai…" at bounding box center [110, 190] width 220 height 324
click at [288, 49] on span "Start Calls" at bounding box center [289, 44] width 53 height 16
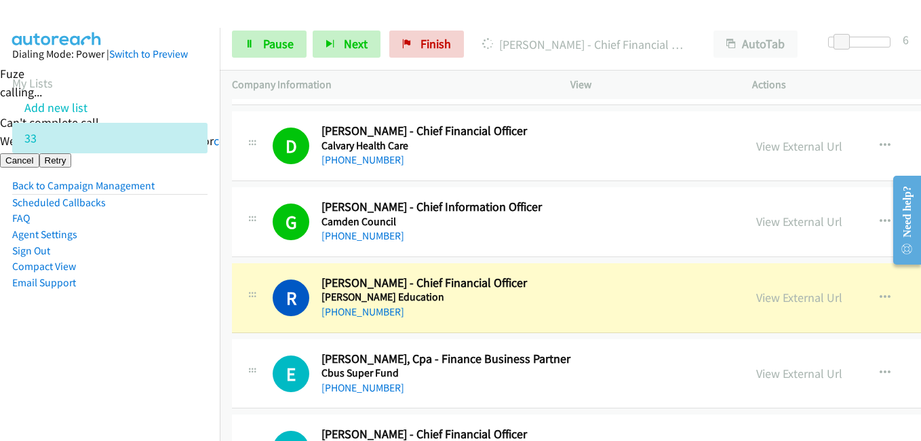
scroll to position [4341, 0]
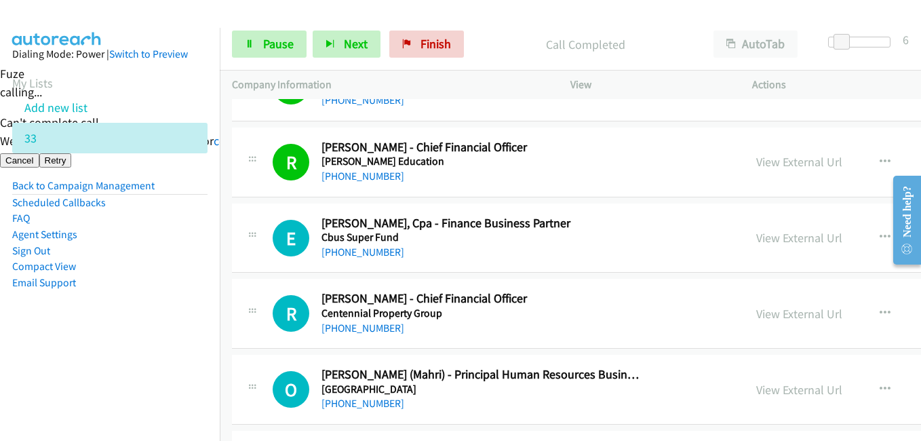
drag, startPoint x: 117, startPoint y: 289, endPoint x: 134, endPoint y: 305, distance: 23.0
click at [118, 290] on li "Email Support" at bounding box center [109, 283] width 195 height 16
click at [142, 370] on nav "Dialing Mode: Power | Switch to Preview My Lists Add new list 33 Back to Campai…" at bounding box center [110, 248] width 220 height 441
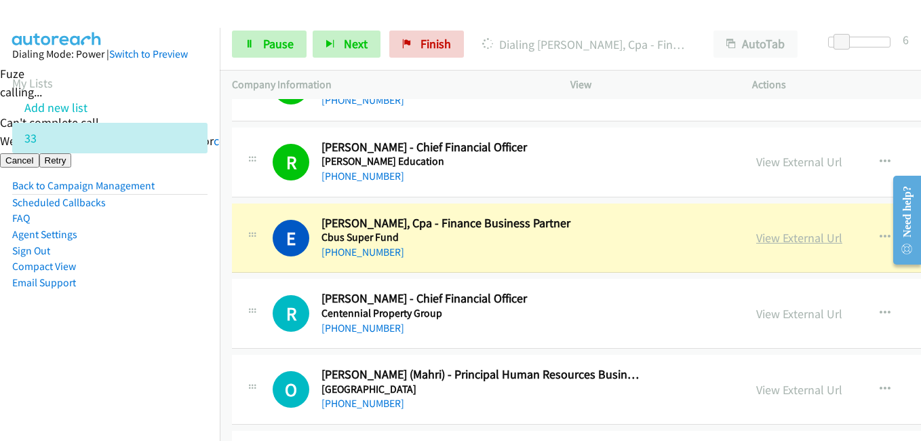
click at [756, 233] on link "View External Url" at bounding box center [799, 238] width 86 height 16
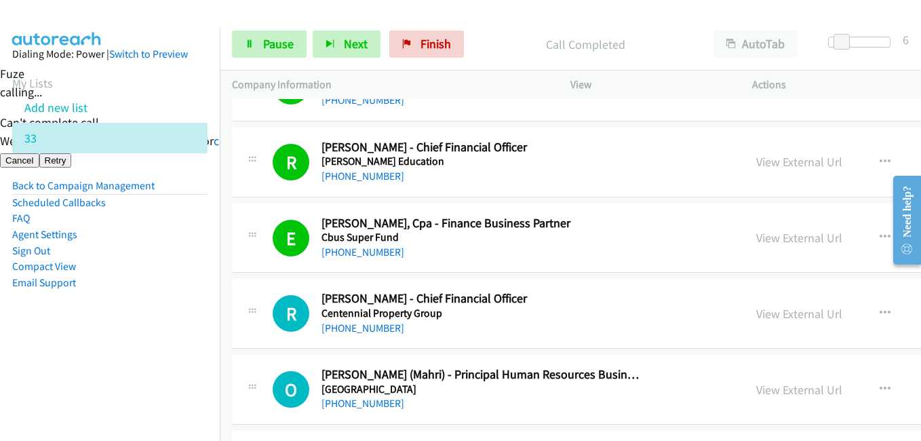
drag, startPoint x: 65, startPoint y: 367, endPoint x: 195, endPoint y: 306, distance: 143.2
click at [68, 367] on nav "Dialing Mode: Power | Switch to Preview My Lists Add new list 33 Back to Campai…" at bounding box center [110, 248] width 220 height 441
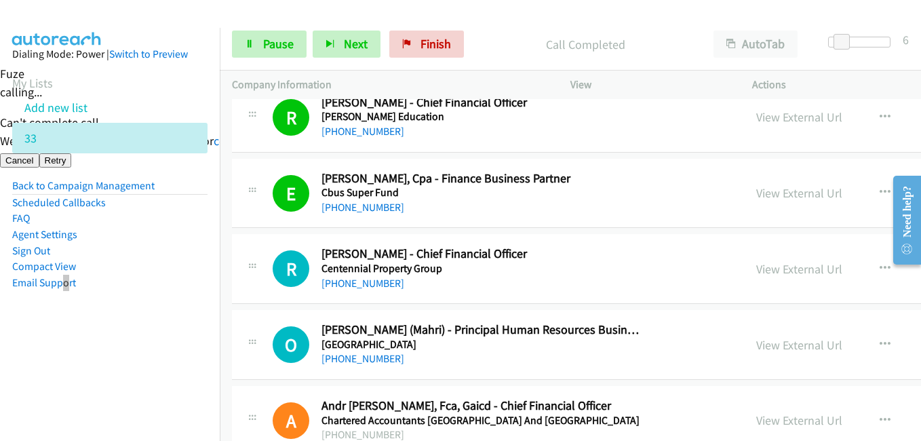
scroll to position [4409, 0]
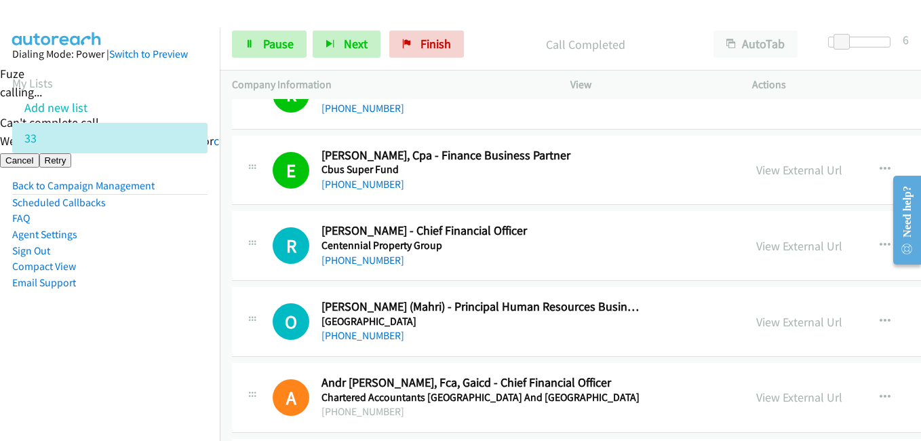
click at [168, 292] on aside "Dialing Mode: Power | Switch to Preview My Lists Add new list 33 Back to Campai…" at bounding box center [110, 190] width 220 height 324
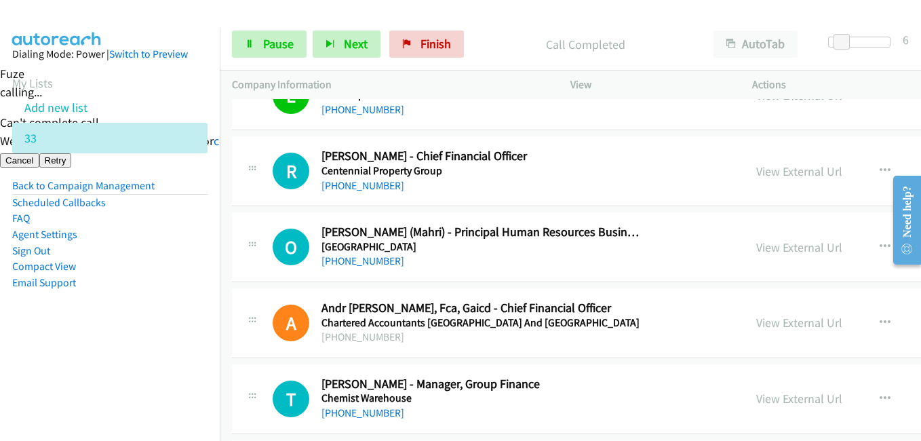
scroll to position [4477, 0]
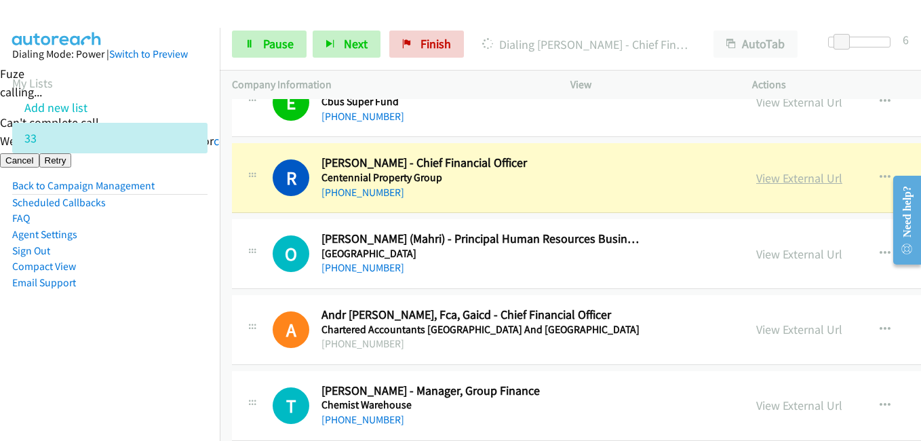
click at [756, 176] on link "View External Url" at bounding box center [799, 178] width 86 height 16
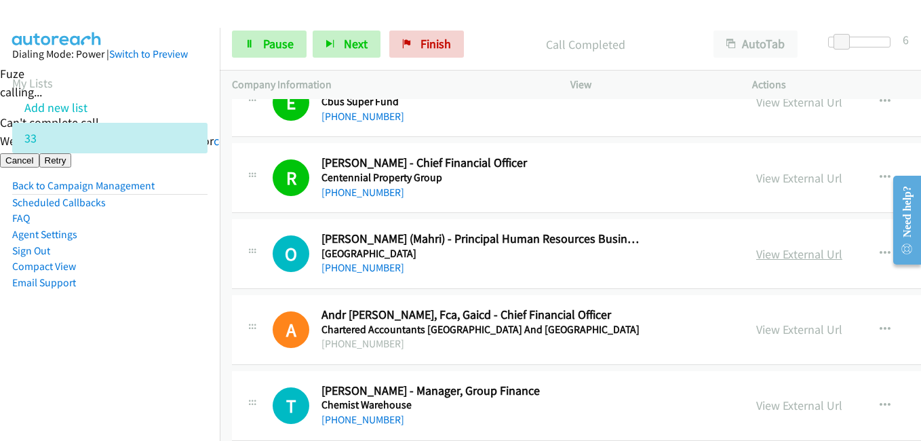
click at [756, 254] on link "View External Url" at bounding box center [799, 254] width 86 height 16
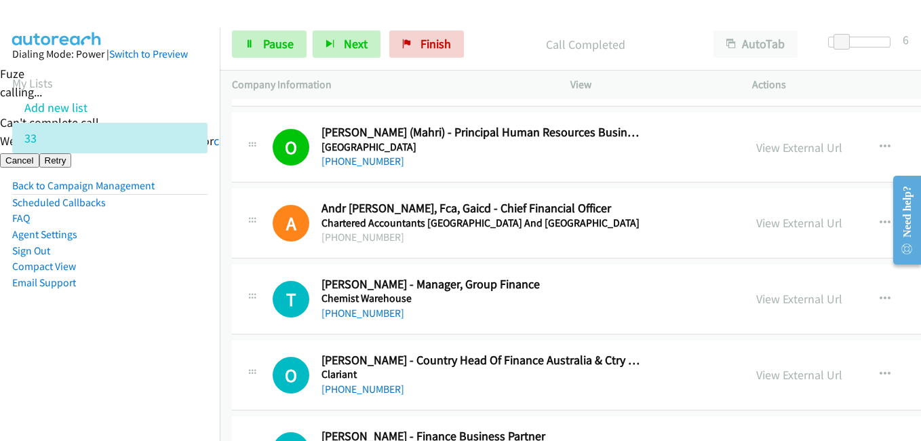
scroll to position [4613, 0]
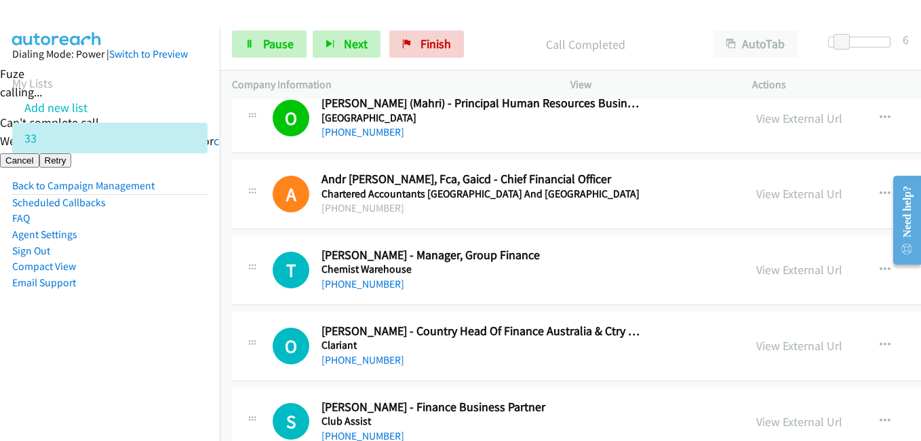
click at [120, 304] on aside "Dialing Mode: Power | Switch to Preview My Lists Add new list 33 Back to Campai…" at bounding box center [110, 190] width 220 height 324
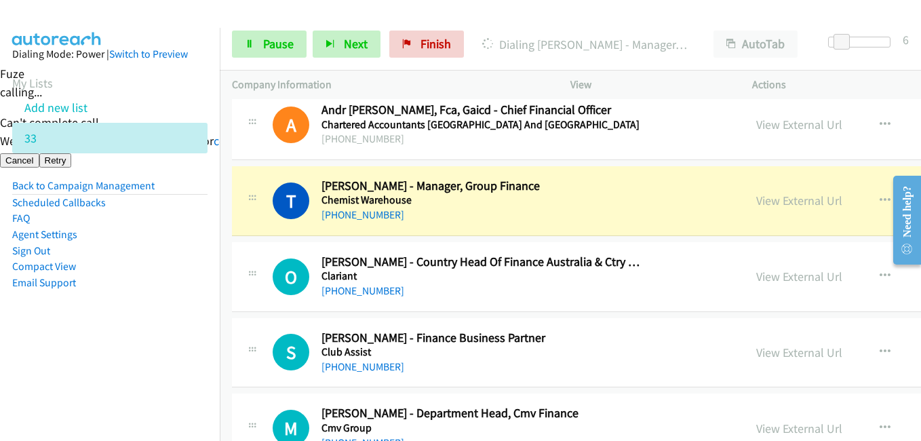
scroll to position [4681, 0]
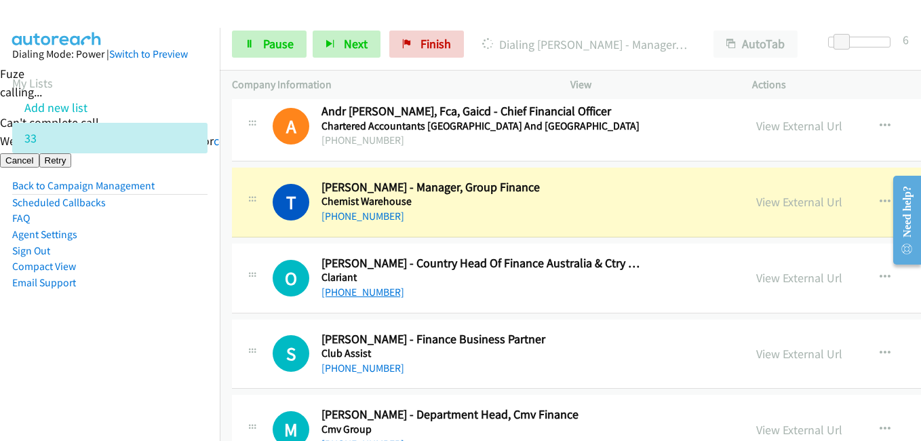
click at [180, 314] on aside "Dialing Mode: Power | Switch to Preview My Lists Add new list 33 Back to Campai…" at bounding box center [110, 190] width 220 height 324
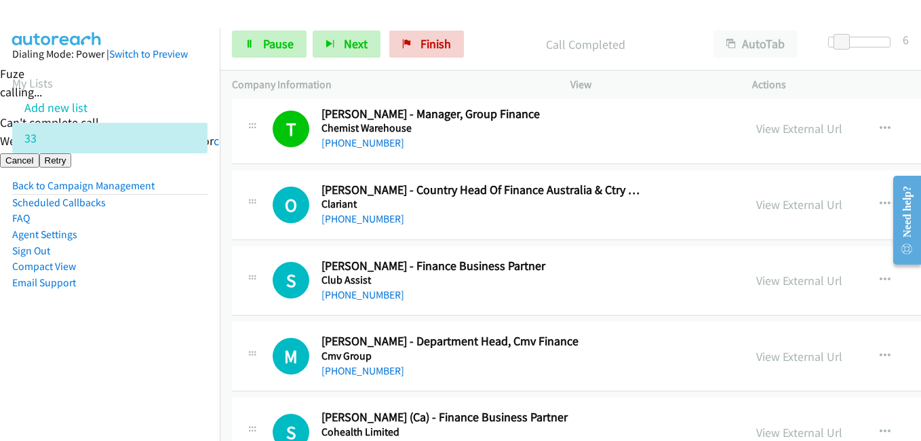
scroll to position [4816, 0]
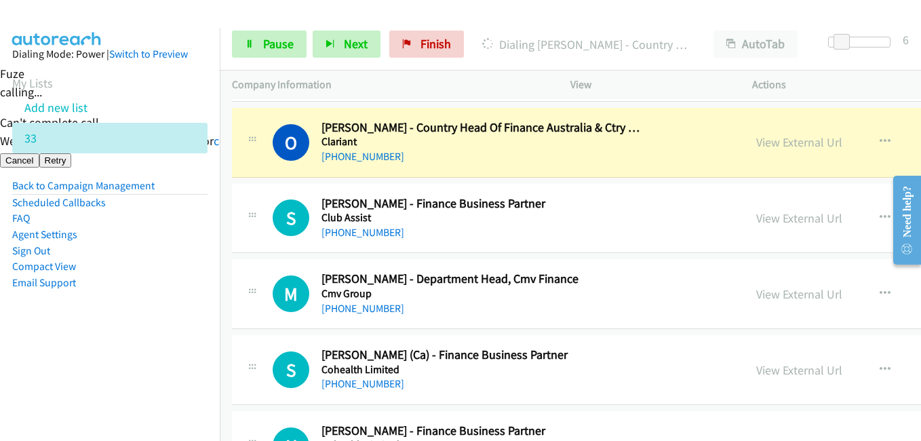
click at [112, 341] on aside "Dialing Mode: Power | Switch to Preview My Lists Add new list 33 Back to Campai…" at bounding box center [110, 190] width 220 height 324
drag, startPoint x: 85, startPoint y: 273, endPoint x: 131, endPoint y: 279, distance: 46.5
click at [86, 276] on ul "Back to Campaign Management Scheduled Callbacks FAQ Agent Settings Sign Out Com…" at bounding box center [109, 234] width 195 height 113
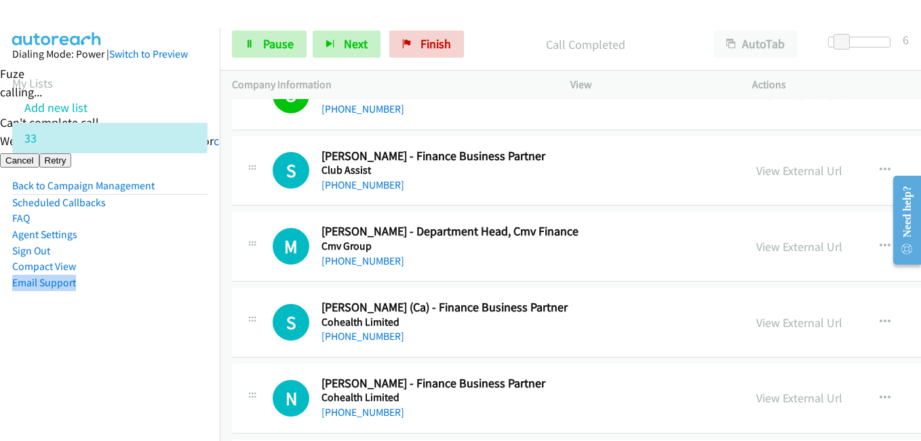
scroll to position [4884, 0]
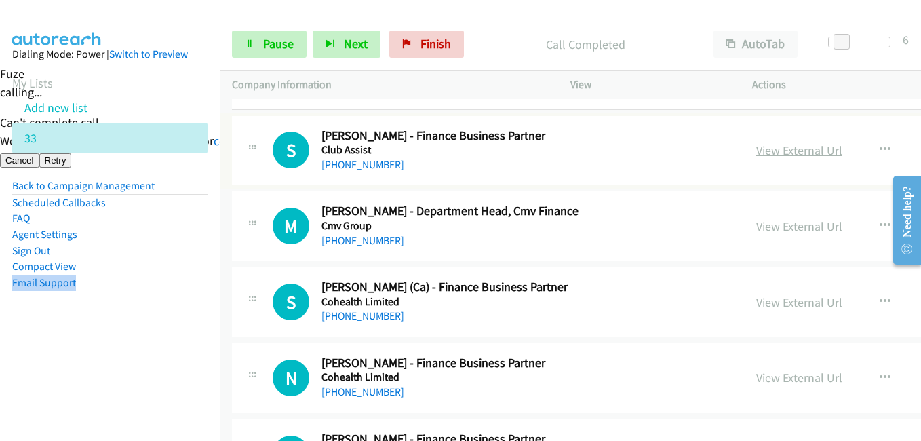
click at [756, 148] on link "View External Url" at bounding box center [799, 150] width 86 height 16
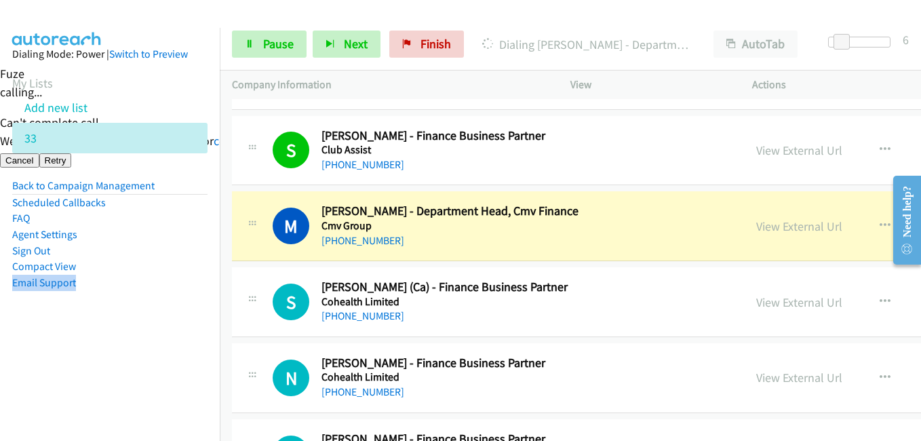
drag, startPoint x: 128, startPoint y: 340, endPoint x: 242, endPoint y: 313, distance: 117.0
click at [129, 340] on aside "Dialing Mode: Power | Switch to Preview My Lists Add new list 33 Back to Campai…" at bounding box center [110, 190] width 220 height 324
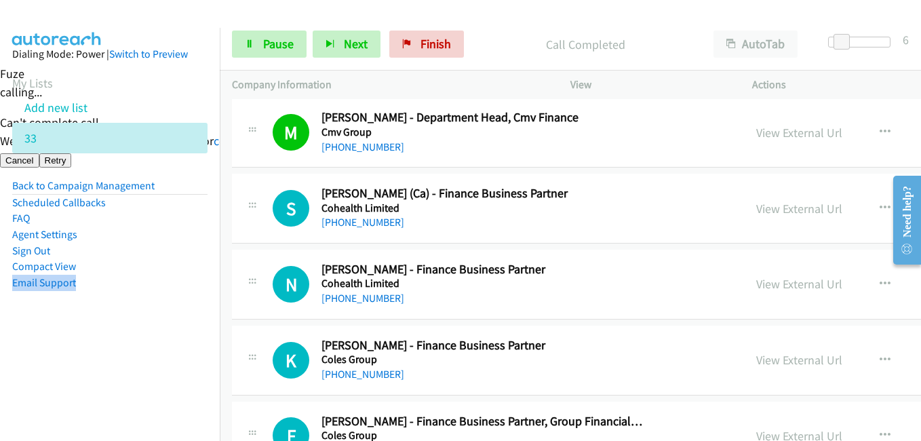
scroll to position [5020, 0]
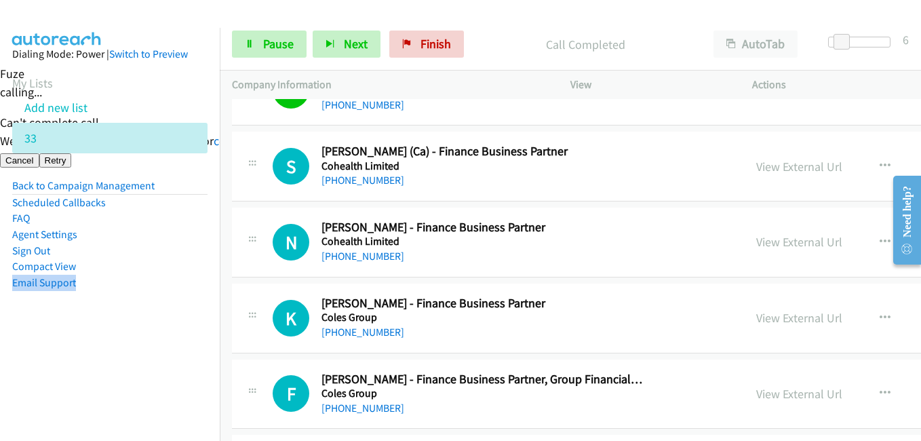
drag, startPoint x: 170, startPoint y: 298, endPoint x: 409, endPoint y: 261, distance: 242.2
click at [170, 298] on aside "Dialing Mode: Power | Switch to Preview My Lists Add new list 33 Back to Campai…" at bounding box center [110, 190] width 220 height 324
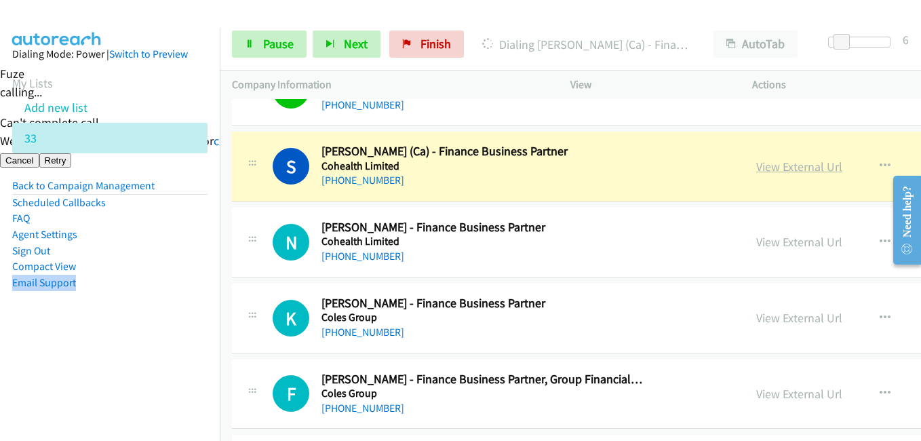
click at [756, 164] on link "View External Url" at bounding box center [799, 167] width 86 height 16
click at [263, 43] on span "Pause" at bounding box center [278, 44] width 31 height 16
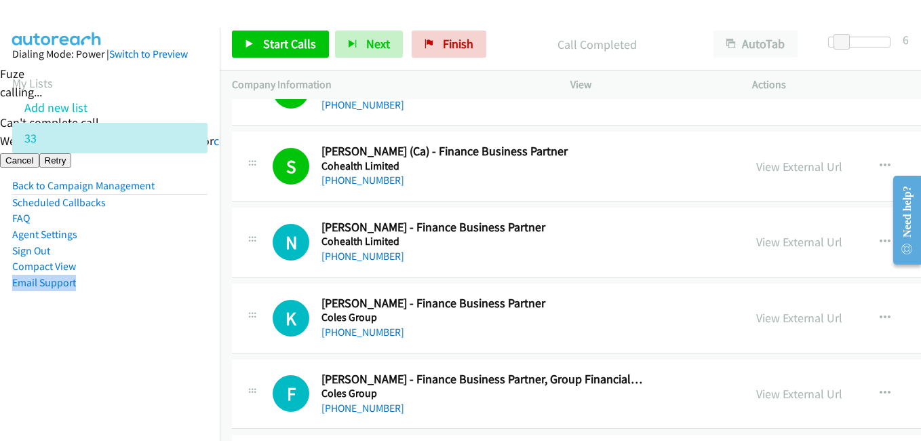
drag, startPoint x: 193, startPoint y: 394, endPoint x: 201, endPoint y: 383, distance: 14.1
click at [193, 394] on nav "Dialing Mode: Power | Switch to Preview My Lists Add new list 33 Back to Campai…" at bounding box center [110, 248] width 220 height 441
click at [150, 309] on aside "Dialing Mode: Power | Switch to Preview My Lists Add new list 33 Back to Campai…" at bounding box center [110, 190] width 220 height 324
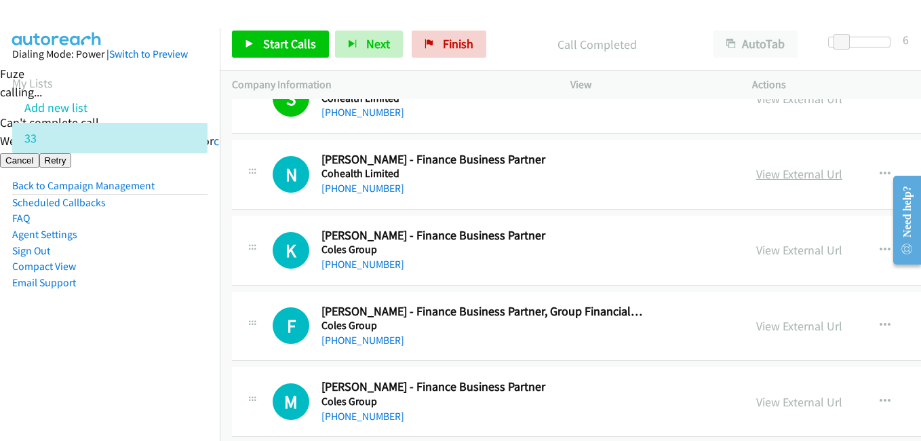
click at [756, 177] on link "View External Url" at bounding box center [799, 174] width 86 height 16
click at [264, 35] on link "Start Calls" at bounding box center [280, 44] width 97 height 27
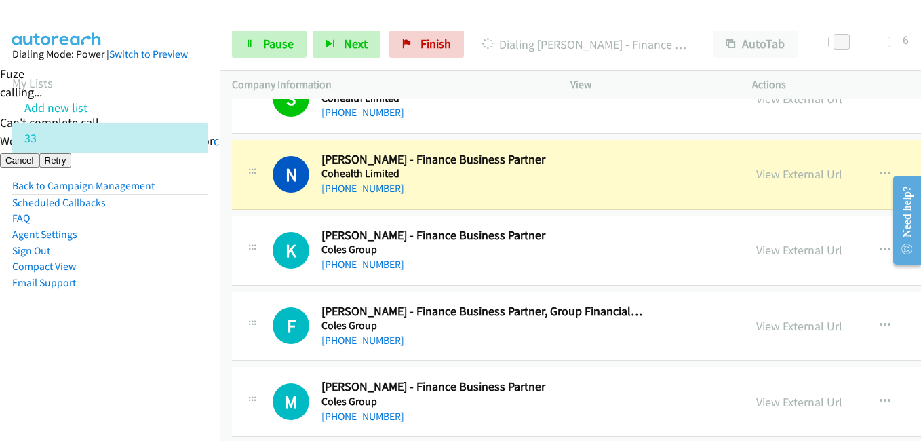
click at [154, 318] on aside "Dialing Mode: Power | Switch to Preview My Lists Add new list 33 Back to Campai…" at bounding box center [110, 190] width 220 height 324
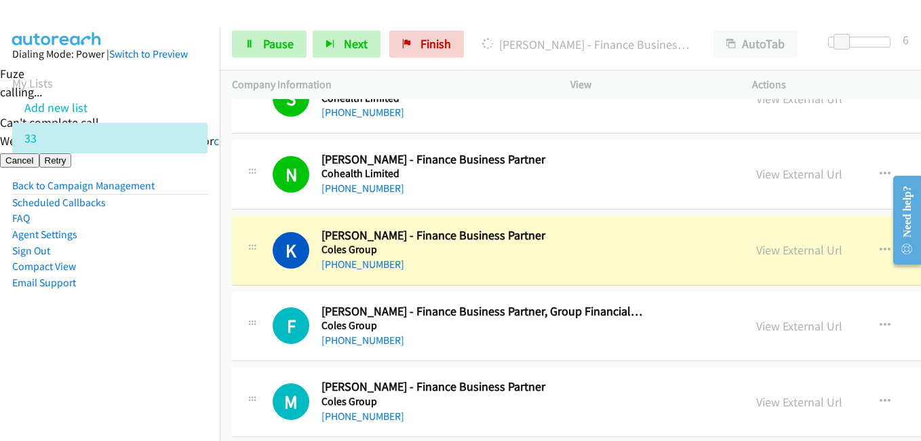
click at [202, 262] on aside "Dialing Mode: Power | Switch to Preview My Lists Add new list 33 Back to Campai…" at bounding box center [110, 190] width 220 height 324
drag, startPoint x: 708, startPoint y: 255, endPoint x: 698, endPoint y: 254, distance: 10.3
click at [756, 253] on link "View External Url" at bounding box center [799, 250] width 86 height 16
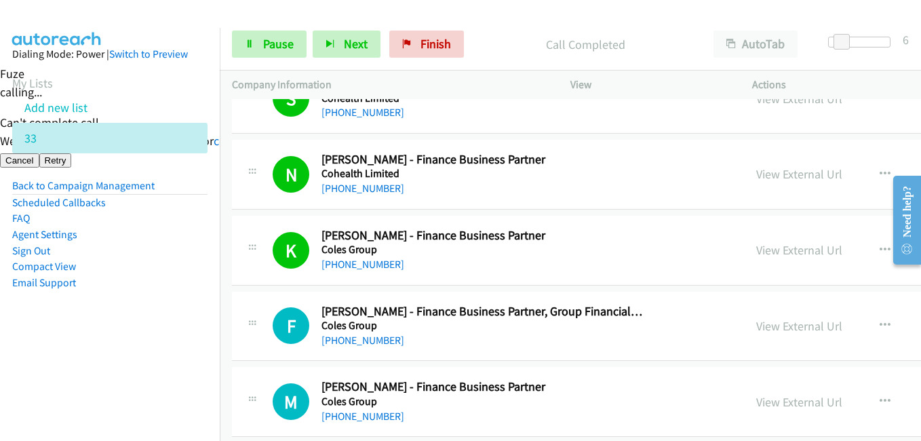
scroll to position [5155, 0]
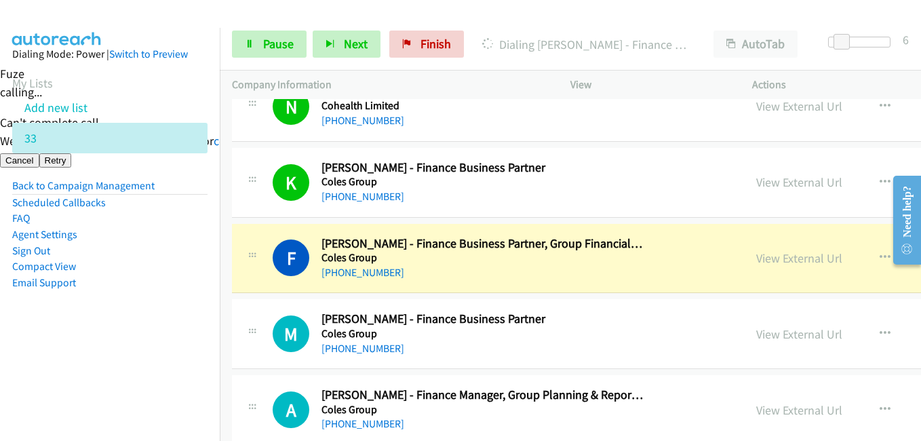
click at [177, 297] on aside "Dialing Mode: Power | Switch to Preview My Lists Add new list 33 Back to Campai…" at bounding box center [110, 190] width 220 height 324
drag, startPoint x: 161, startPoint y: 358, endPoint x: 170, endPoint y: 355, distance: 9.2
click at [161, 358] on nav "Dialing Mode: Power | Switch to Preview My Lists Add new list 33 Back to Campai…" at bounding box center [110, 248] width 220 height 441
drag, startPoint x: 131, startPoint y: 214, endPoint x: 163, endPoint y: 225, distance: 33.9
click at [132, 214] on li "FAQ" at bounding box center [109, 218] width 195 height 16
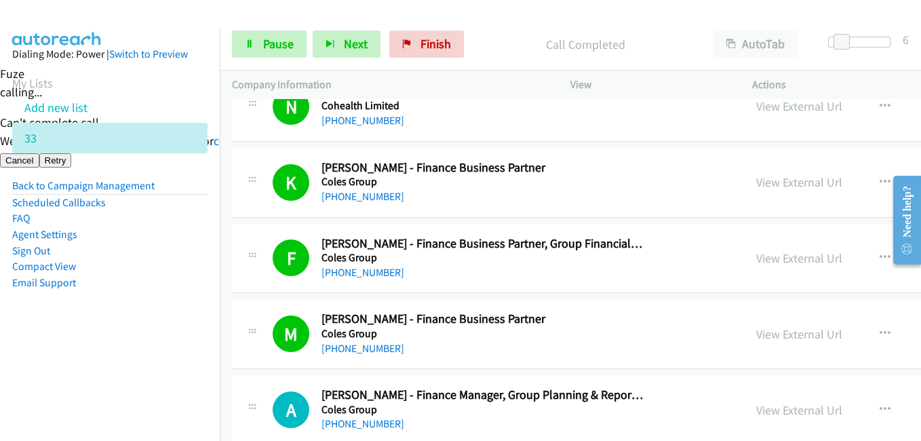
click at [204, 347] on aside "Dialing Mode: Power | Switch to Preview My Lists Add new list 33 Back to Campai…" at bounding box center [110, 190] width 220 height 324
drag, startPoint x: 148, startPoint y: 301, endPoint x: 214, endPoint y: 302, distance: 66.5
click at [150, 302] on aside "Dialing Mode: Power | Switch to Preview My Lists Add new list 33 Back to Campai…" at bounding box center [110, 190] width 220 height 324
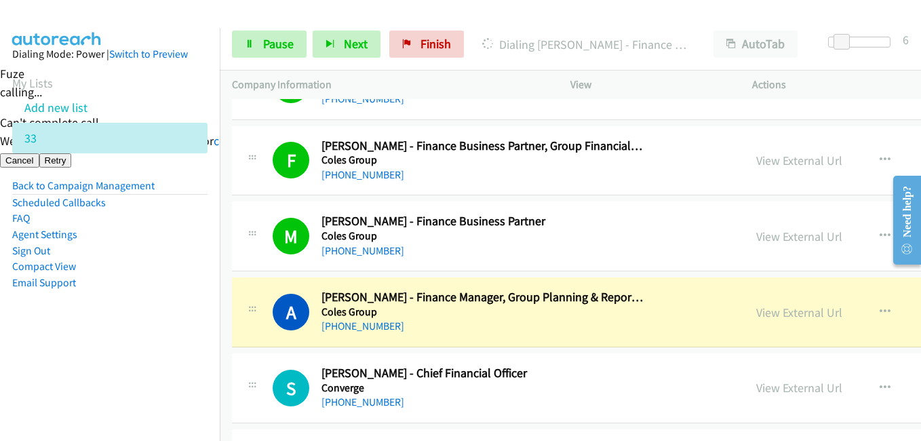
scroll to position [5291, 0]
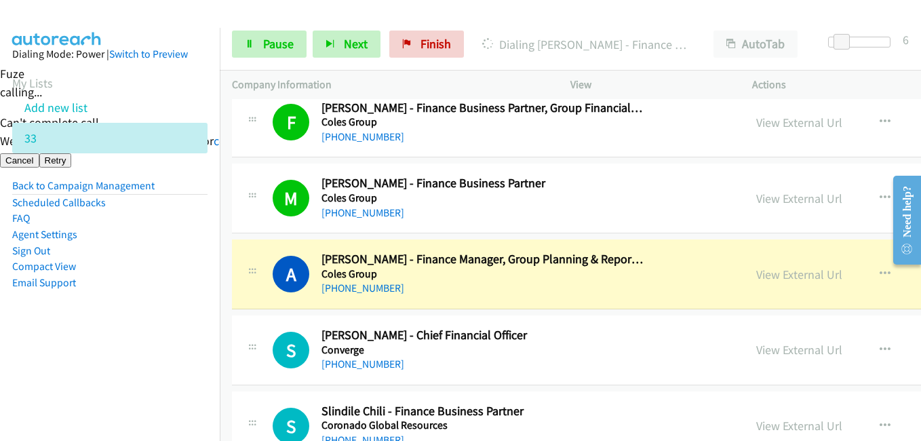
drag, startPoint x: 132, startPoint y: 334, endPoint x: 246, endPoint y: 235, distance: 151.4
click at [132, 336] on aside "Dialing Mode: Power | Switch to Preview My Lists Add new list 33 Back to Campai…" at bounding box center [110, 190] width 220 height 324
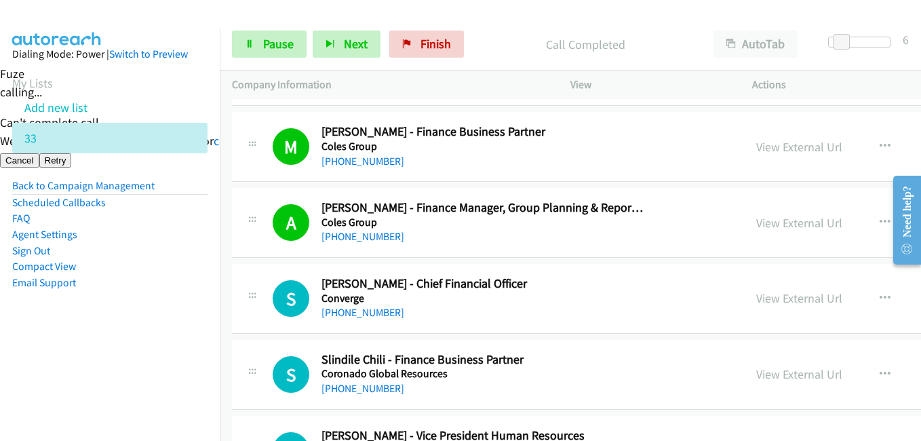
scroll to position [5427, 0]
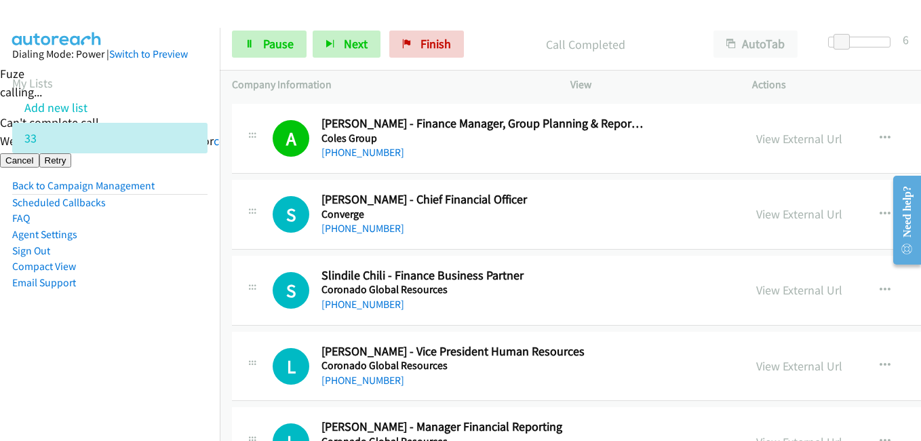
click at [176, 223] on li "FAQ" at bounding box center [109, 218] width 195 height 16
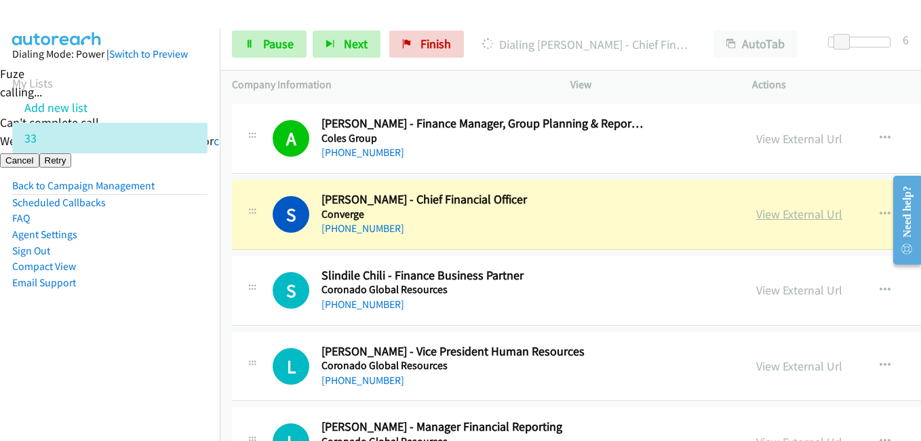
click at [756, 214] on link "View External Url" at bounding box center [799, 214] width 86 height 16
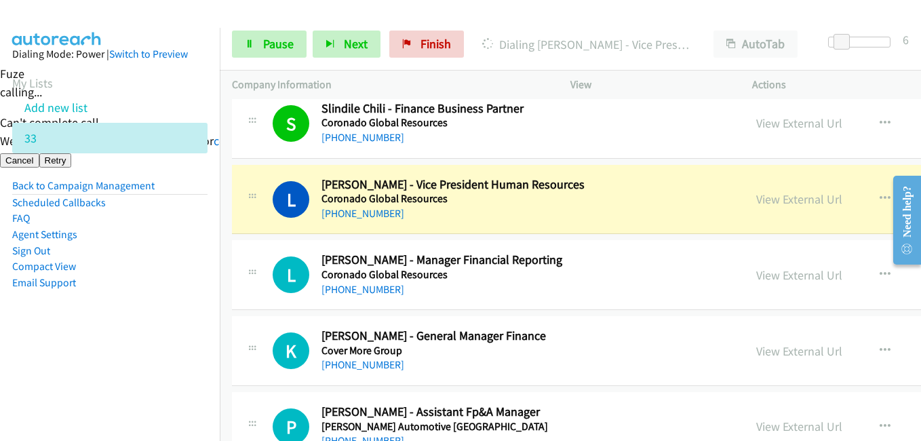
scroll to position [5630, 0]
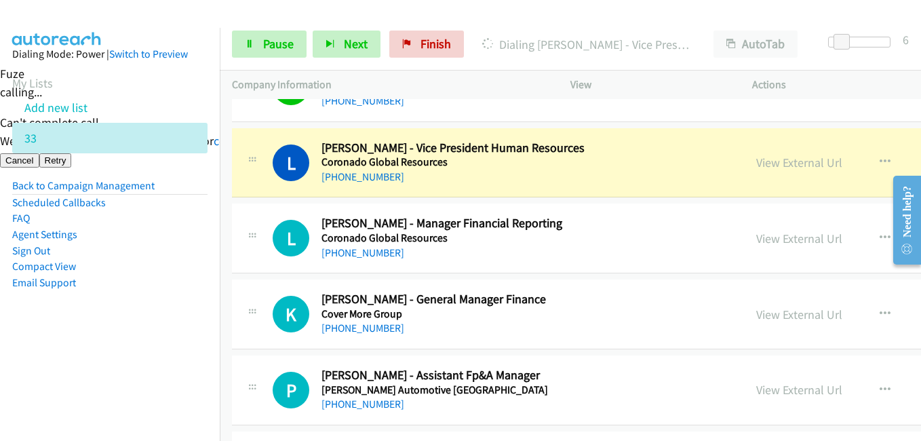
drag, startPoint x: 107, startPoint y: 341, endPoint x: 107, endPoint y: 320, distance: 21.0
click at [108, 341] on aside "Dialing Mode: Power | Switch to Preview My Lists Add new list 33 Back to Campai…" at bounding box center [110, 190] width 220 height 324
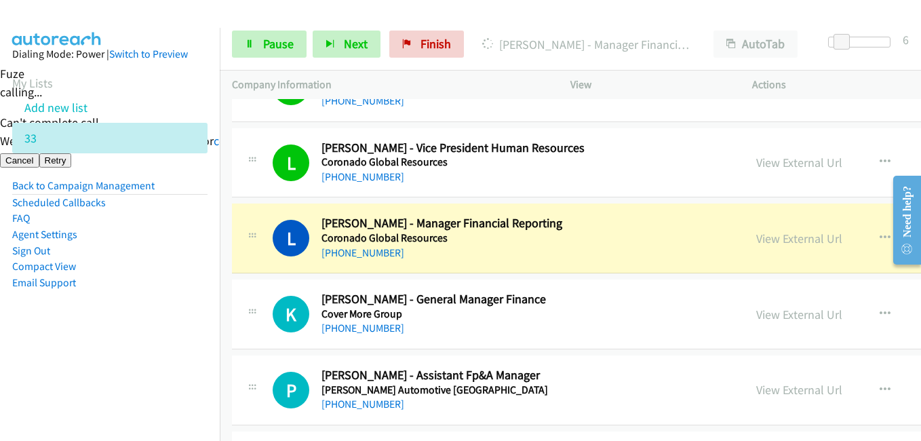
drag, startPoint x: 159, startPoint y: 362, endPoint x: 163, endPoint y: 369, distance: 8.2
click at [163, 368] on nav "Dialing Mode: Power | Switch to Preview My Lists Add new list 33 Back to Campai…" at bounding box center [110, 248] width 220 height 441
click at [756, 231] on link "View External Url" at bounding box center [799, 239] width 86 height 16
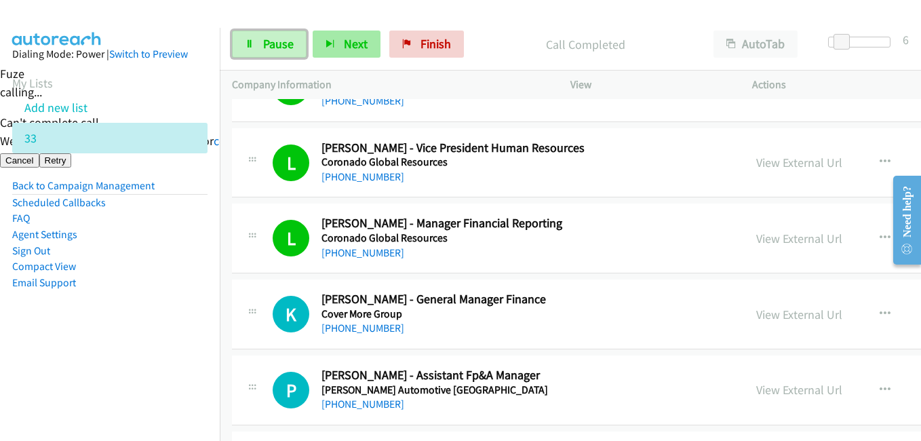
drag, startPoint x: 252, startPoint y: 37, endPoint x: 322, endPoint y: 50, distance: 70.3
click at [252, 37] on link "Pause" at bounding box center [269, 44] width 75 height 27
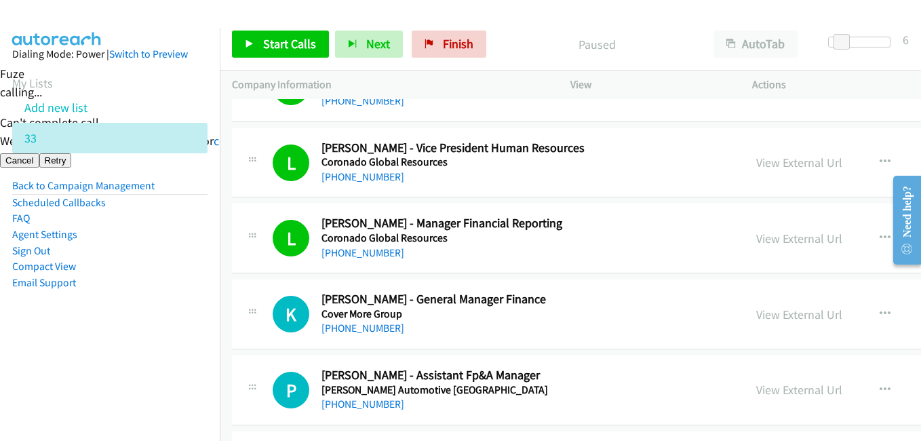
drag, startPoint x: 96, startPoint y: 365, endPoint x: 136, endPoint y: 363, distance: 39.4
click at [96, 365] on nav "Dialing Mode: Power | Switch to Preview My Lists Add new list 33 Back to Campai…" at bounding box center [110, 248] width 220 height 441
click at [298, 50] on span "Start Calls" at bounding box center [289, 44] width 53 height 16
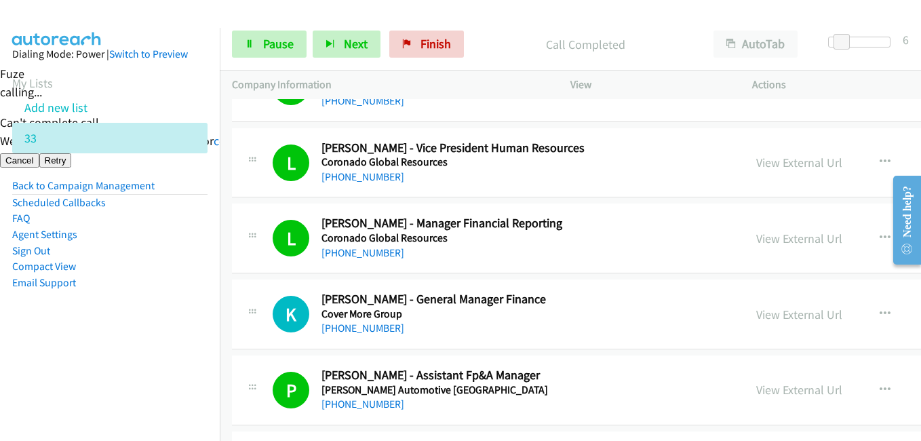
drag, startPoint x: 177, startPoint y: 279, endPoint x: 196, endPoint y: 260, distance: 26.9
click at [177, 279] on li "Email Support" at bounding box center [109, 283] width 195 height 16
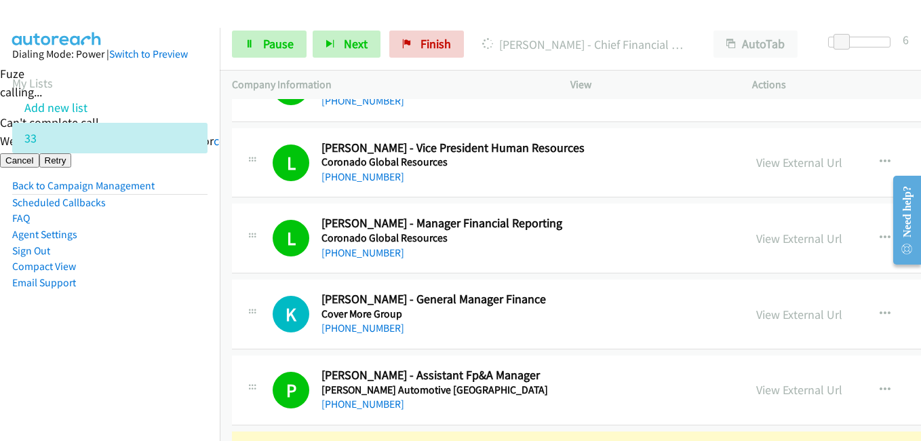
drag, startPoint x: 0, startPoint y: 423, endPoint x: 45, endPoint y: 395, distance: 53.3
click at [0, 168] on html "Start Calls Pause Next Finish Dialing Jordan Lomax - Chief Financial Officer Au…" at bounding box center [460, 84] width 921 height 168
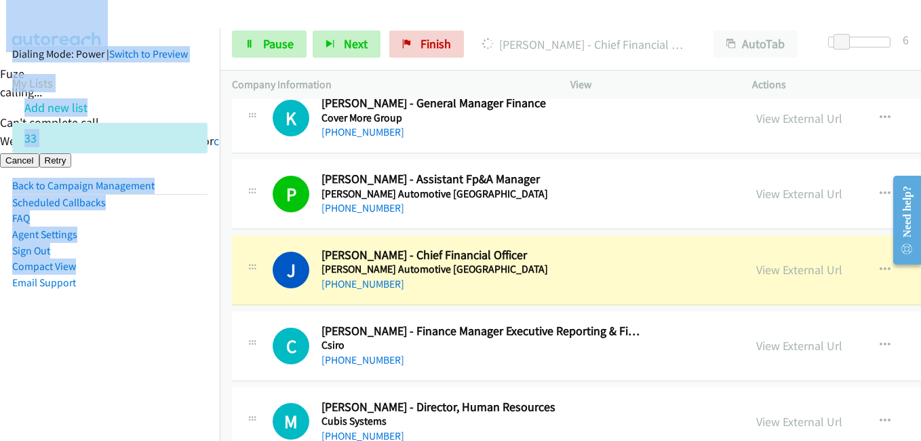
scroll to position [5902, 0]
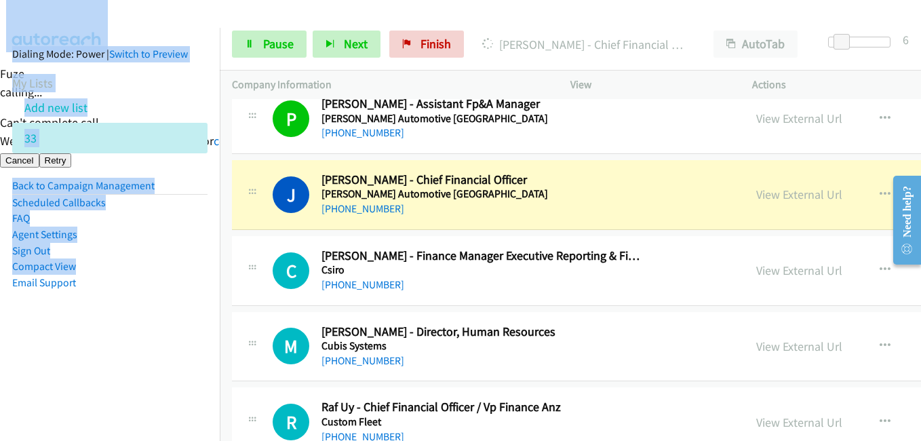
click at [567, 204] on div "+61 450 147 387" at bounding box center [483, 209] width 323 height 16
drag, startPoint x: 139, startPoint y: 300, endPoint x: 170, endPoint y: 296, distance: 31.5
click at [140, 300] on aside "Dialing Mode: Power | Switch to Preview My Lists Add new list 33 Back to Campai…" at bounding box center [110, 190] width 220 height 324
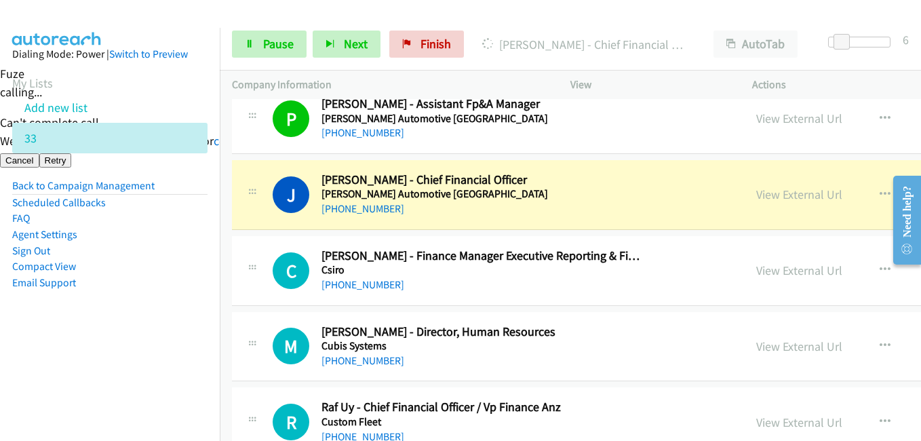
drag, startPoint x: 140, startPoint y: 376, endPoint x: 175, endPoint y: 328, distance: 59.2
click at [140, 376] on nav "Dialing Mode: Power | Switch to Preview My Lists Add new list 33 Back to Campai…" at bounding box center [110, 248] width 220 height 441
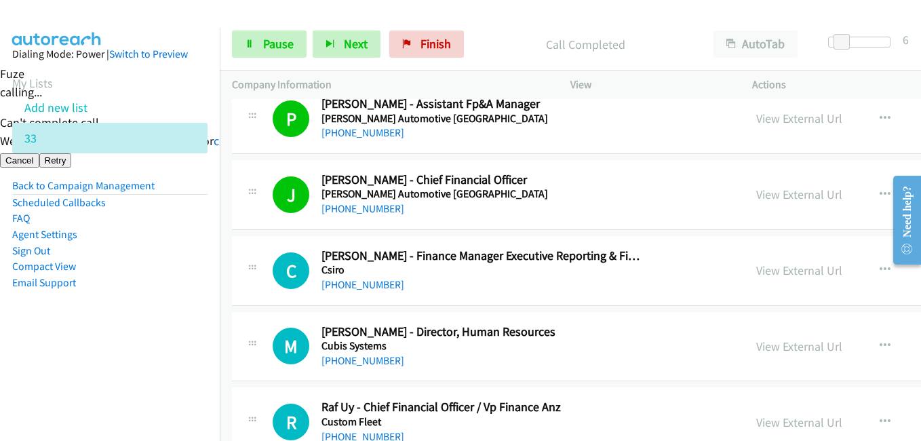
click at [165, 303] on aside "Dialing Mode: Power | Switch to Preview My Lists Add new list 33 Back to Campai…" at bounding box center [110, 190] width 220 height 324
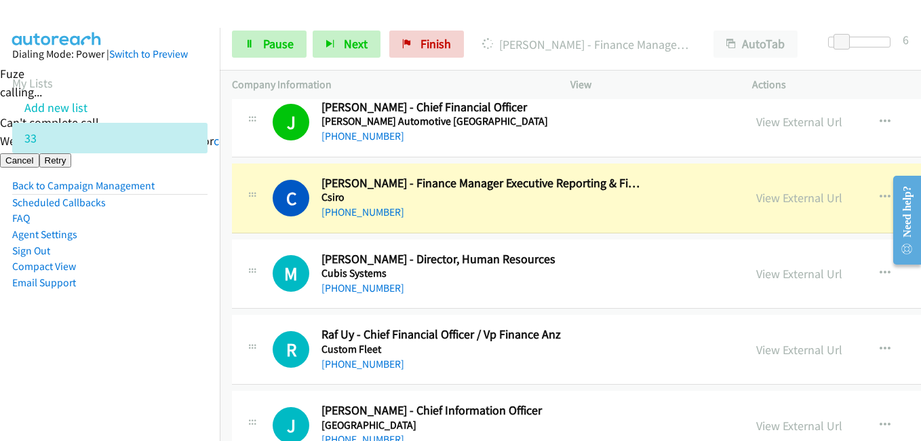
scroll to position [6037, 0]
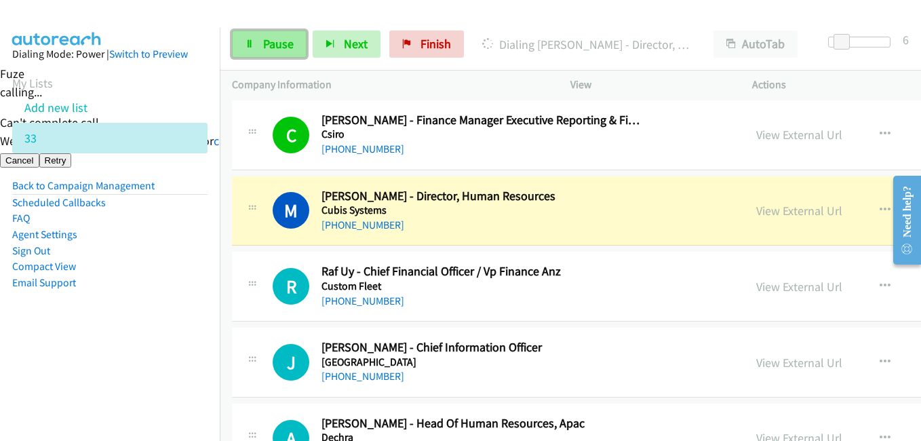
click at [243, 41] on link "Pause" at bounding box center [269, 44] width 75 height 27
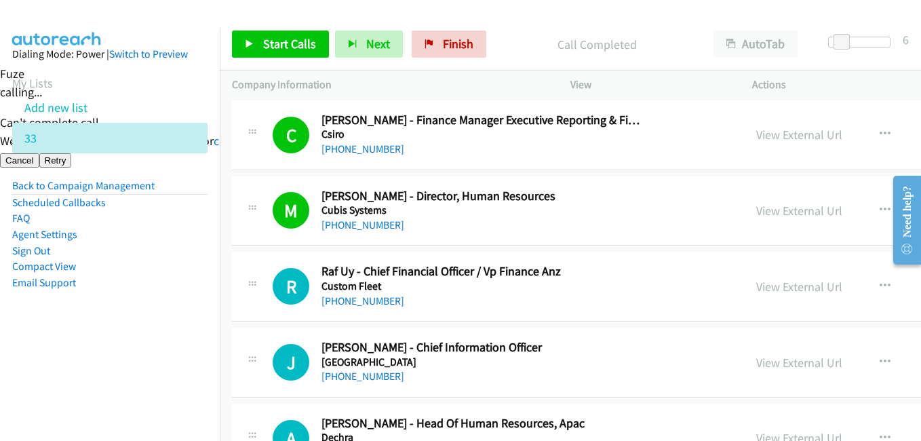
drag, startPoint x: 136, startPoint y: 402, endPoint x: 368, endPoint y: 404, distance: 232.0
click at [136, 402] on nav "Dialing Mode: Power | Switch to Preview My Lists Add new list 33 Back to Campai…" at bounding box center [110, 248] width 220 height 441
click at [309, 42] on span "Start Calls" at bounding box center [289, 44] width 53 height 16
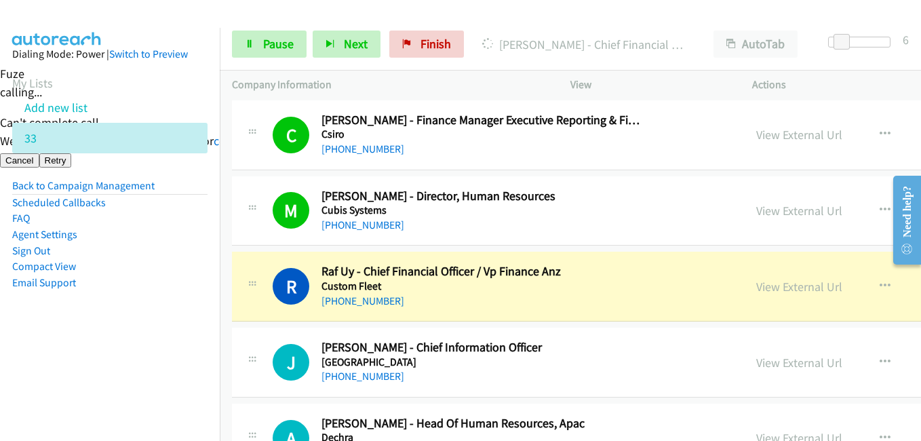
click at [147, 348] on aside "Dialing Mode: Power | Switch to Preview My Lists Add new list 33 Back to Campai…" at bounding box center [110, 190] width 220 height 324
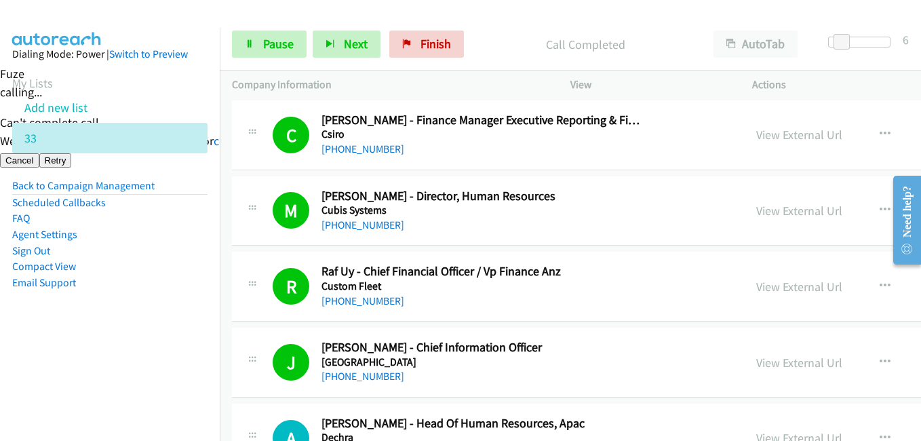
click at [166, 324] on aside "Dialing Mode: Power | Switch to Preview My Lists Add new list 33 Back to Campai…" at bounding box center [110, 190] width 220 height 324
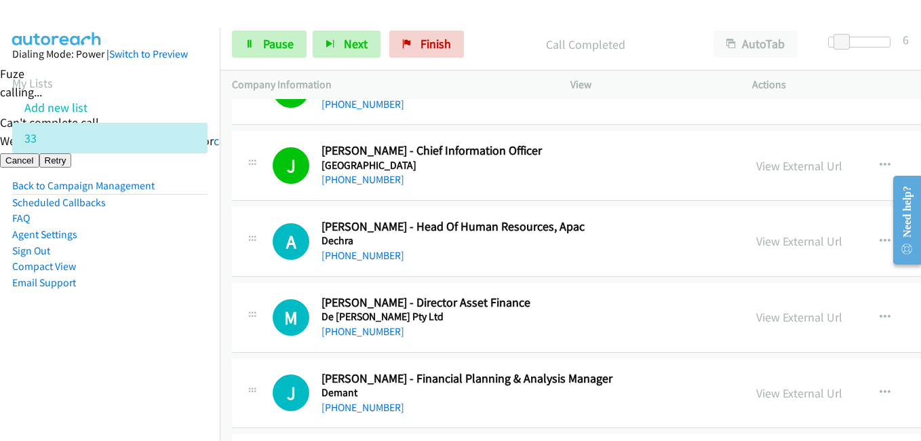
scroll to position [6241, 0]
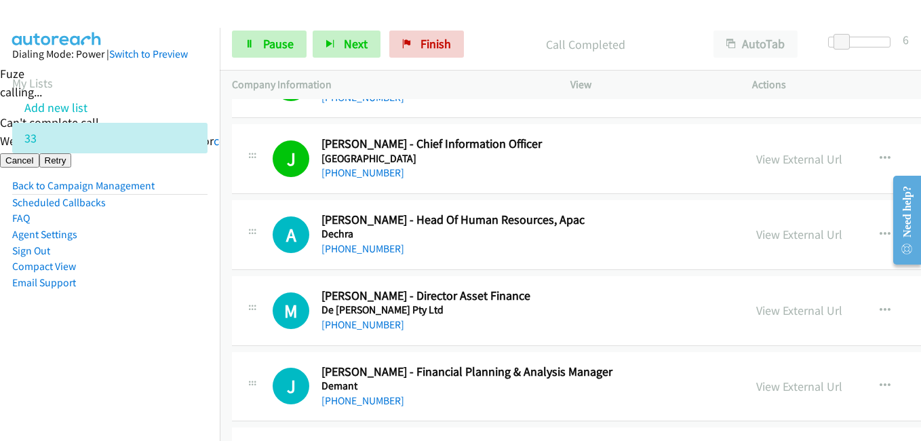
drag, startPoint x: 169, startPoint y: 311, endPoint x: 349, endPoint y: 284, distance: 181.8
click at [169, 311] on aside "Dialing Mode: Power | Switch to Preview My Lists Add new list 33 Back to Campai…" at bounding box center [110, 190] width 220 height 324
click at [116, 327] on aside "Dialing Mode: Power | Switch to Preview My Lists Add new list 33 Back to Campai…" at bounding box center [110, 190] width 220 height 324
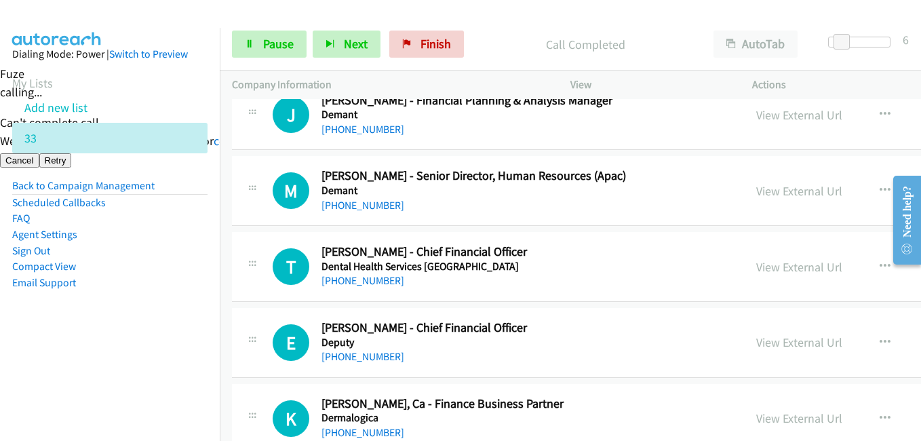
scroll to position [6444, 0]
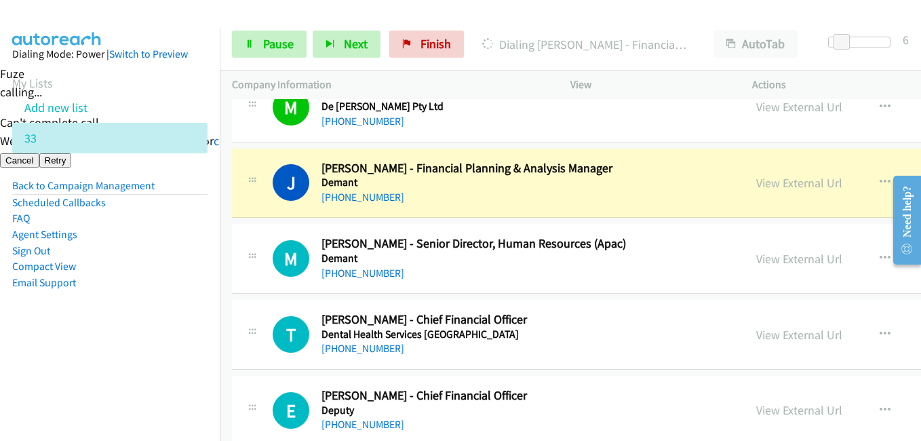
drag, startPoint x: 106, startPoint y: 343, endPoint x: 142, endPoint y: 343, distance: 35.3
click at [106, 344] on aside "Dialing Mode: Power | Switch to Preview My Lists Add new list 33 Back to Campai…" at bounding box center [110, 190] width 220 height 324
click at [260, 47] on link "Pause" at bounding box center [269, 44] width 75 height 27
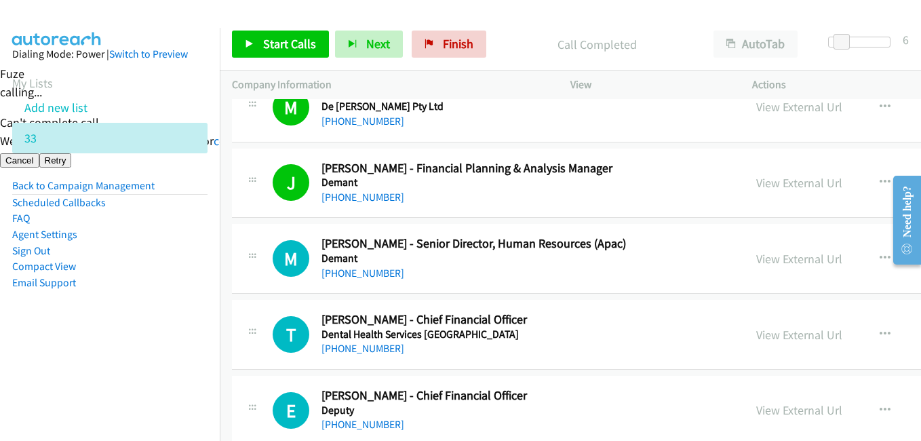
click at [69, 320] on aside "Dialing Mode: Power | Switch to Preview My Lists Add new list 33 Back to Campai…" at bounding box center [110, 190] width 220 height 324
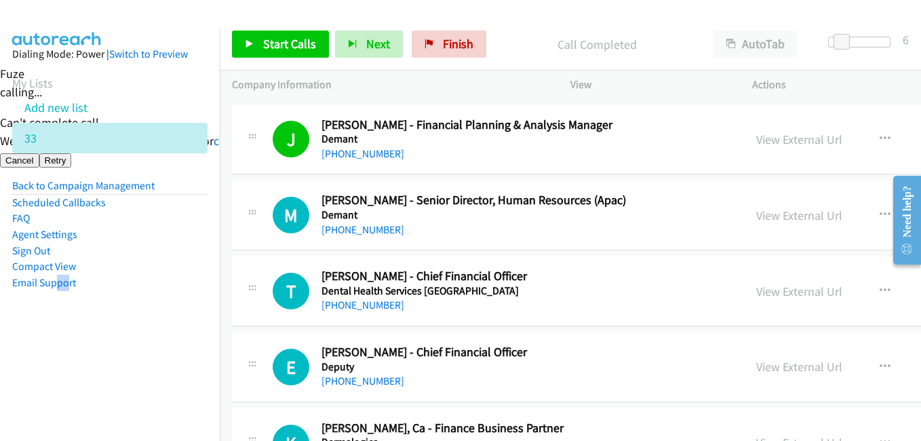
scroll to position [6512, 0]
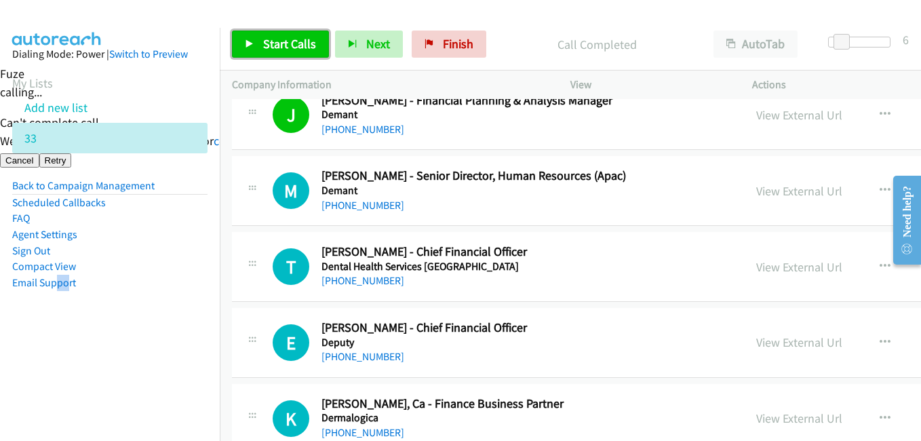
click at [267, 41] on span "Start Calls" at bounding box center [289, 44] width 53 height 16
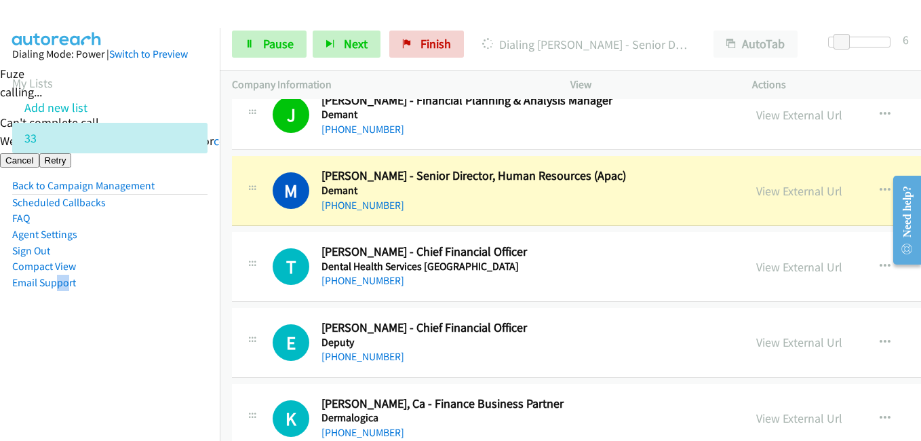
drag, startPoint x: 144, startPoint y: 303, endPoint x: 295, endPoint y: 243, distance: 162.6
click at [144, 302] on aside "Dialing Mode: Power | Switch to Preview My Lists Add new list 33 Back to Campai…" at bounding box center [110, 190] width 220 height 324
click at [756, 188] on link "View External Url" at bounding box center [799, 191] width 86 height 16
click at [161, 370] on nav "Dialing Mode: Power | Switch to Preview My Lists Add new list 33 Back to Campai…" at bounding box center [110, 248] width 220 height 441
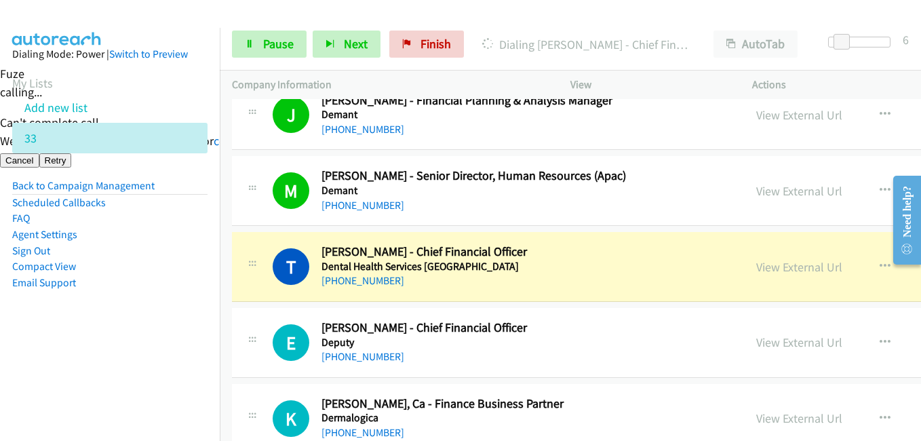
drag, startPoint x: 147, startPoint y: 283, endPoint x: 188, endPoint y: 282, distance: 40.7
click at [149, 282] on li "Email Support" at bounding box center [109, 283] width 195 height 16
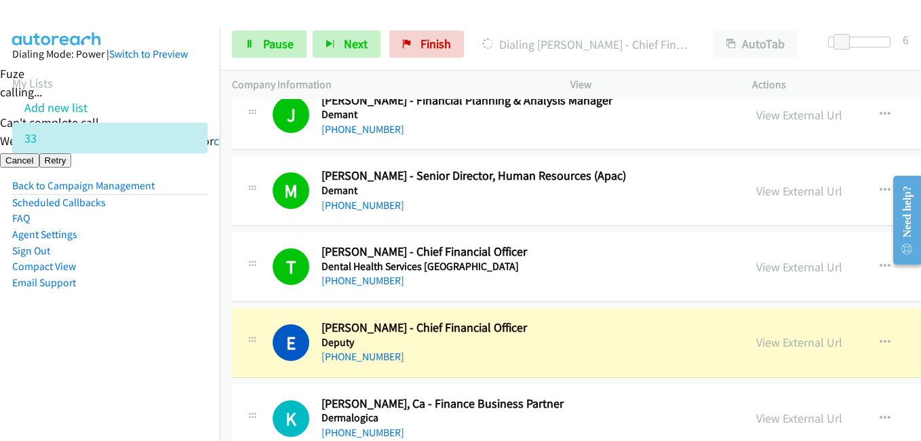
click at [124, 359] on nav "Dialing Mode: Power | Switch to Preview My Lists Add new list 33 Back to Campai…" at bounding box center [110, 248] width 220 height 441
click at [144, 307] on aside "Dialing Mode: Power | Switch to Preview My Lists Add new list 33 Back to Campai…" at bounding box center [110, 190] width 220 height 324
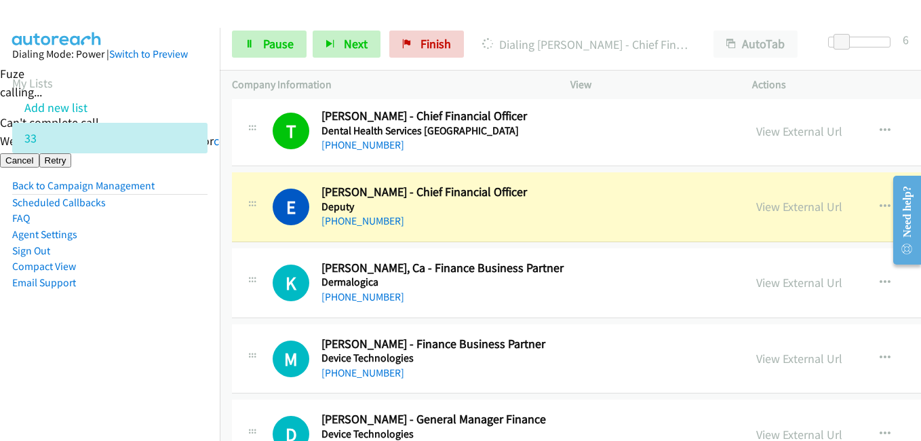
drag, startPoint x: 133, startPoint y: 353, endPoint x: 261, endPoint y: 341, distance: 128.9
click at [134, 353] on nav "Dialing Mode: Power | Switch to Preview My Lists Add new list 33 Back to Campai…" at bounding box center [110, 248] width 220 height 441
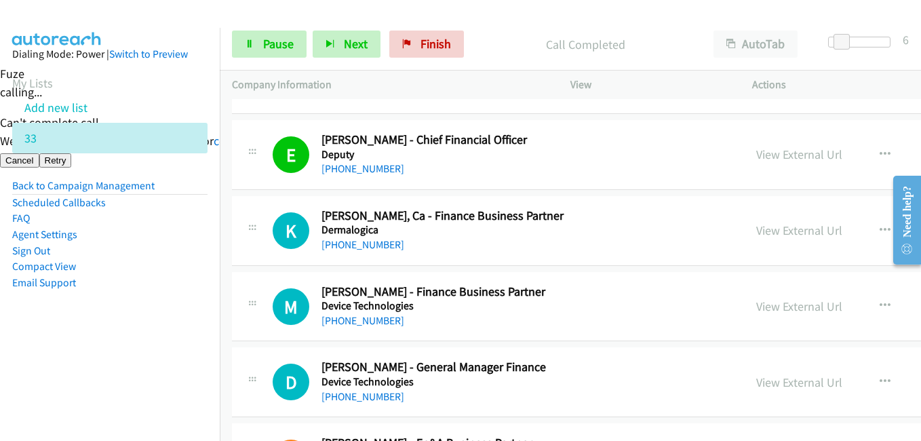
scroll to position [6716, 0]
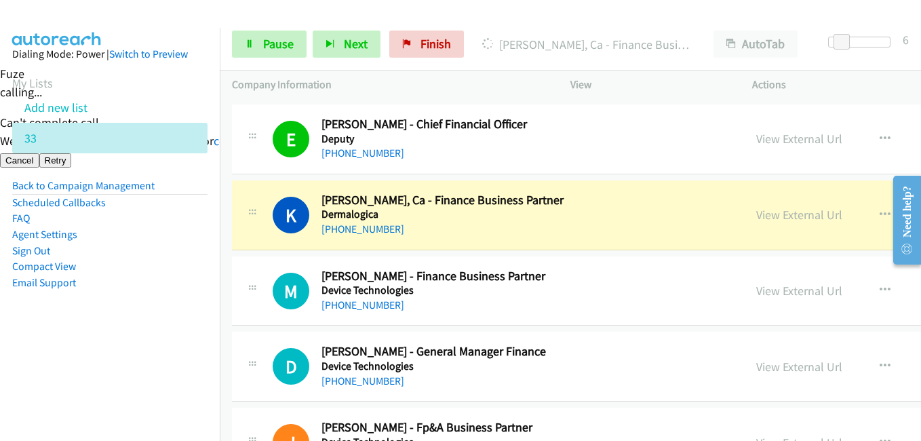
click at [167, 279] on li "Email Support" at bounding box center [109, 283] width 195 height 16
drag, startPoint x: 159, startPoint y: 343, endPoint x: 220, endPoint y: 114, distance: 236.6
click at [159, 332] on aside "Dialing Mode: Power | Switch to Preview My Lists Add new list 33 Back to Campai…" at bounding box center [110, 190] width 220 height 324
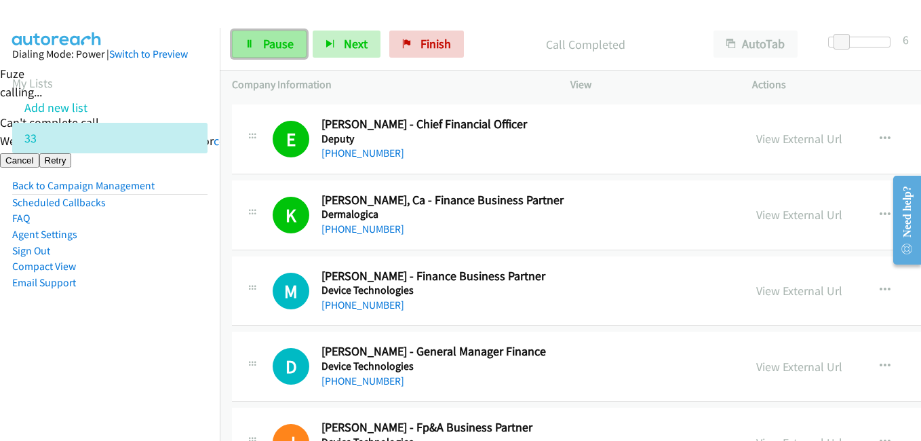
click at [273, 35] on link "Pause" at bounding box center [269, 44] width 75 height 27
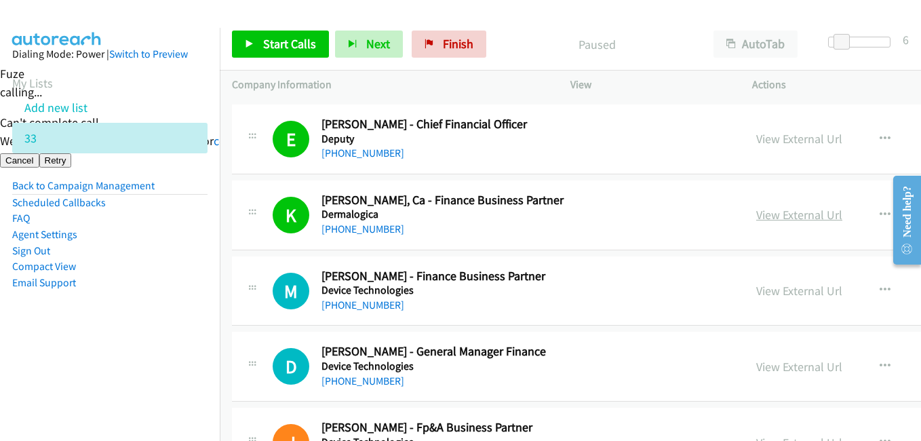
click at [756, 216] on link "View External Url" at bounding box center [799, 215] width 86 height 16
click at [258, 43] on link "Start Calls" at bounding box center [280, 44] width 97 height 27
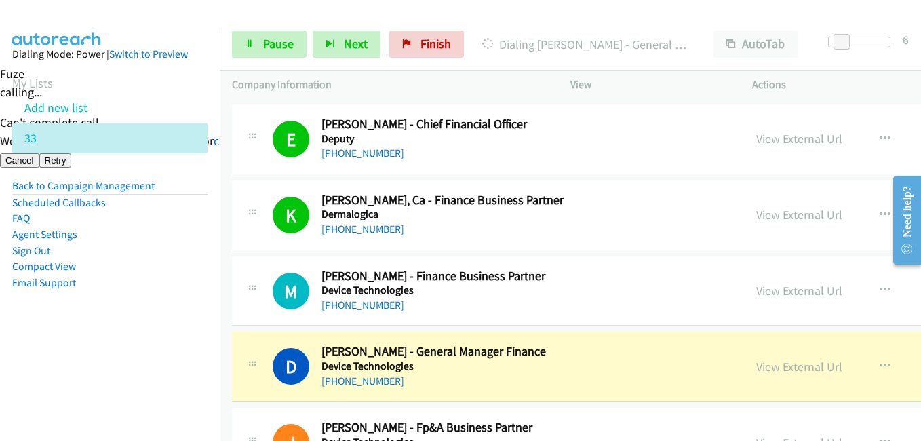
click at [189, 332] on aside "Dialing Mode: Power | Switch to Preview My Lists Add new list 33 Back to Campai…" at bounding box center [110, 190] width 220 height 324
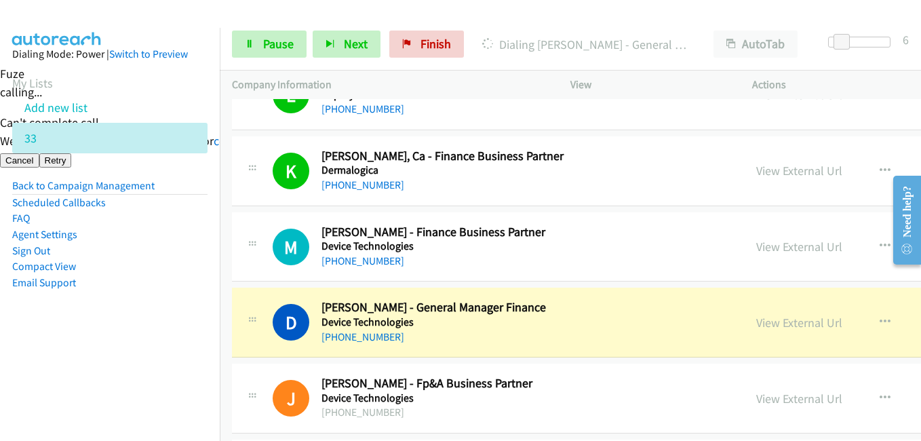
scroll to position [6783, 0]
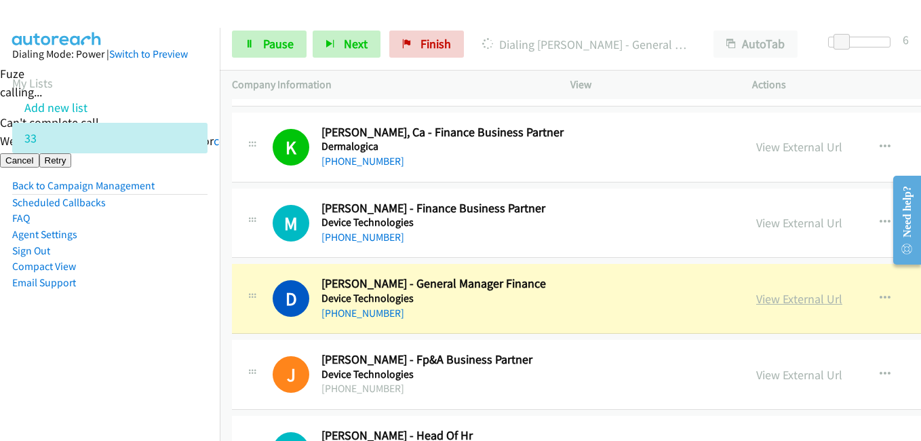
click at [756, 294] on link "View External Url" at bounding box center [799, 299] width 86 height 16
drag, startPoint x: 120, startPoint y: 357, endPoint x: 124, endPoint y: 350, distance: 7.9
click at [120, 357] on nav "Dialing Mode: Power | Switch to Preview My Lists Add new list 33 Back to Campai…" at bounding box center [110, 248] width 220 height 441
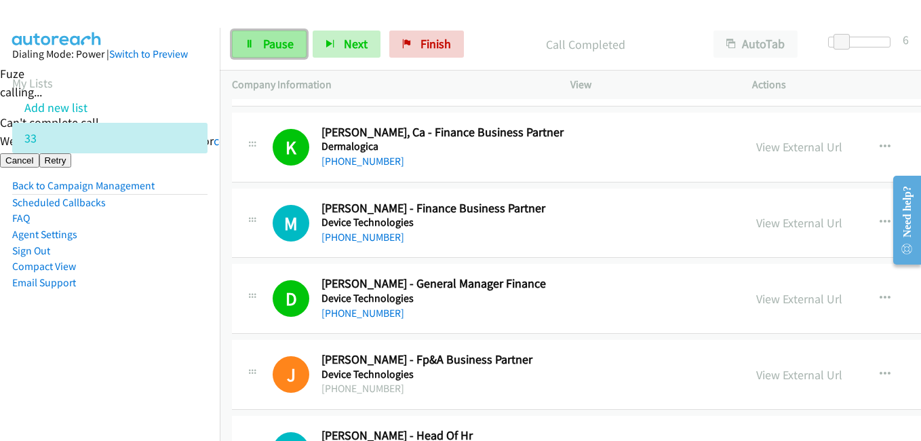
click at [260, 43] on link "Pause" at bounding box center [269, 44] width 75 height 27
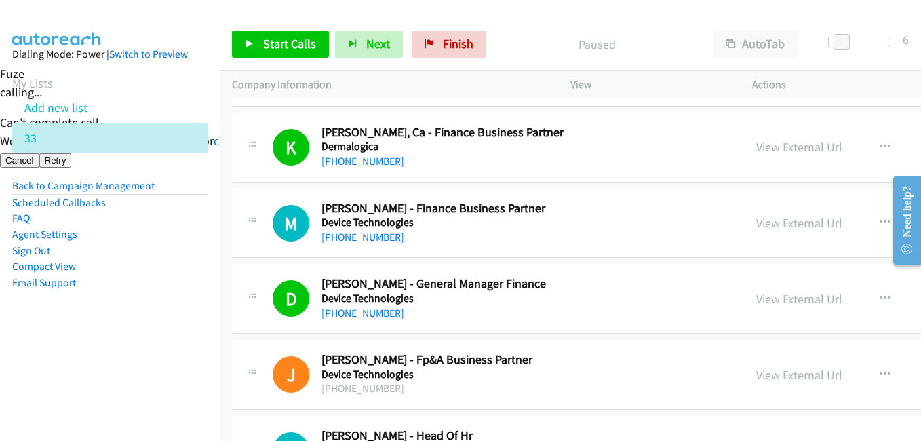
drag, startPoint x: 121, startPoint y: 338, endPoint x: 353, endPoint y: 69, distance: 355.4
click at [122, 338] on aside "Dialing Mode: Power | Switch to Preview My Lists Add new list 33 Back to Campai…" at bounding box center [110, 190] width 220 height 324
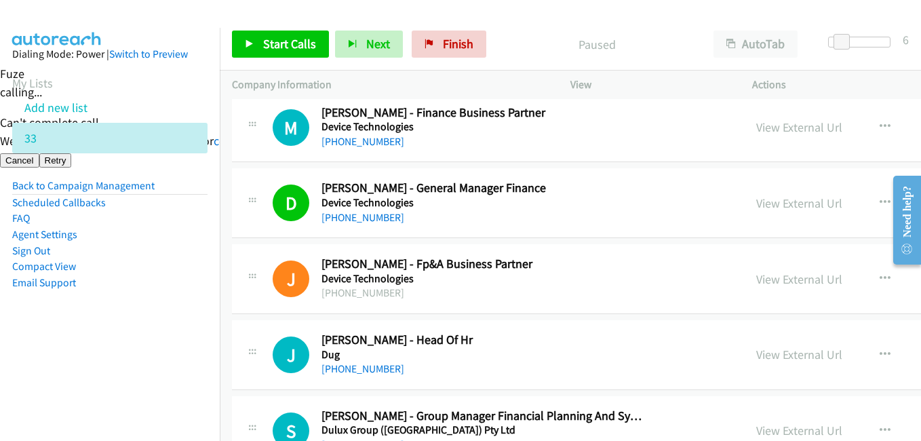
scroll to position [6987, 0]
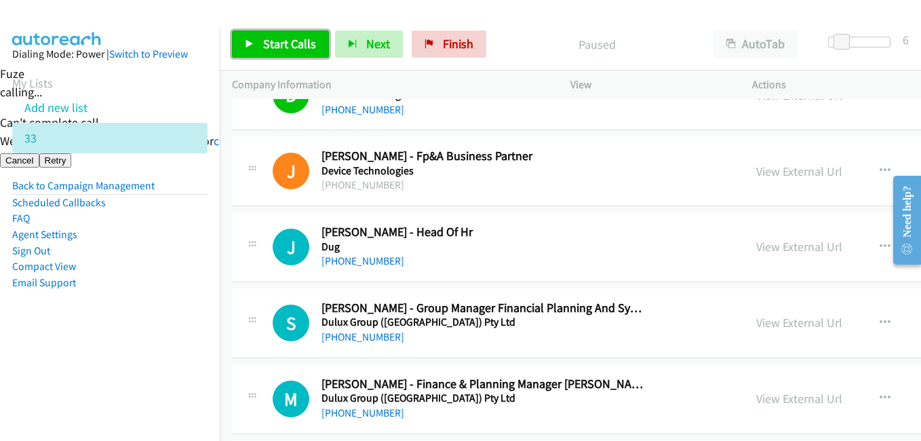
click at [296, 46] on span "Start Calls" at bounding box center [289, 44] width 53 height 16
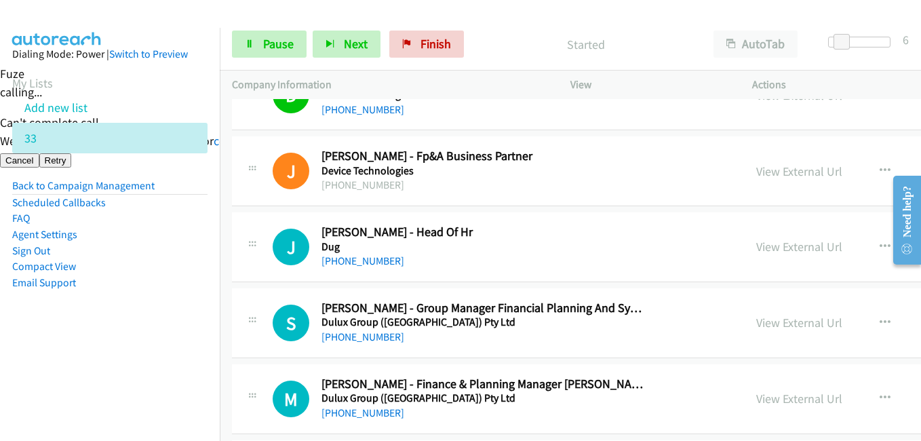
drag, startPoint x: 133, startPoint y: 335, endPoint x: 459, endPoint y: 294, distance: 328.2
click at [134, 336] on aside "Dialing Mode: Power | Switch to Preview My Lists Add new list 33 Back to Campai…" at bounding box center [110, 190] width 220 height 324
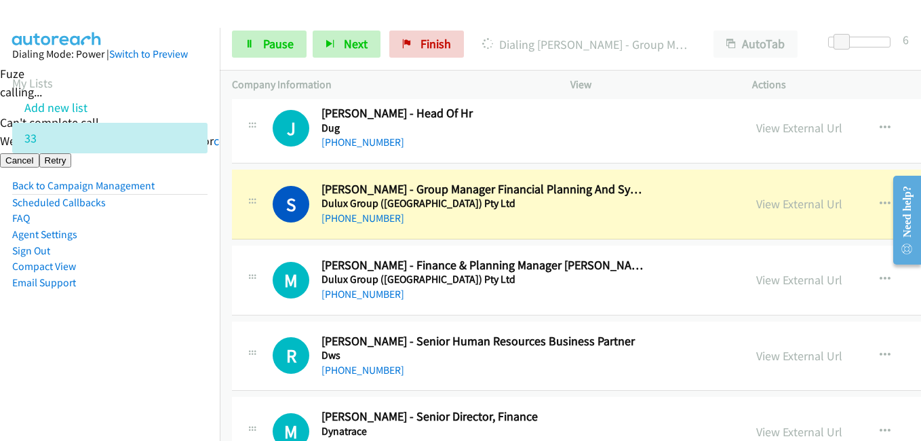
scroll to position [7123, 0]
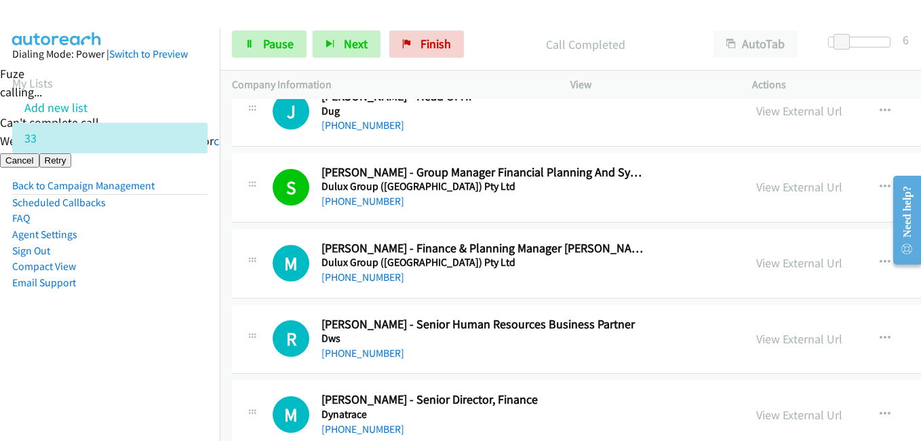
click at [149, 414] on nav "Dialing Mode: Power | Switch to Preview My Lists Add new list 33 Back to Campai…" at bounding box center [110, 248] width 220 height 441
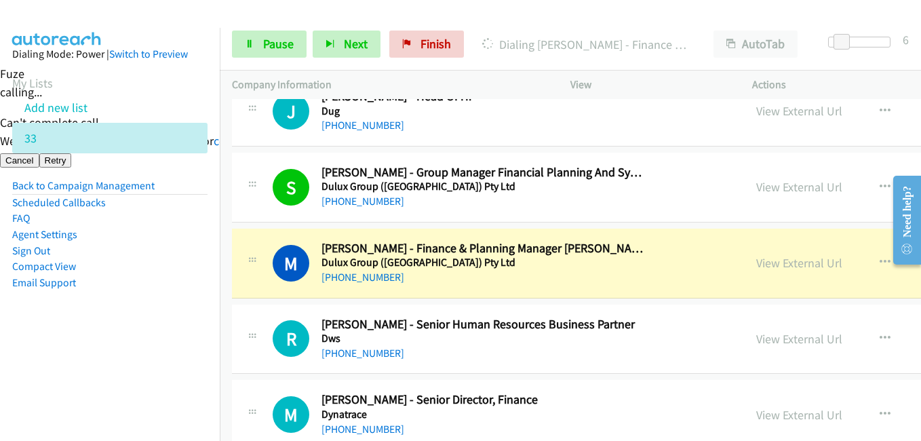
click at [167, 304] on aside "Dialing Mode: Power | Switch to Preview My Lists Add new list 33 Back to Campai…" at bounding box center [110, 190] width 220 height 324
click at [149, 360] on nav "Dialing Mode: Power | Switch to Preview My Lists Add new list 33 Back to Campai…" at bounding box center [110, 248] width 220 height 441
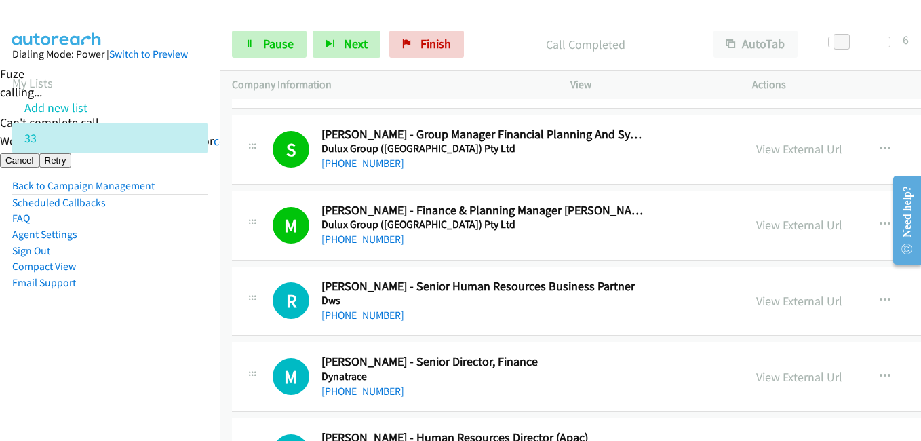
scroll to position [7258, 0]
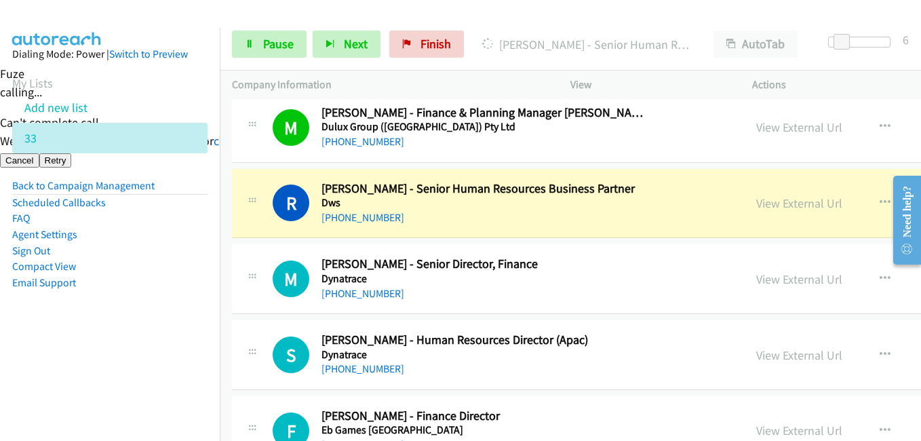
click at [146, 333] on aside "Dialing Mode: Power | Switch to Preview My Lists Add new list 33 Back to Campai…" at bounding box center [110, 190] width 220 height 324
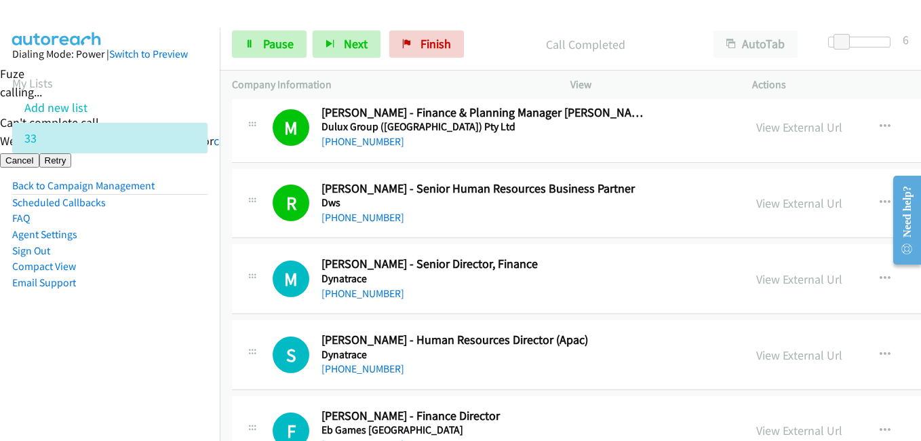
click at [114, 353] on nav "Dialing Mode: Power | Switch to Preview My Lists Add new list 33 Back to Campai…" at bounding box center [110, 248] width 220 height 441
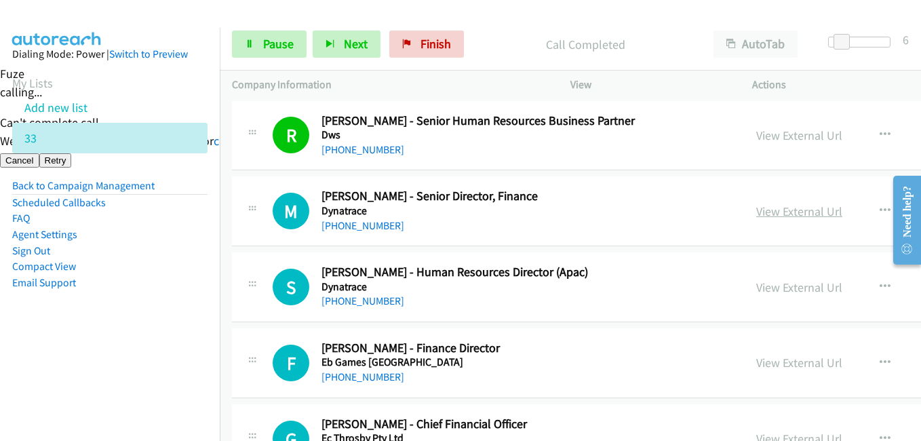
click at [756, 214] on link "View External Url" at bounding box center [799, 212] width 86 height 16
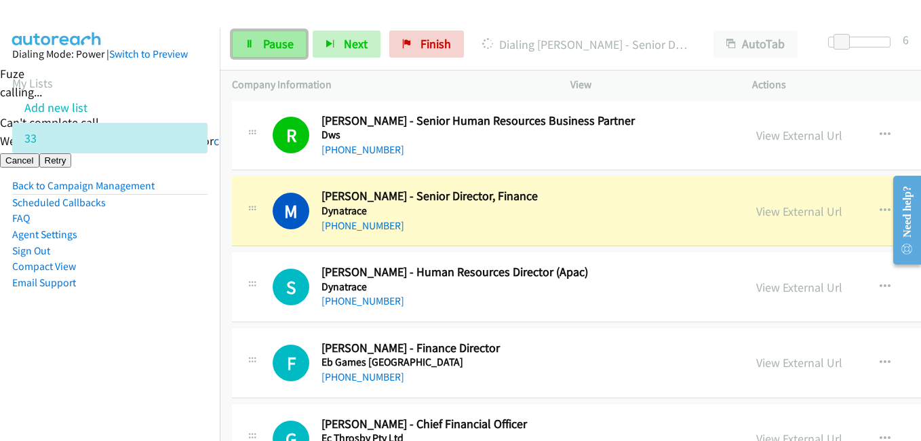
click at [256, 43] on link "Pause" at bounding box center [269, 44] width 75 height 27
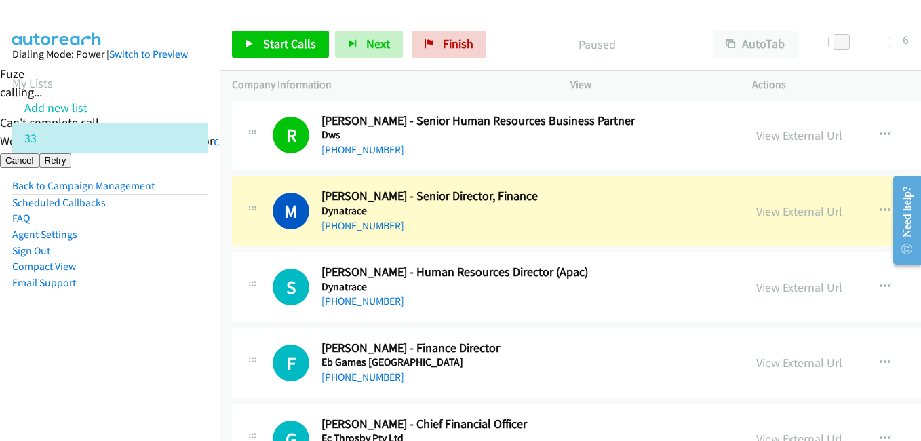
click at [91, 305] on aside "Dialing Mode: Power | Switch to Preview My Lists Add new list 33 Back to Campai…" at bounding box center [110, 190] width 220 height 324
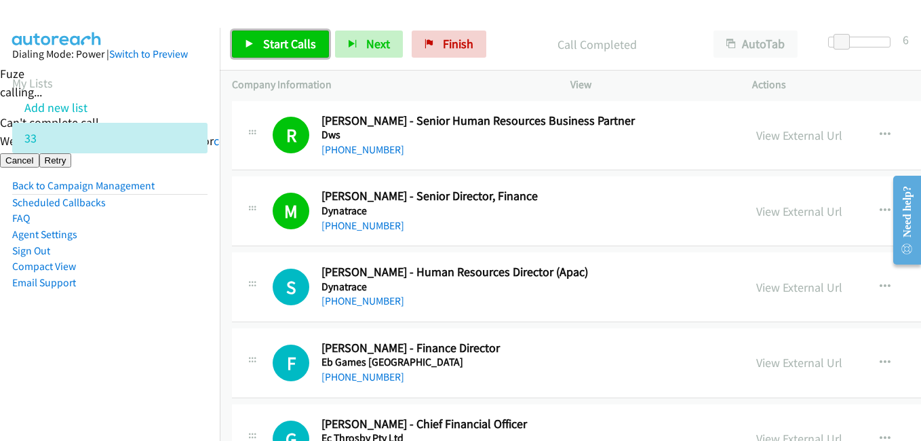
drag, startPoint x: 261, startPoint y: 35, endPoint x: 412, endPoint y: 110, distance: 168.1
click at [263, 36] on link "Start Calls" at bounding box center [280, 44] width 97 height 27
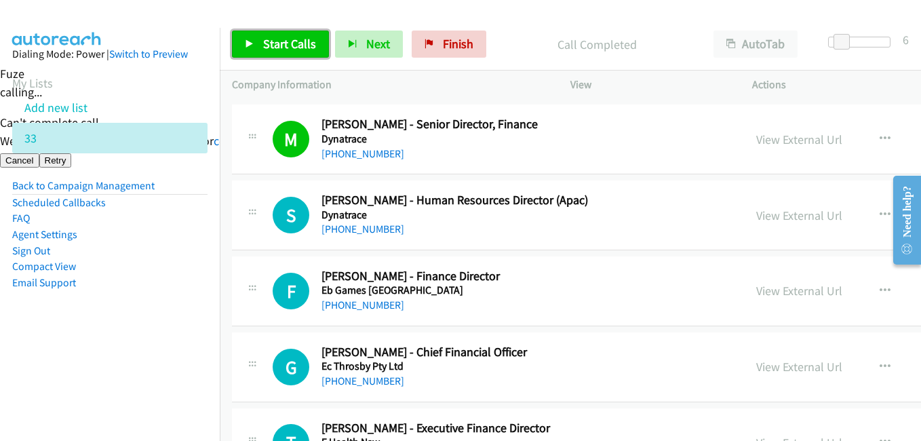
scroll to position [7462, 0]
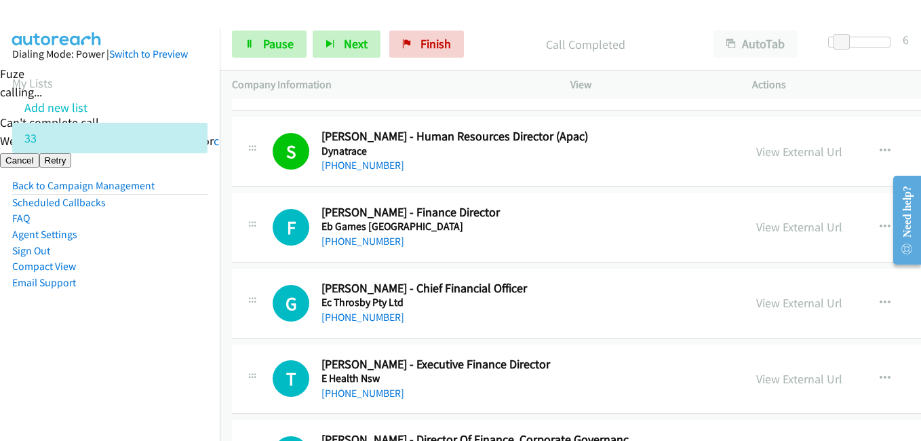
click at [180, 241] on li "Agent Settings" at bounding box center [109, 235] width 195 height 16
click at [269, 45] on span "Pause" at bounding box center [278, 44] width 31 height 16
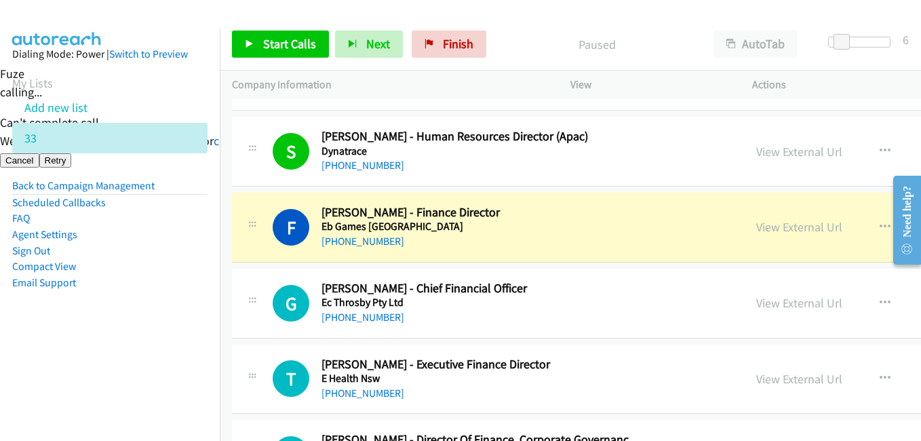
drag, startPoint x: 60, startPoint y: 349, endPoint x: 118, endPoint y: 349, distance: 58.3
click at [60, 349] on aside "Dialing Mode: Power | Switch to Preview My Lists Add new list 33 Back to Campai…" at bounding box center [110, 190] width 220 height 324
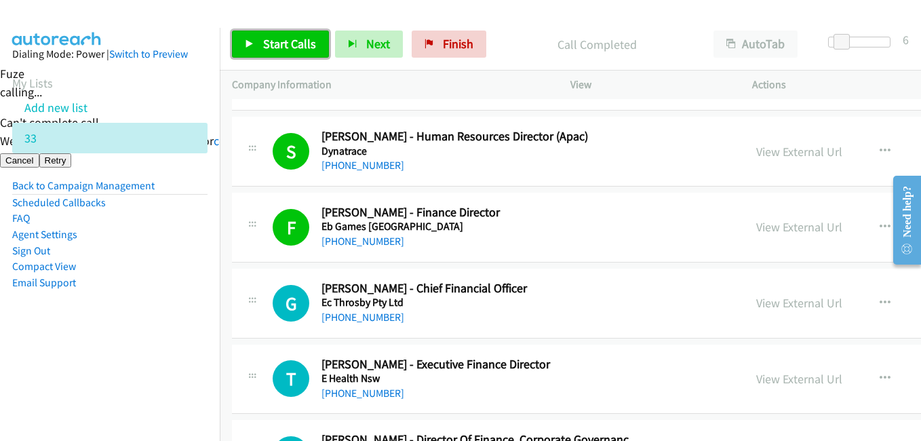
click at [271, 36] on span "Start Calls" at bounding box center [289, 44] width 53 height 16
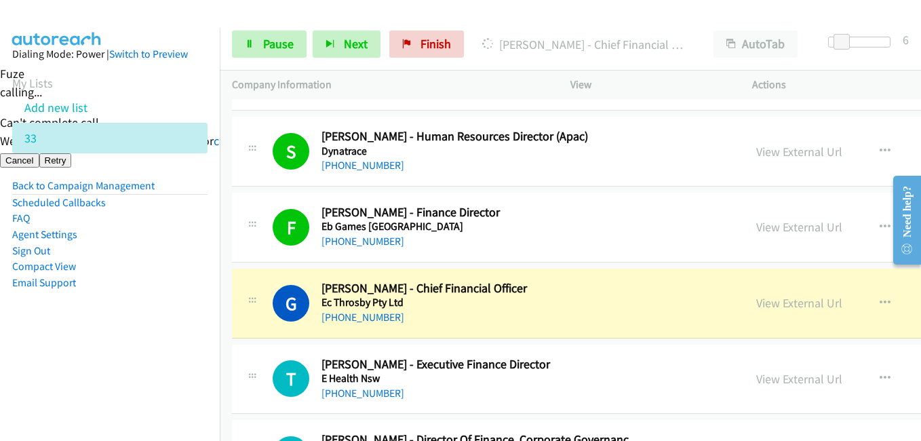
click at [176, 266] on li "Compact View" at bounding box center [109, 266] width 195 height 16
click at [145, 243] on li "Sign Out" at bounding box center [109, 251] width 195 height 16
click at [290, 43] on span "Pause" at bounding box center [278, 44] width 31 height 16
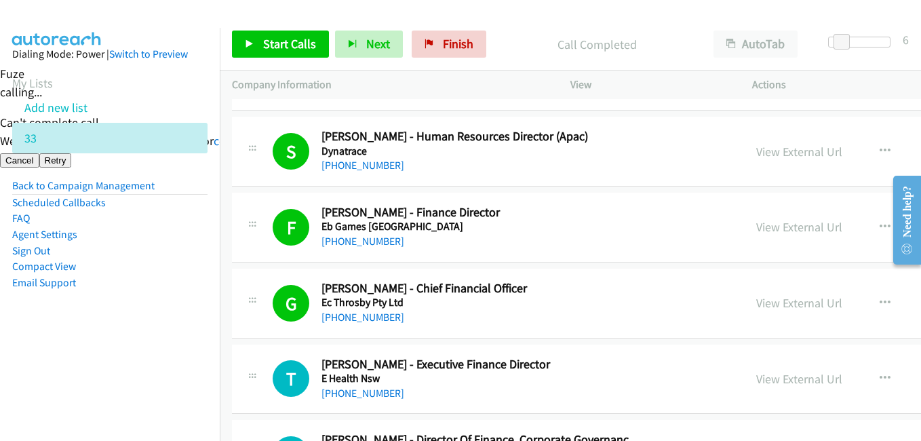
click at [50, 318] on aside "Dialing Mode: Power | Switch to Preview My Lists Add new list 33 Back to Campai…" at bounding box center [110, 190] width 220 height 324
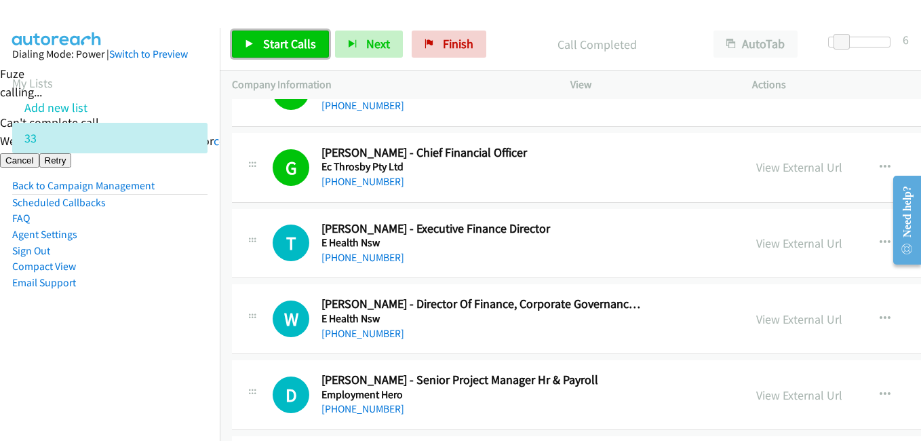
click at [309, 47] on span "Start Calls" at bounding box center [289, 44] width 53 height 16
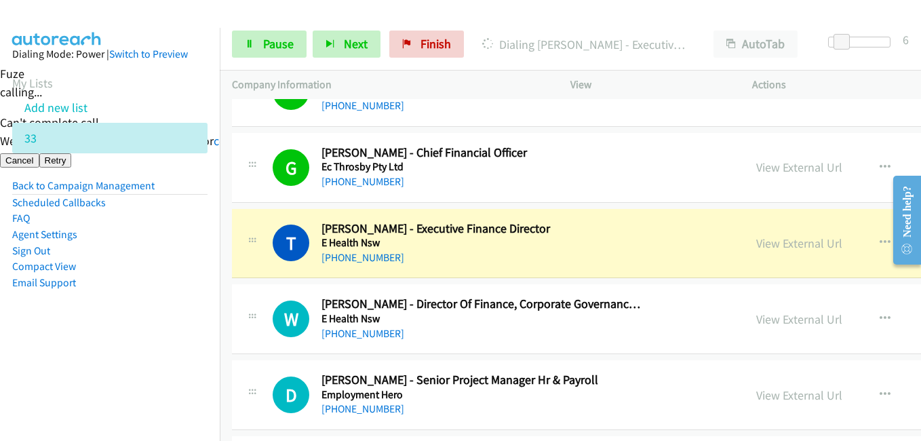
drag, startPoint x: 177, startPoint y: 316, endPoint x: 204, endPoint y: 294, distance: 34.7
click at [177, 316] on aside "Dialing Mode: Power | Switch to Preview My Lists Add new list 33 Back to Campai…" at bounding box center [110, 190] width 220 height 324
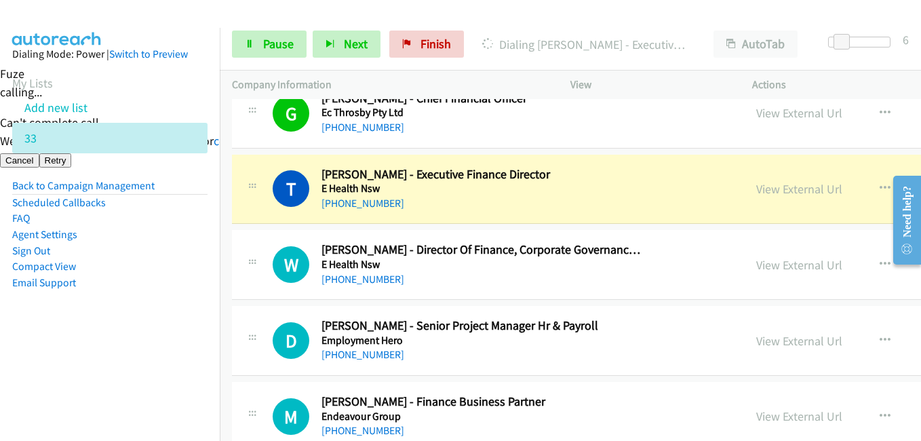
scroll to position [7665, 0]
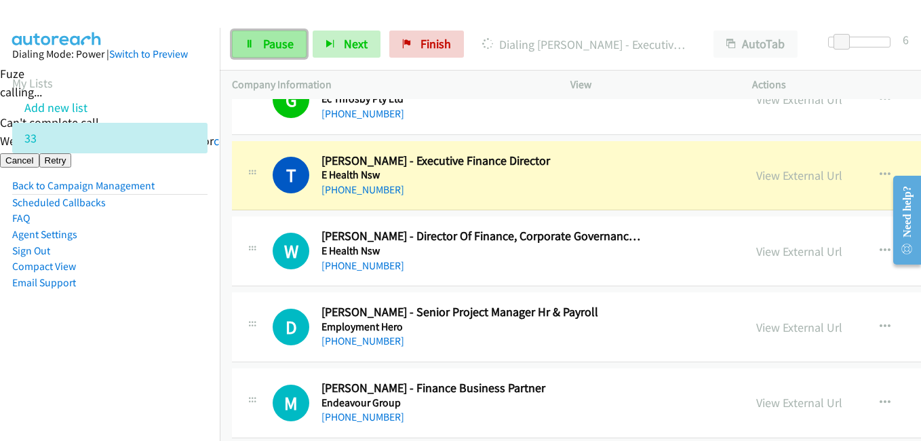
click at [265, 47] on span "Pause" at bounding box center [278, 44] width 31 height 16
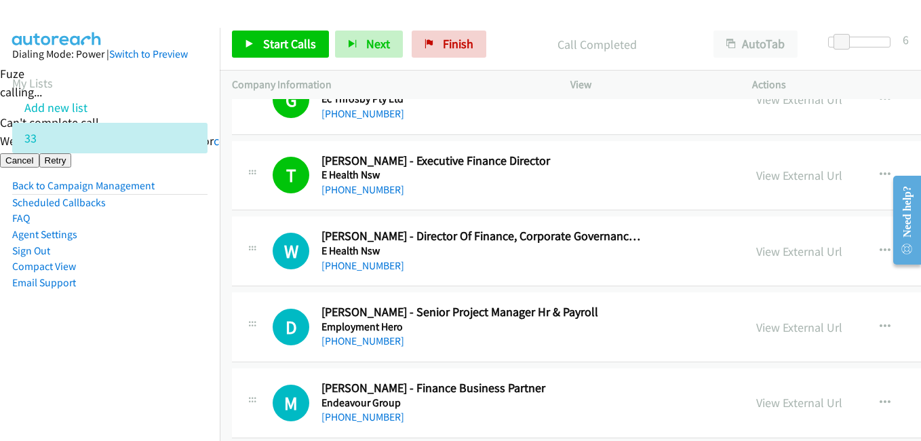
click at [182, 250] on li "Sign Out" at bounding box center [109, 251] width 195 height 16
click at [305, 43] on span "Start Calls" at bounding box center [289, 44] width 53 height 16
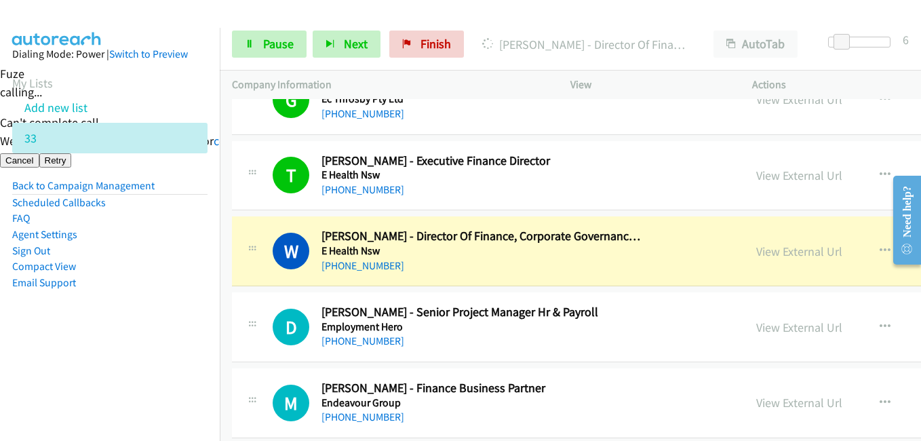
drag, startPoint x: 165, startPoint y: 303, endPoint x: 211, endPoint y: 248, distance: 71.2
click at [165, 302] on aside "Dialing Mode: Power | Switch to Preview My Lists Add new list 33 Back to Campai…" at bounding box center [110, 190] width 220 height 324
drag, startPoint x: 130, startPoint y: 321, endPoint x: 192, endPoint y: 311, distance: 63.1
click at [130, 321] on aside "Dialing Mode: Power | Switch to Preview My Lists Add new list 33 Back to Campai…" at bounding box center [110, 190] width 220 height 324
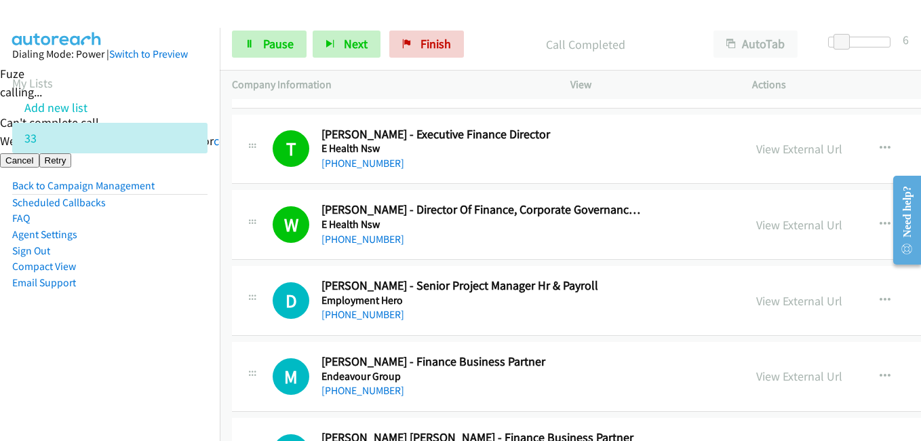
scroll to position [7733, 0]
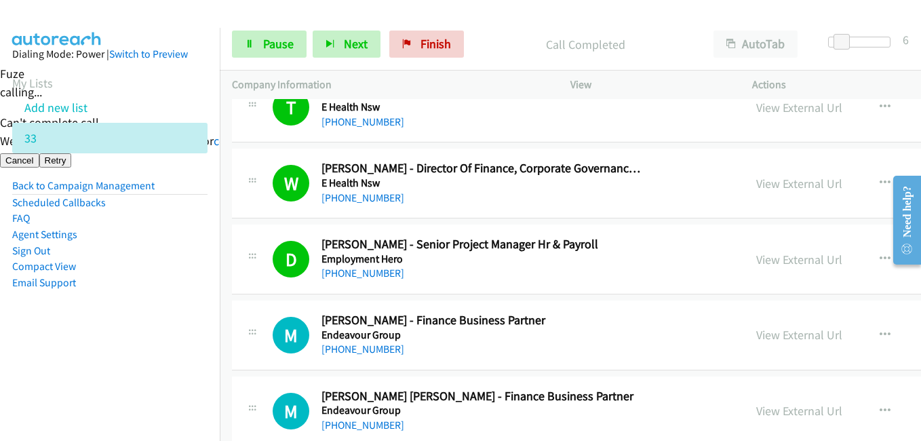
drag, startPoint x: 128, startPoint y: 330, endPoint x: 120, endPoint y: 319, distance: 13.0
click at [128, 330] on aside "Dialing Mode: Power | Switch to Preview My Lists Add new list 33 Back to Campai…" at bounding box center [110, 190] width 220 height 324
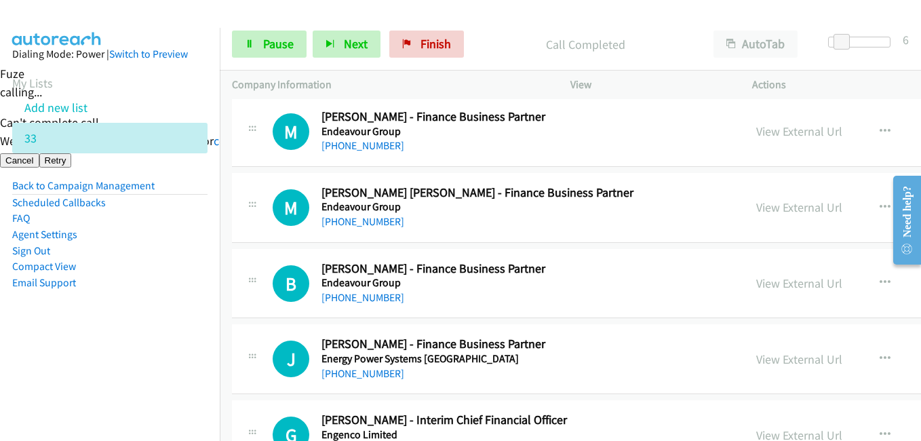
drag, startPoint x: 179, startPoint y: 370, endPoint x: 534, endPoint y: 212, distance: 388.4
click at [181, 370] on nav "Dialing Mode: Power | Switch to Preview My Lists Add new list 33 Back to Campai…" at bounding box center [110, 248] width 220 height 441
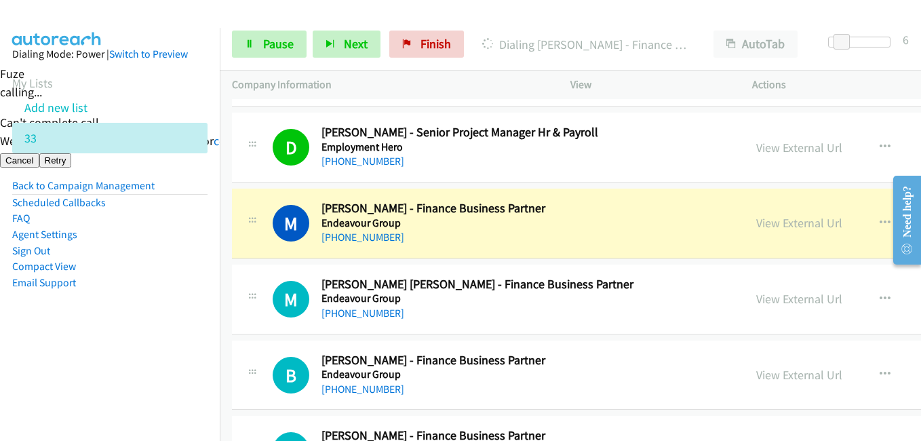
scroll to position [7869, 0]
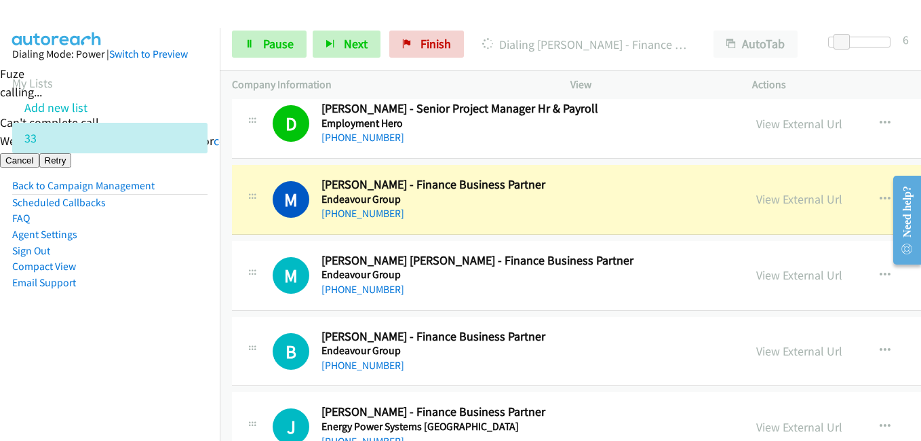
drag, startPoint x: 150, startPoint y: 322, endPoint x: 368, endPoint y: 296, distance: 219.3
click at [150, 322] on aside "Dialing Mode: Power | Switch to Preview My Lists Add new list 33 Back to Campai…" at bounding box center [110, 190] width 220 height 324
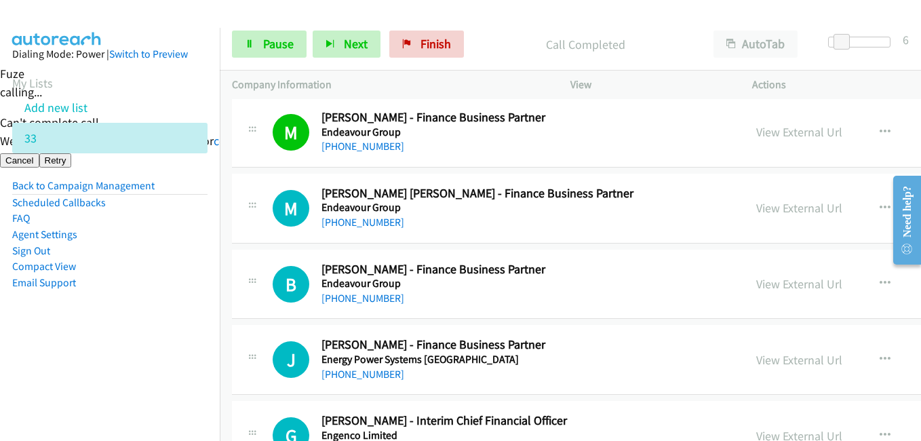
scroll to position [7937, 0]
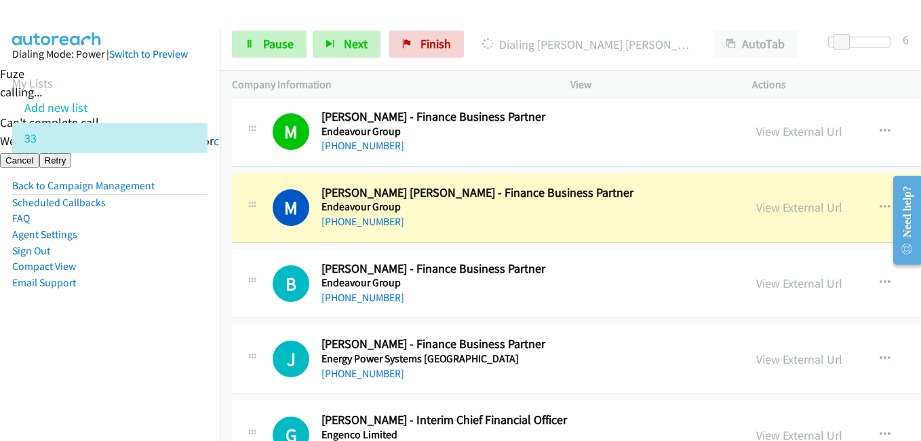
click at [149, 315] on aside "Dialing Mode: Power | Switch to Preview My Lists Add new list 33 Back to Campai…" at bounding box center [110, 190] width 220 height 324
drag, startPoint x: 100, startPoint y: 348, endPoint x: 372, endPoint y: 261, distance: 286.2
click at [103, 348] on aside "Dialing Mode: Power | Switch to Preview My Lists Add new list 33 Back to Campai…" at bounding box center [110, 190] width 220 height 324
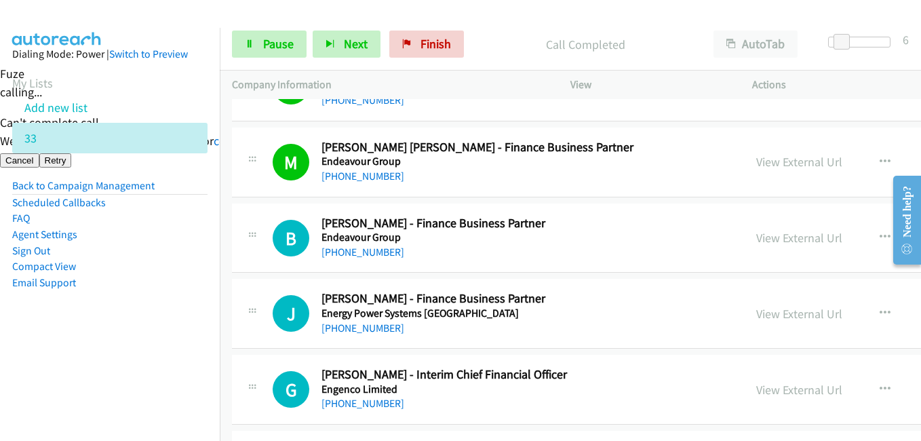
scroll to position [8004, 0]
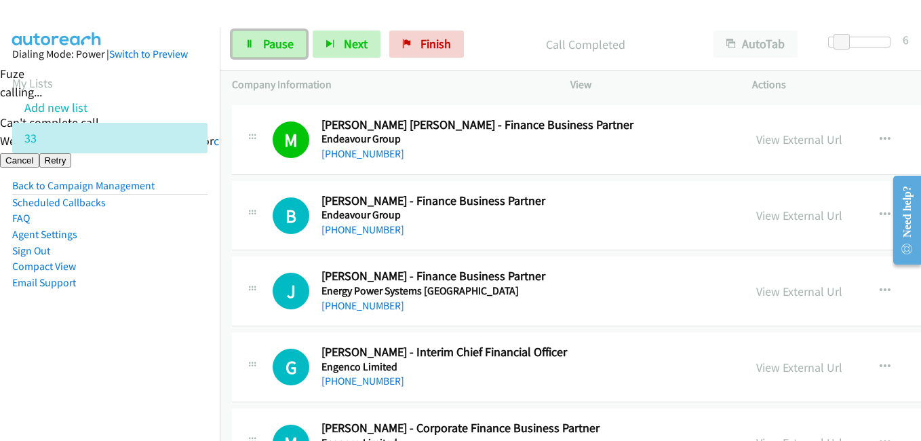
drag, startPoint x: 287, startPoint y: 44, endPoint x: 309, endPoint y: 44, distance: 21.7
click at [287, 44] on span "Pause" at bounding box center [278, 44] width 31 height 16
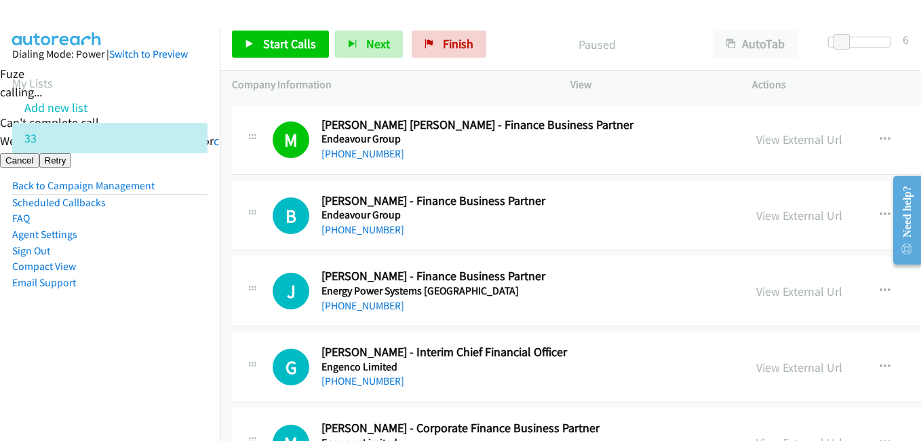
scroll to position [8140, 0]
